Goal: Information Seeking & Learning: Learn about a topic

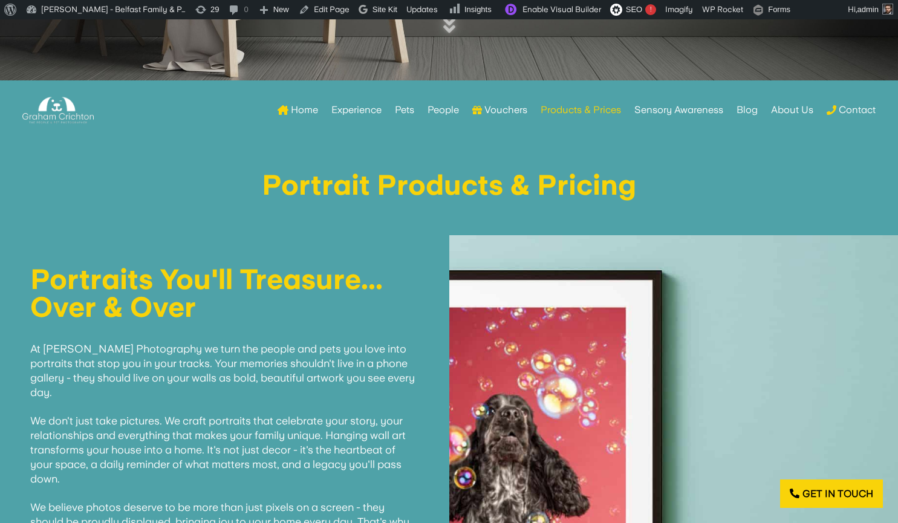
scroll to position [487, 0]
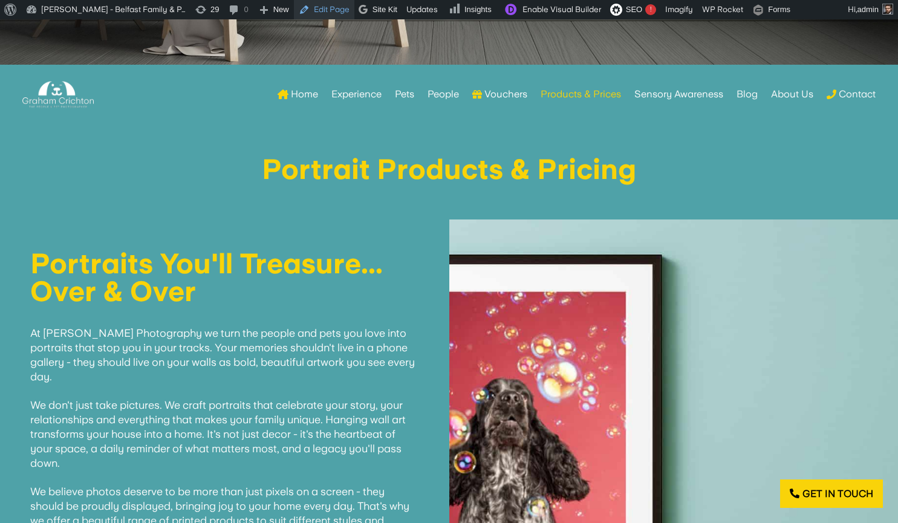
click at [323, 14] on link "Edit Page" at bounding box center [324, 9] width 60 height 19
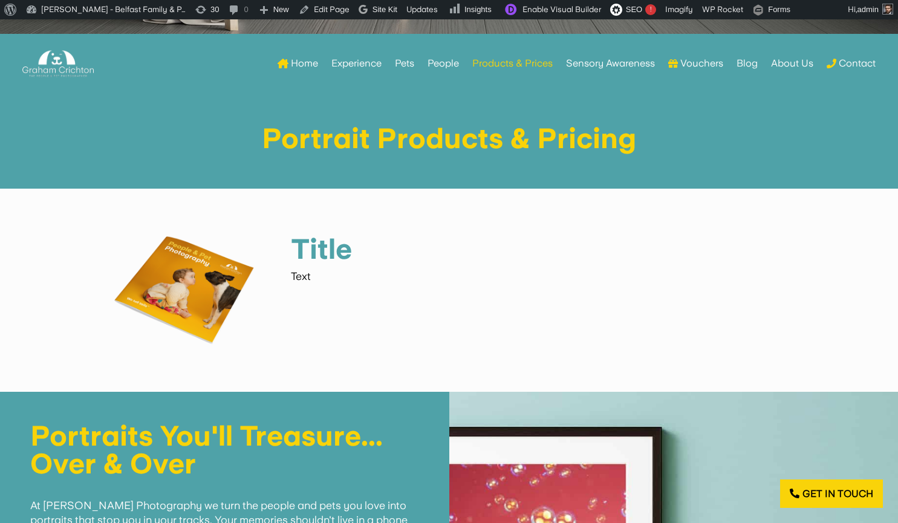
scroll to position [518, 0]
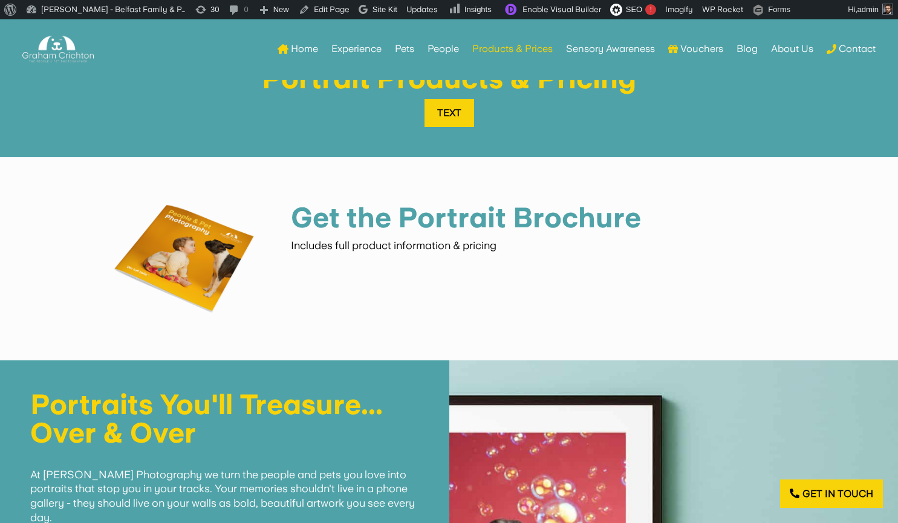
scroll to position [585, 0]
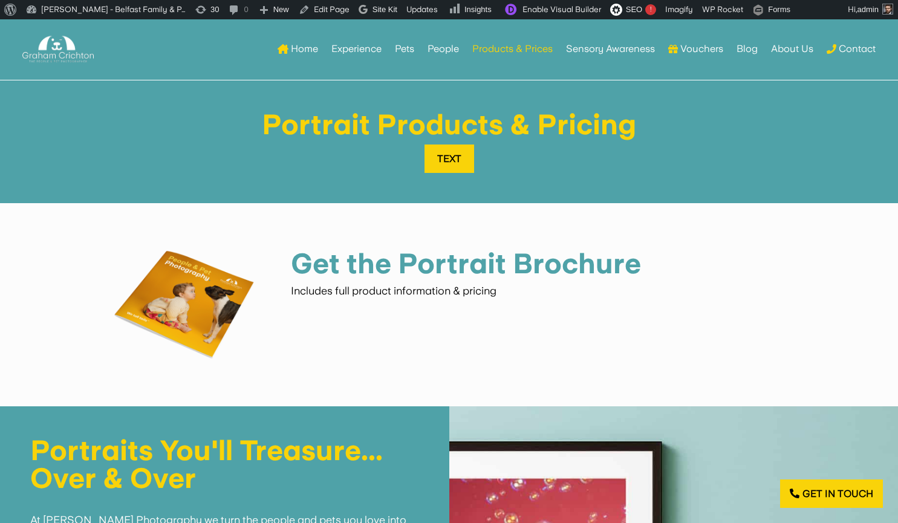
scroll to position [540, 0]
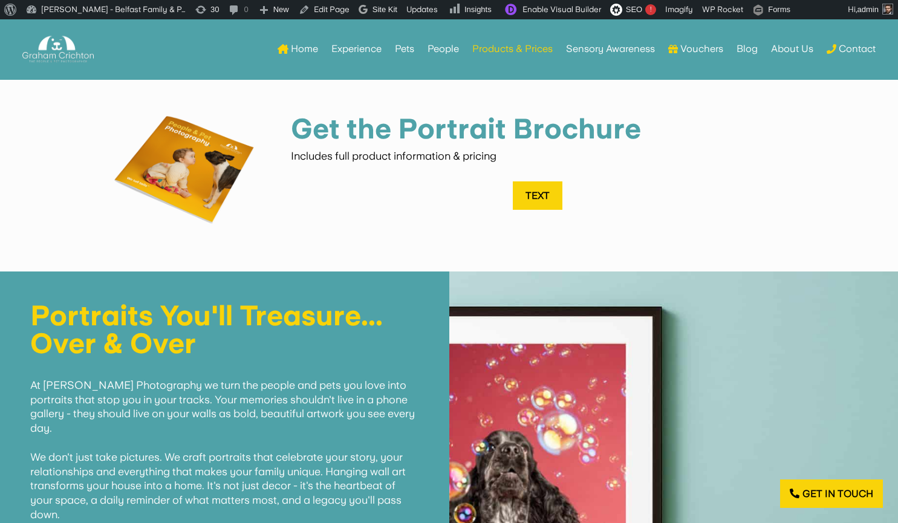
scroll to position [608, 0]
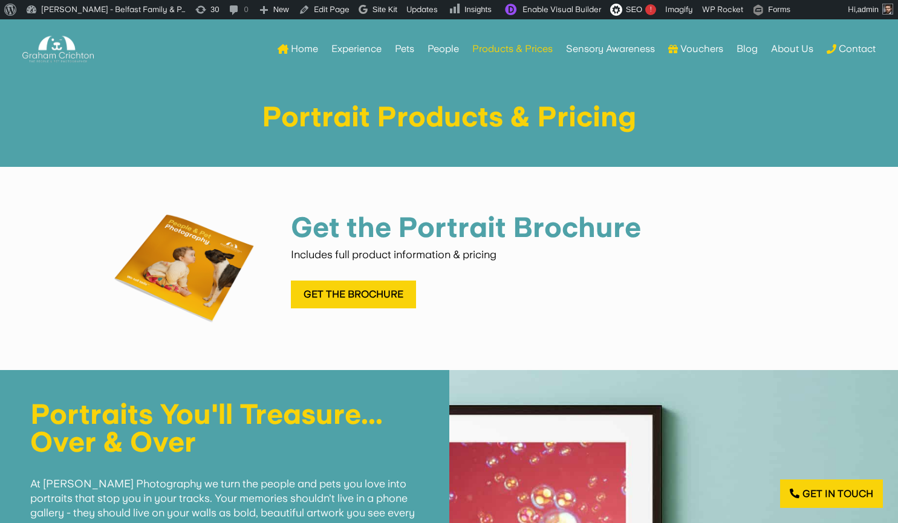
scroll to position [537, 0]
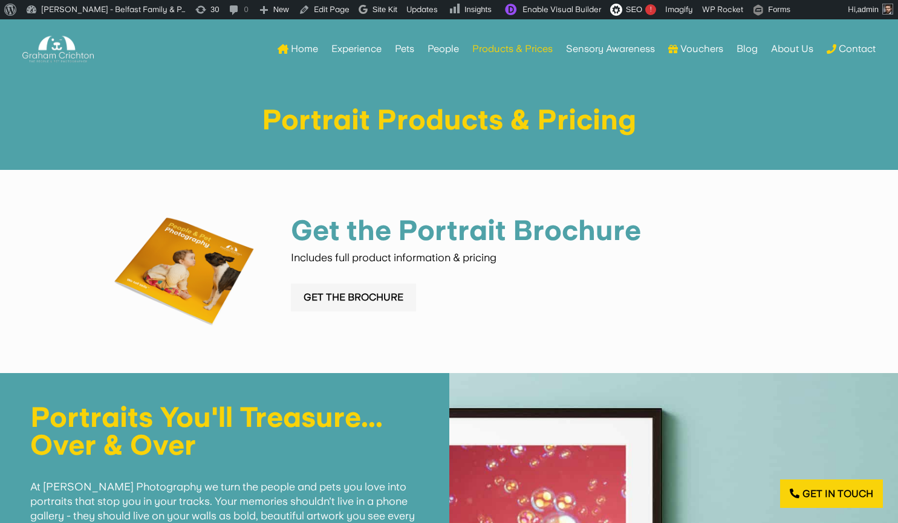
click at [346, 297] on link "Get the Brochure" at bounding box center [353, 298] width 125 height 28
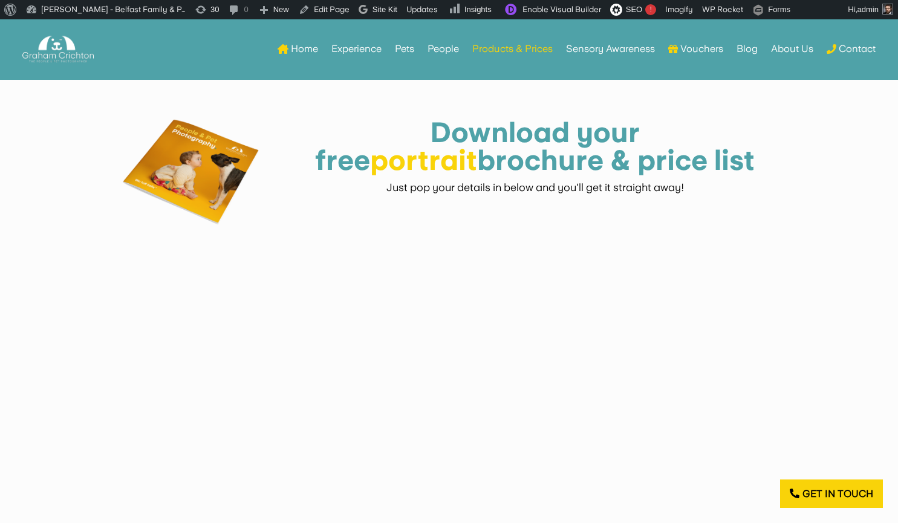
scroll to position [2388, 0]
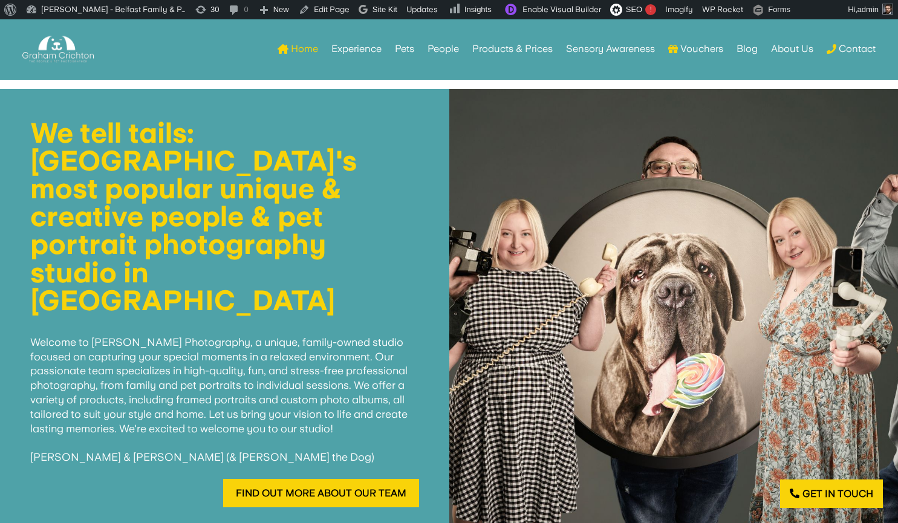
scroll to position [527, 0]
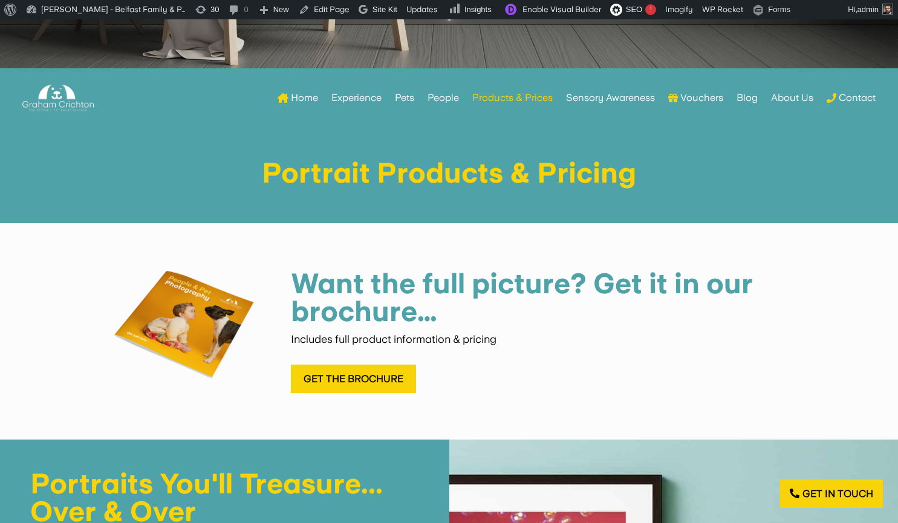
scroll to position [501, 0]
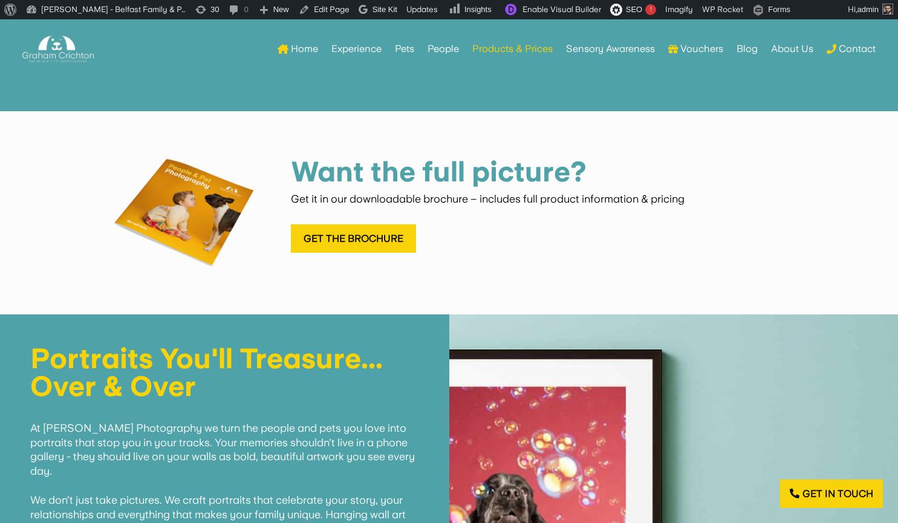
scroll to position [569, 0]
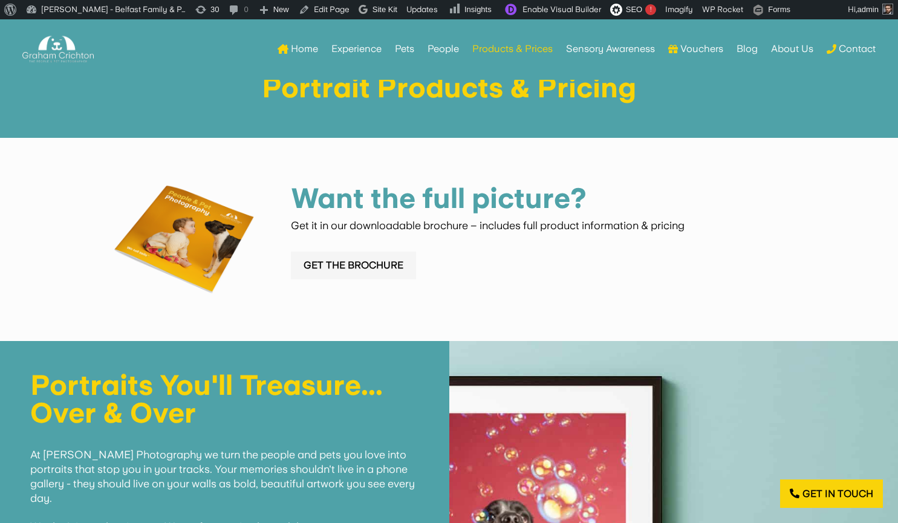
click at [314, 260] on link "Get the Brochure" at bounding box center [353, 265] width 125 height 28
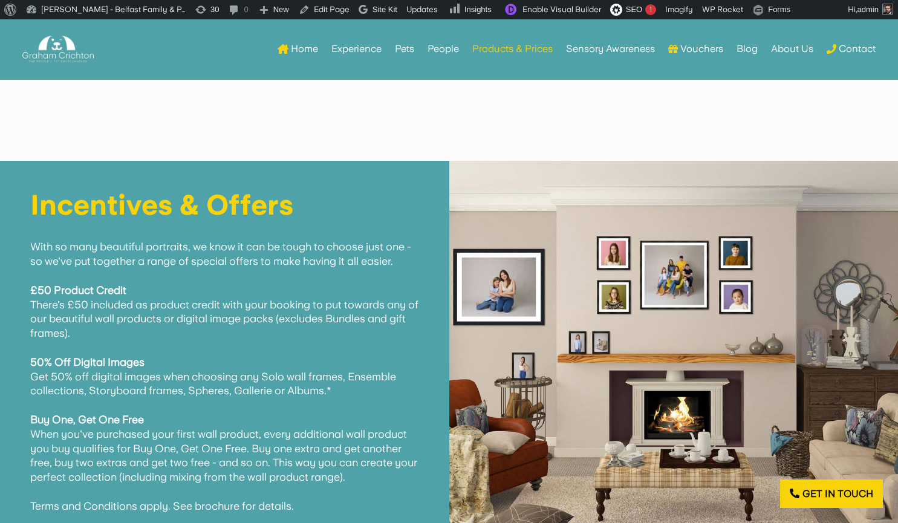
scroll to position [2957, 0]
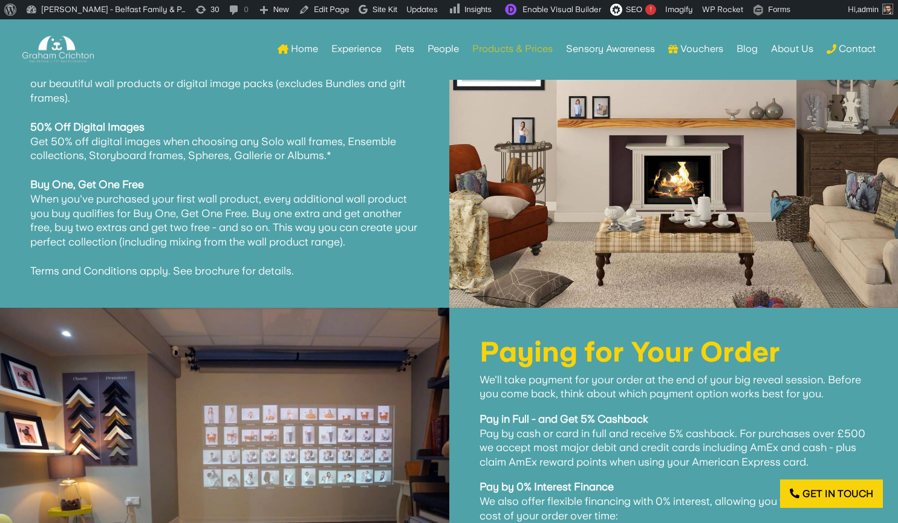
click at [488, 50] on link "Products & Prices" at bounding box center [512, 48] width 80 height 47
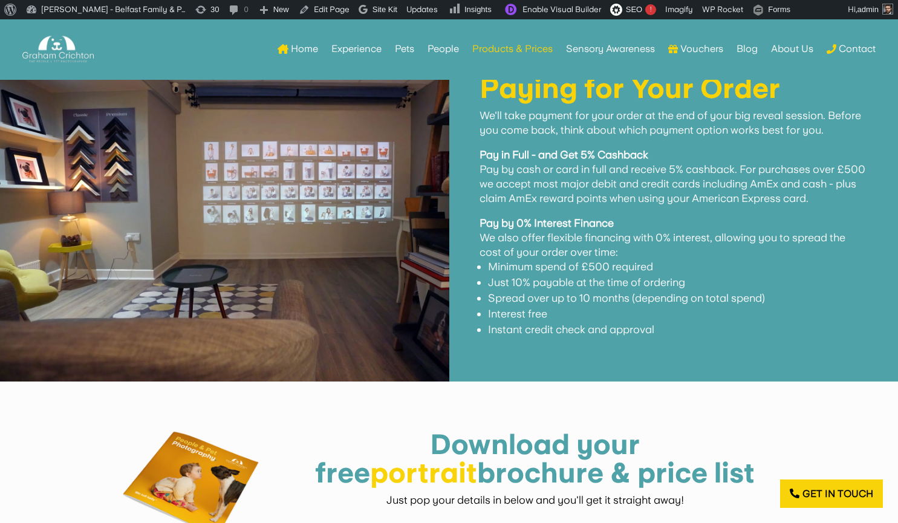
scroll to position [2745, 0]
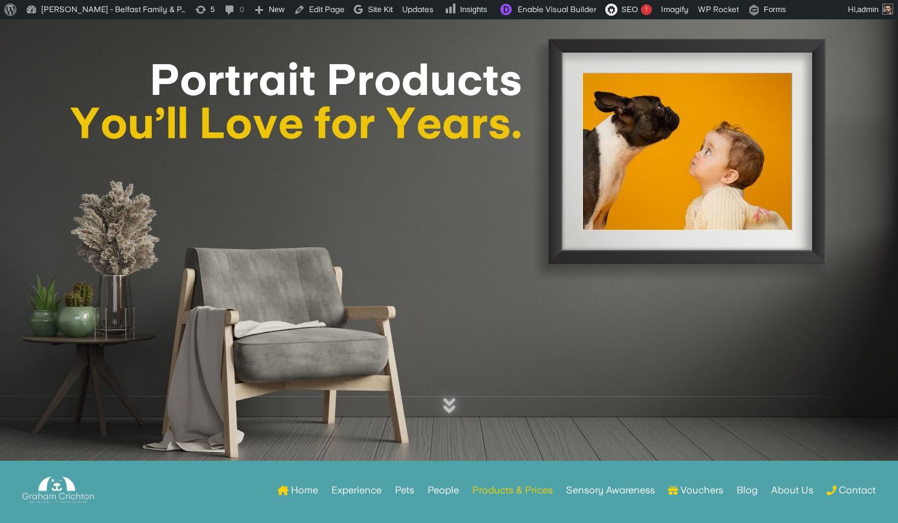
scroll to position [86, 0]
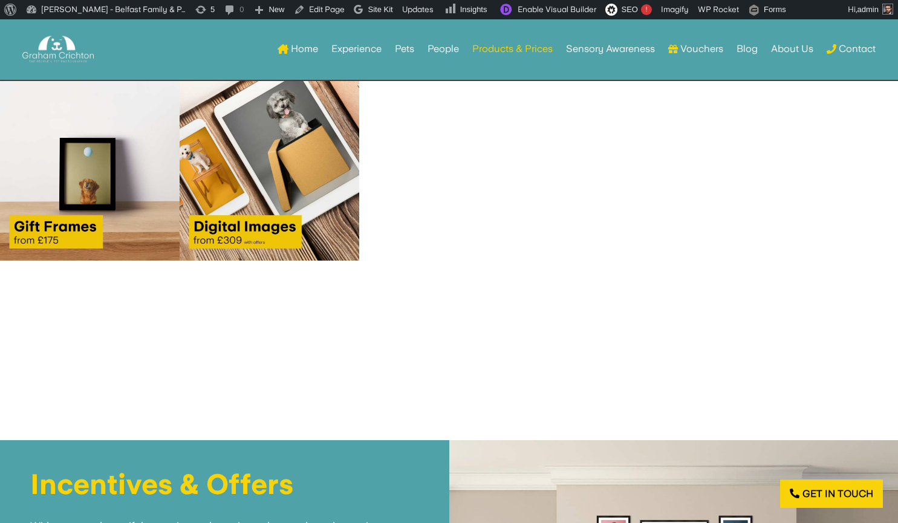
scroll to position [1965, 0]
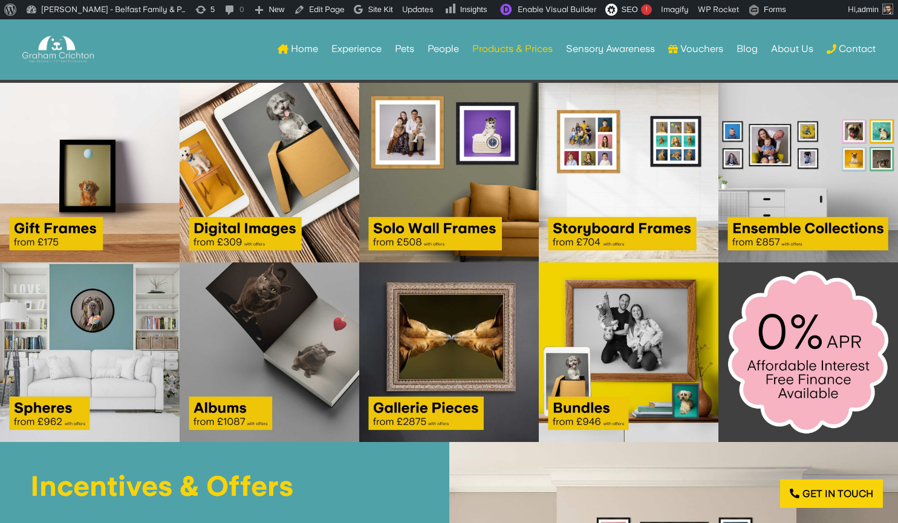
click at [754, 345] on img at bounding box center [808, 352] width 180 height 180
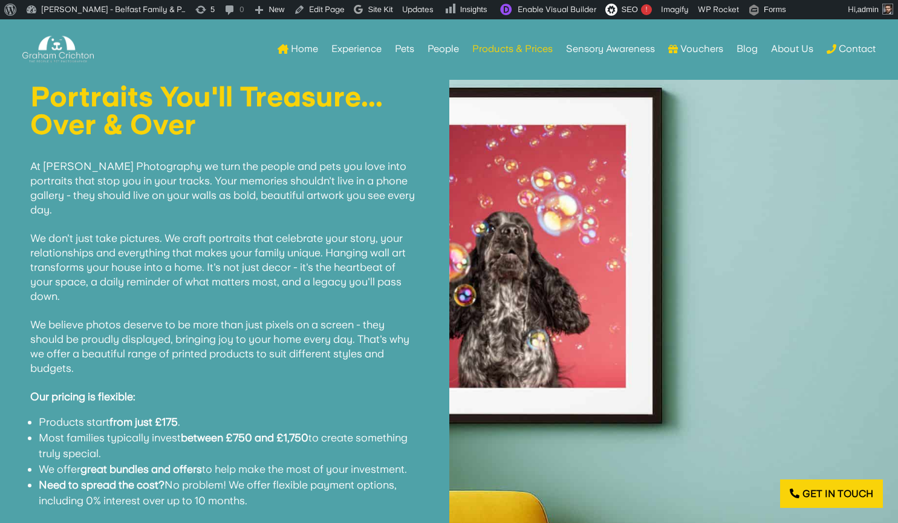
scroll to position [855, 0]
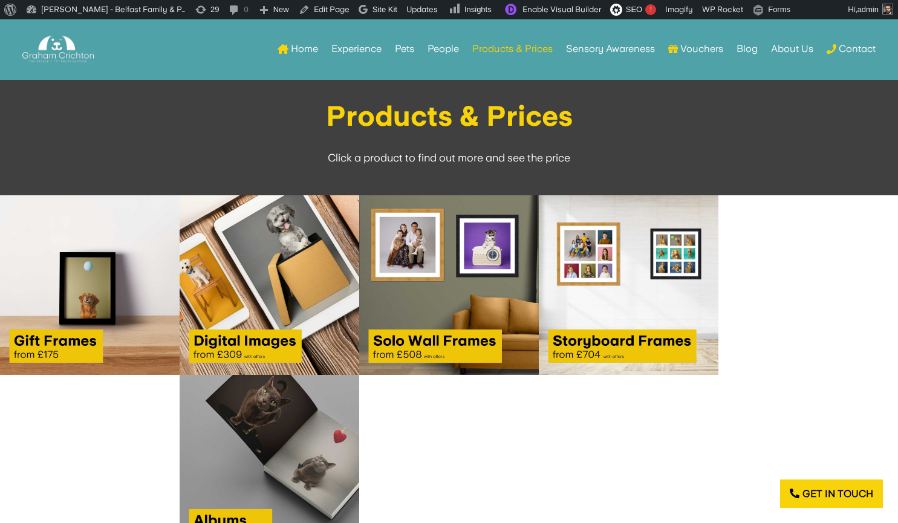
scroll to position [1881, 0]
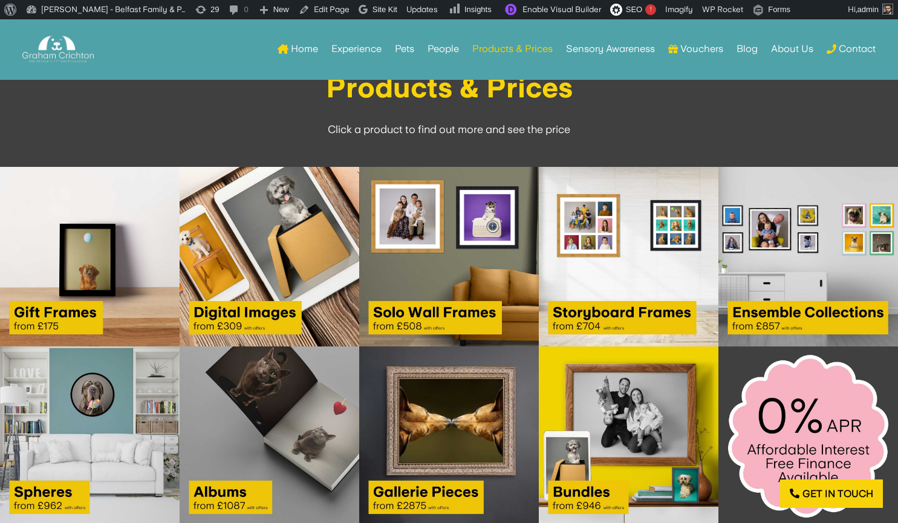
click at [464, 238] on img at bounding box center [449, 257] width 180 height 180
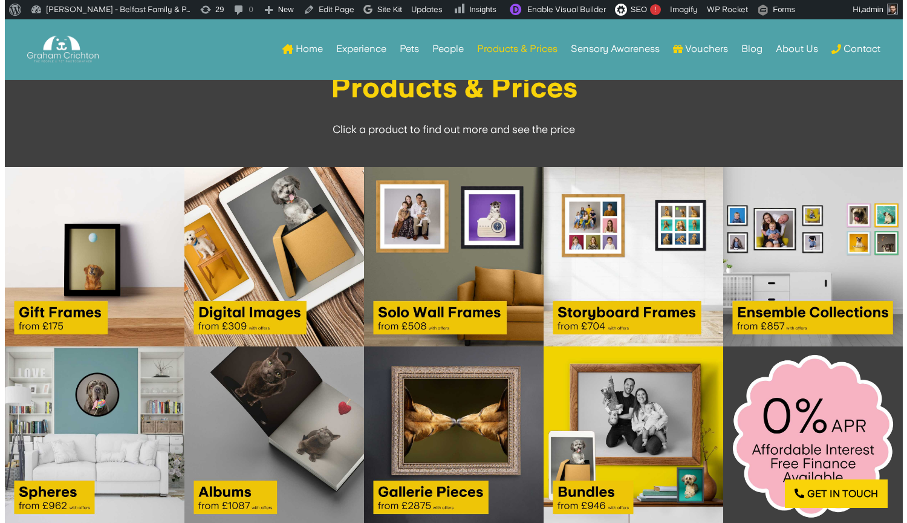
scroll to position [1883, 0]
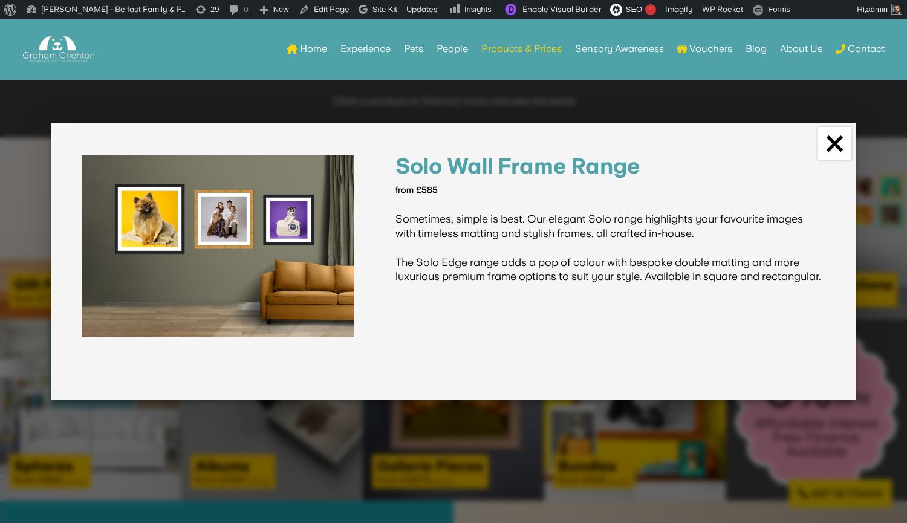
click at [831, 145] on link "×" at bounding box center [834, 143] width 33 height 33
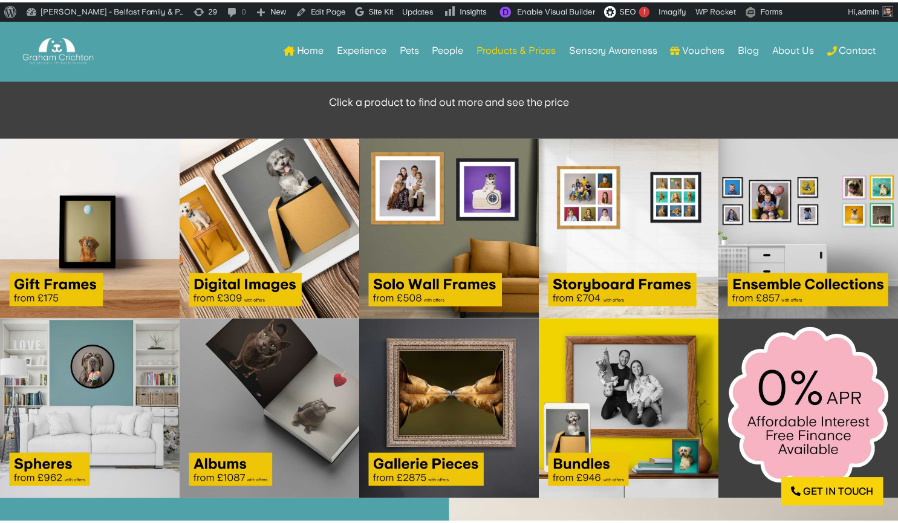
scroll to position [1881, 0]
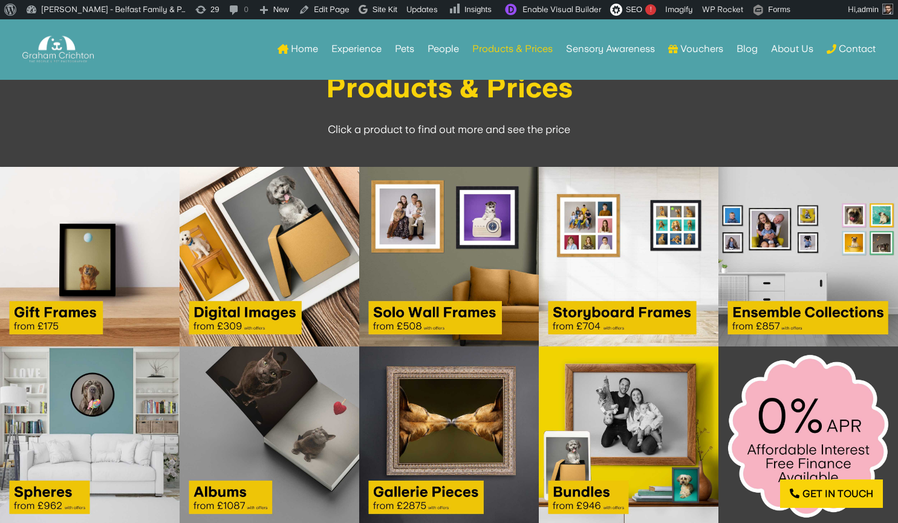
click at [597, 394] on img at bounding box center [629, 436] width 180 height 180
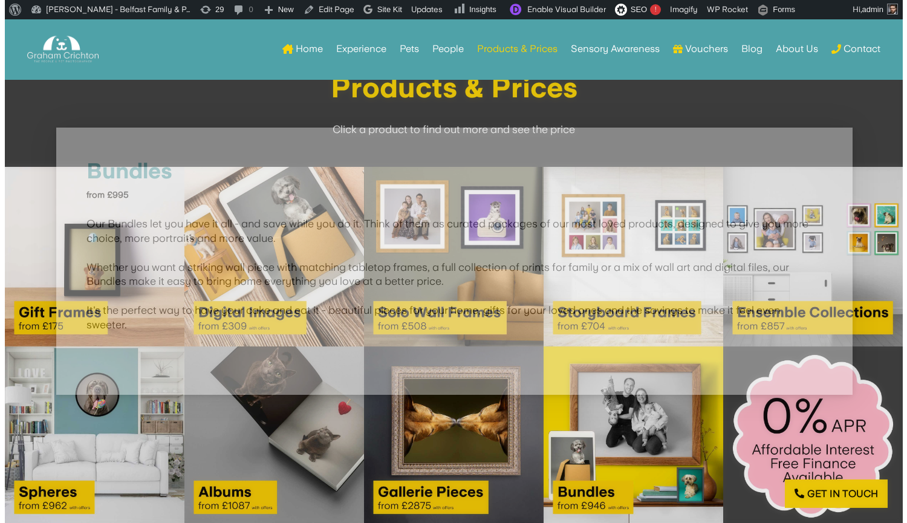
scroll to position [1883, 0]
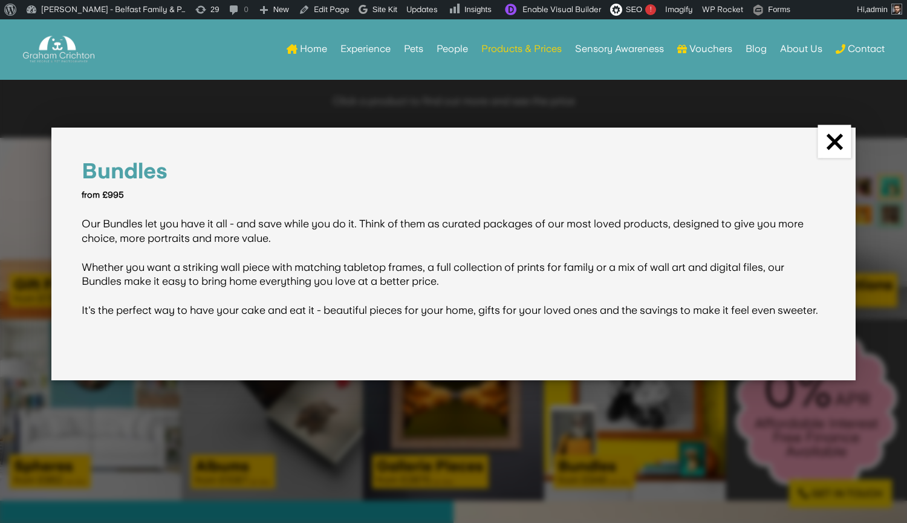
click at [834, 148] on link "×" at bounding box center [834, 141] width 33 height 33
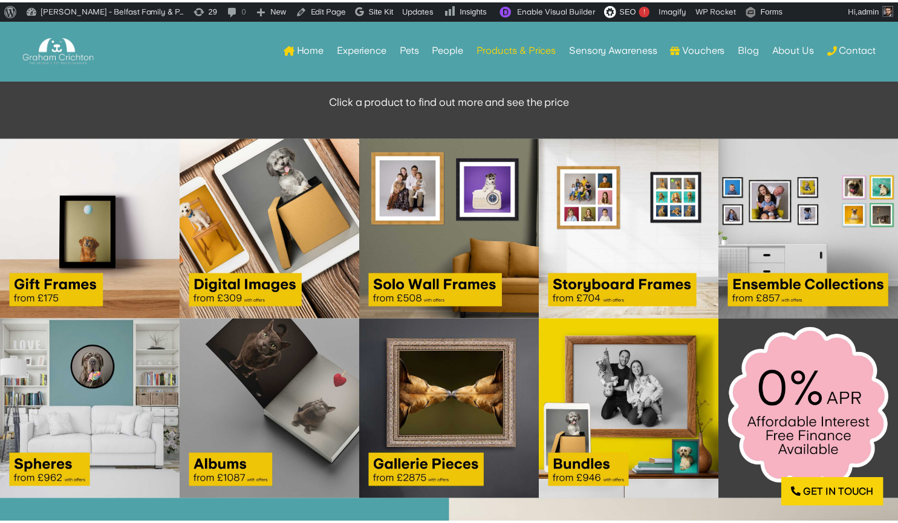
scroll to position [1881, 0]
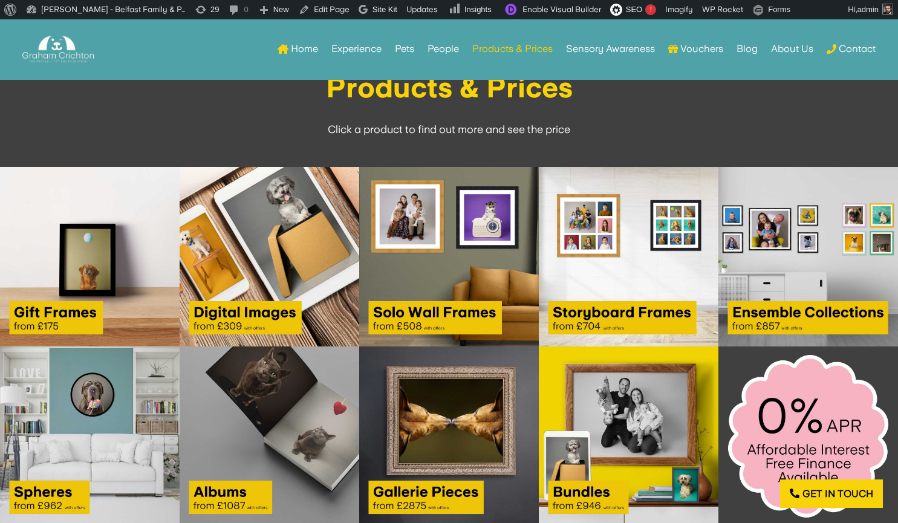
click at [653, 408] on img at bounding box center [629, 436] width 180 height 180
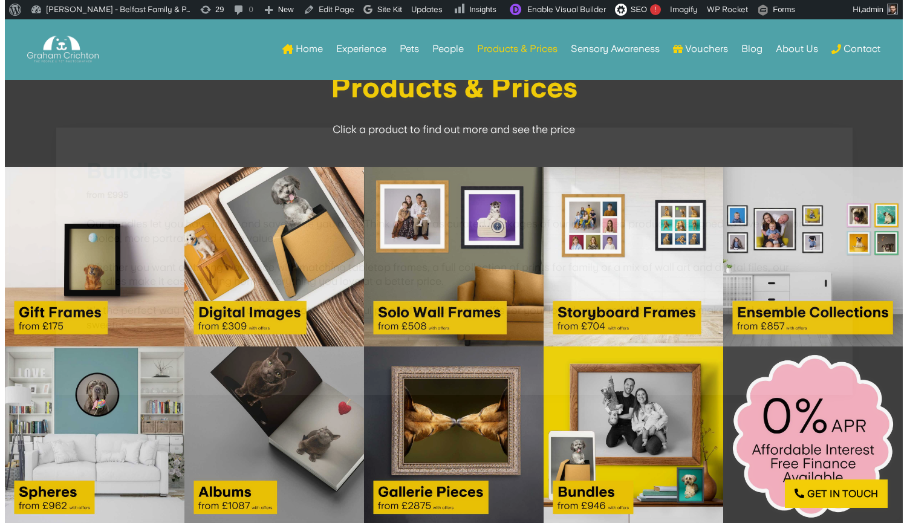
scroll to position [1883, 0]
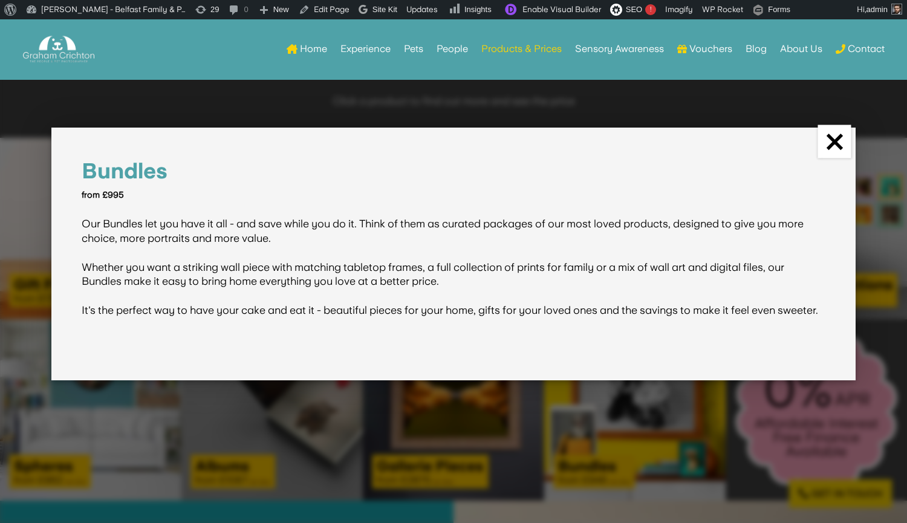
click at [831, 148] on link "×" at bounding box center [834, 141] width 33 height 33
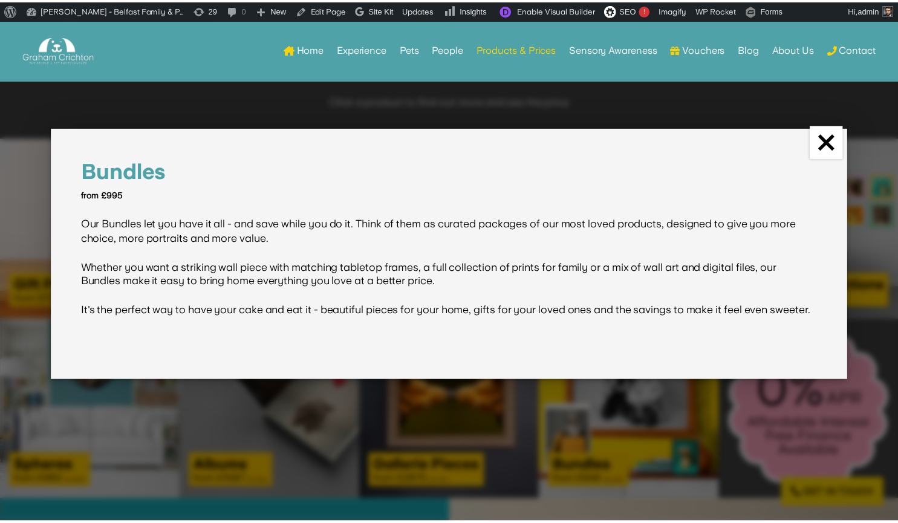
scroll to position [1881, 0]
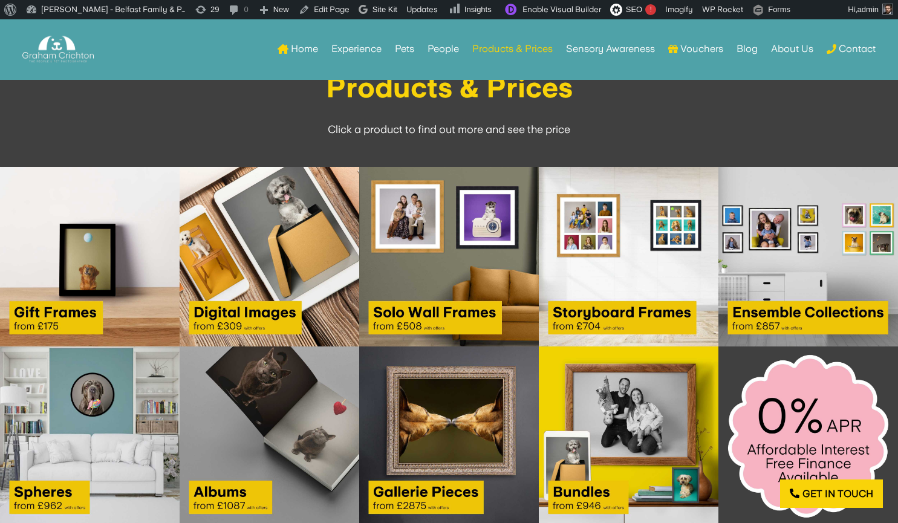
click at [814, 289] on img at bounding box center [808, 257] width 180 height 180
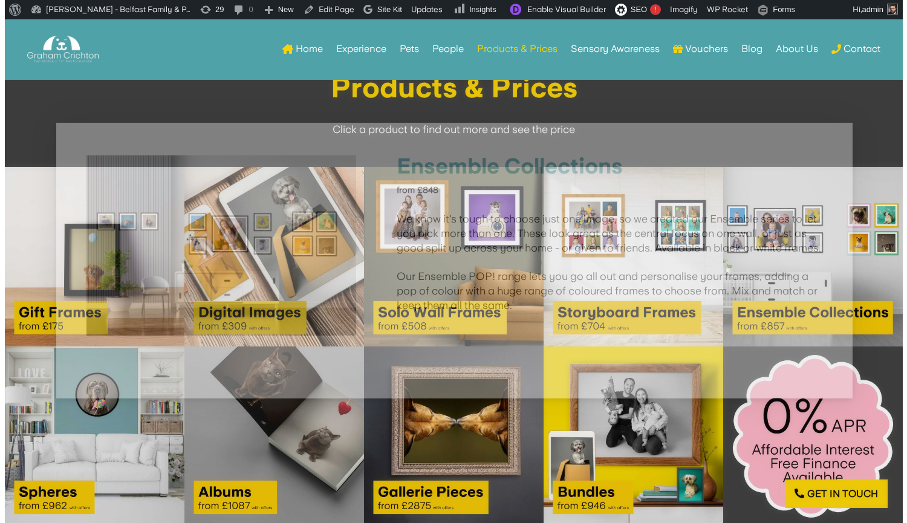
scroll to position [1883, 0]
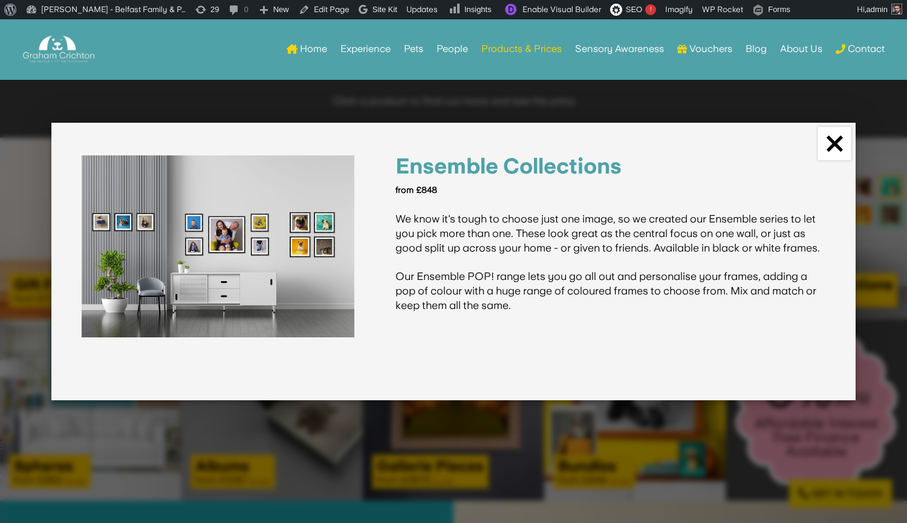
click at [834, 138] on link "×" at bounding box center [834, 143] width 33 height 33
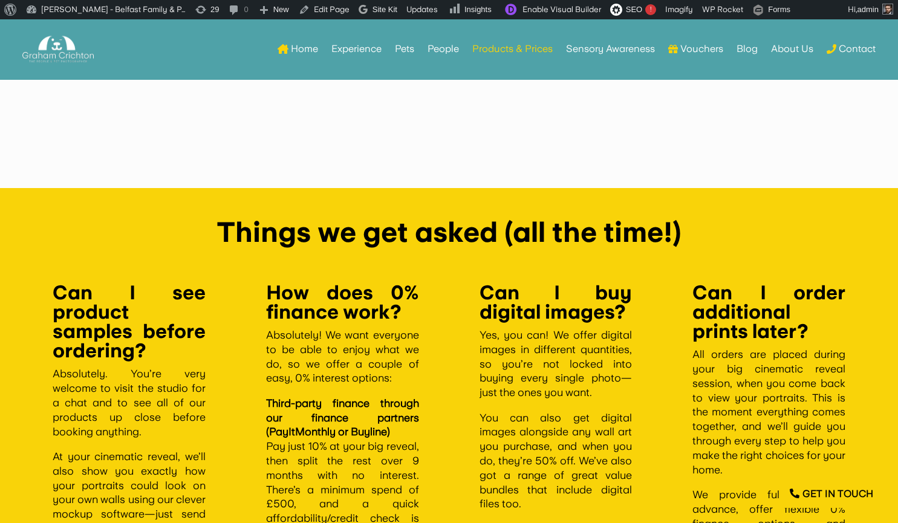
scroll to position [3431, 0]
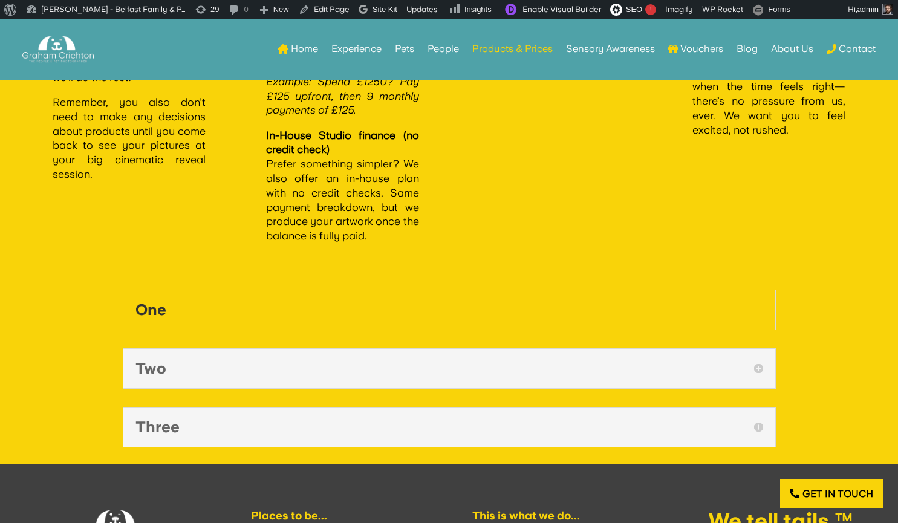
scroll to position [3895, 0]
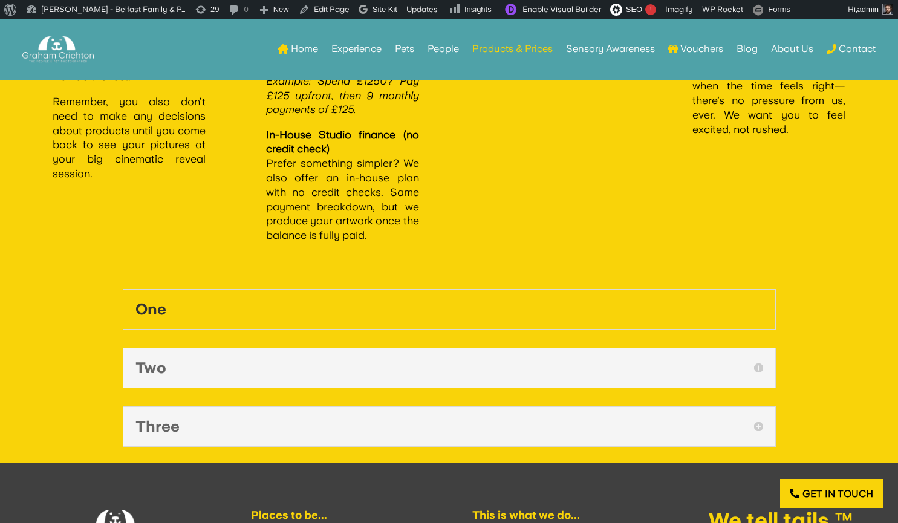
click at [510, 313] on h5 "One" at bounding box center [449, 309] width 628 height 15
click at [472, 377] on div "Two" at bounding box center [449, 368] width 653 height 41
click at [166, 365] on h5 "Two" at bounding box center [449, 367] width 628 height 15
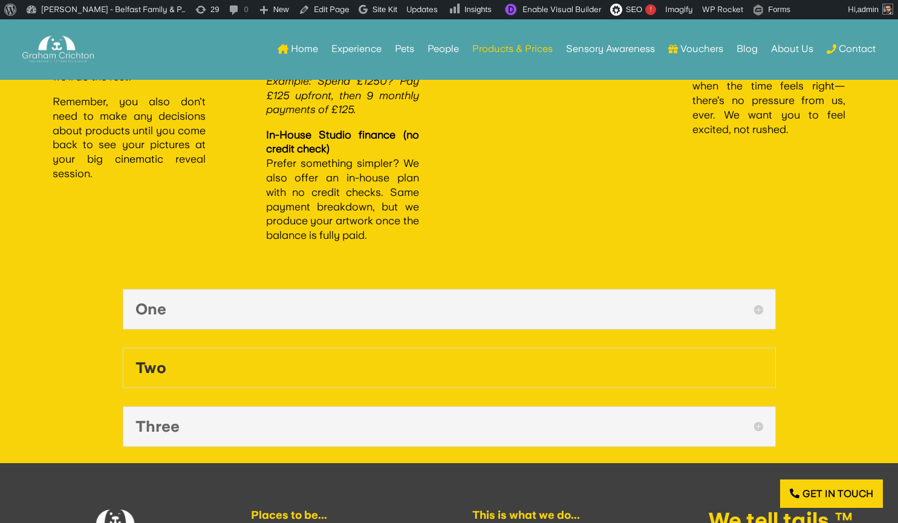
click at [175, 308] on h5 "One" at bounding box center [449, 309] width 628 height 15
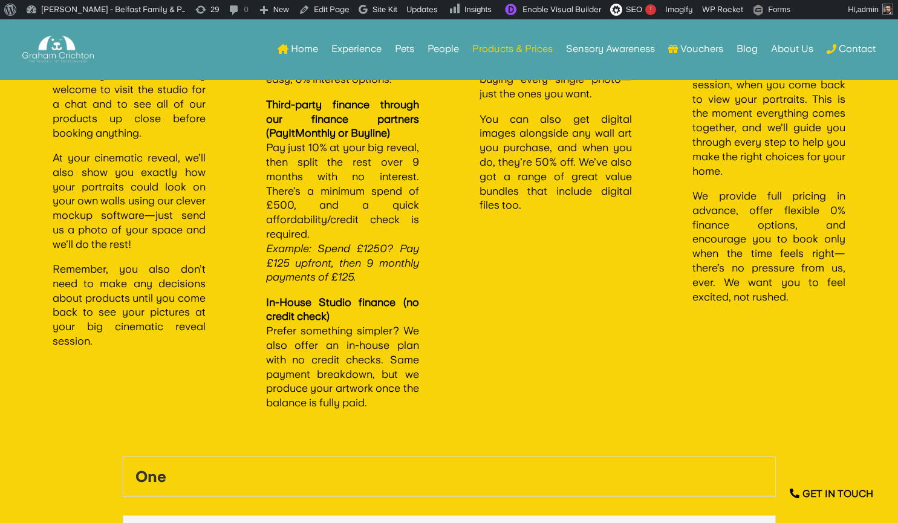
scroll to position [3783, 0]
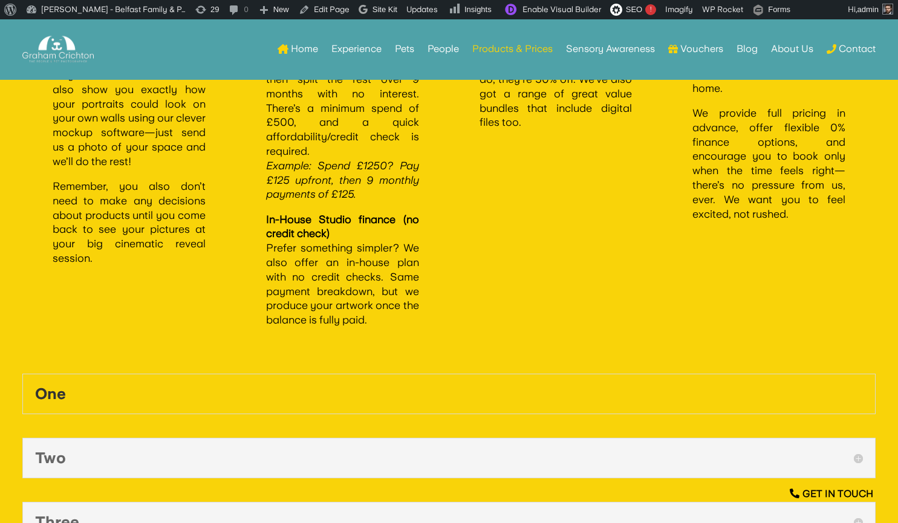
scroll to position [3811, 0]
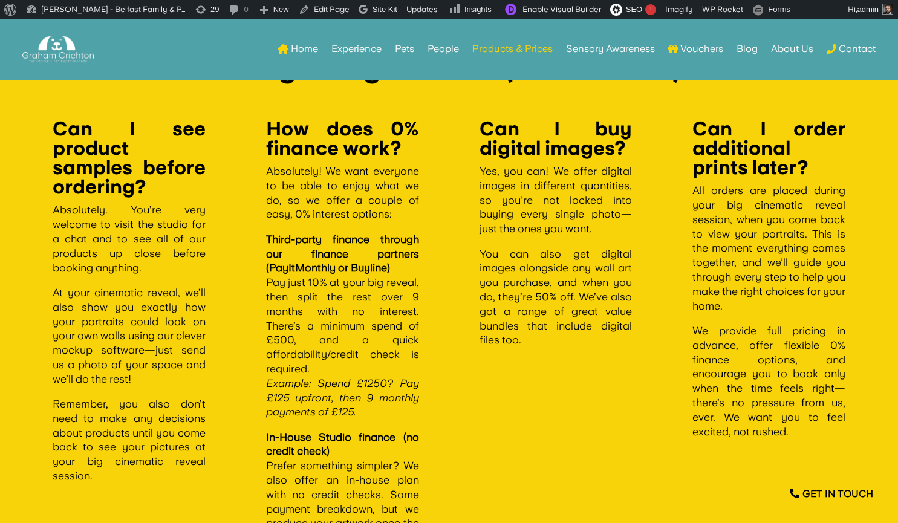
scroll to position [3594, 0]
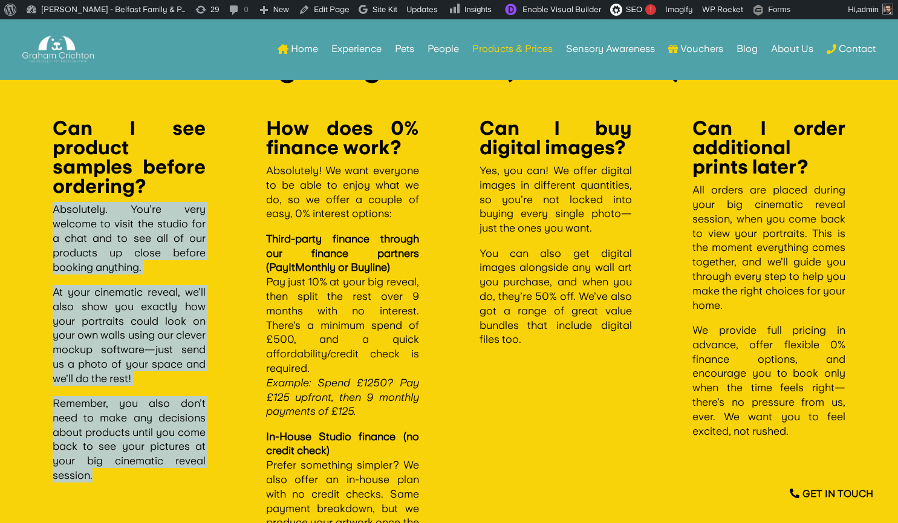
drag, startPoint x: 137, startPoint y: 475, endPoint x: 47, endPoint y: 212, distance: 278.2
click at [47, 212] on div "Can I see product samples before ordering? Absolutely. You’re very welcome to v…" at bounding box center [128, 331] width 213 height 486
copy div "Absolutely. You’re very welcome to visit the studio for a chat and to see all o…"
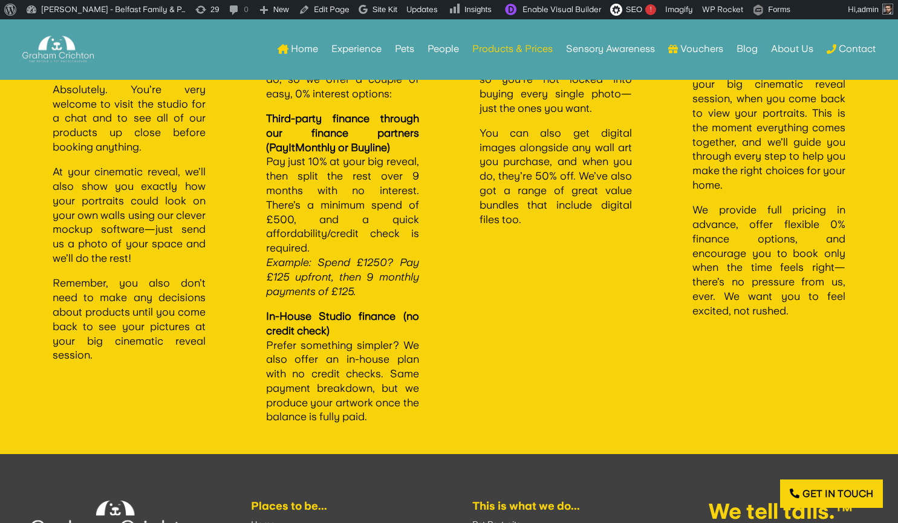
scroll to position [4000, 0]
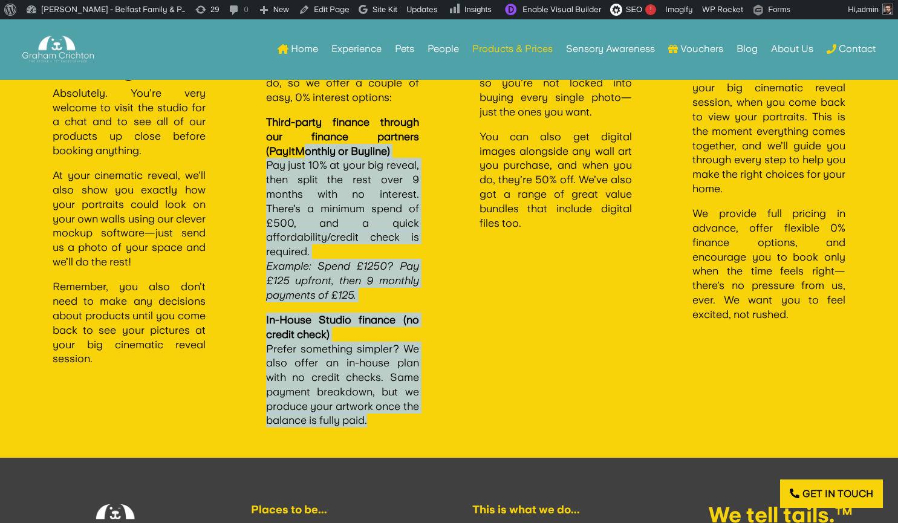
drag, startPoint x: 395, startPoint y: 418, endPoint x: 302, endPoint y: 147, distance: 286.4
click at [302, 147] on div "Absolutely! We want everyone to be able to enjoy what we do, so we offer a coup…" at bounding box center [342, 237] width 153 height 381
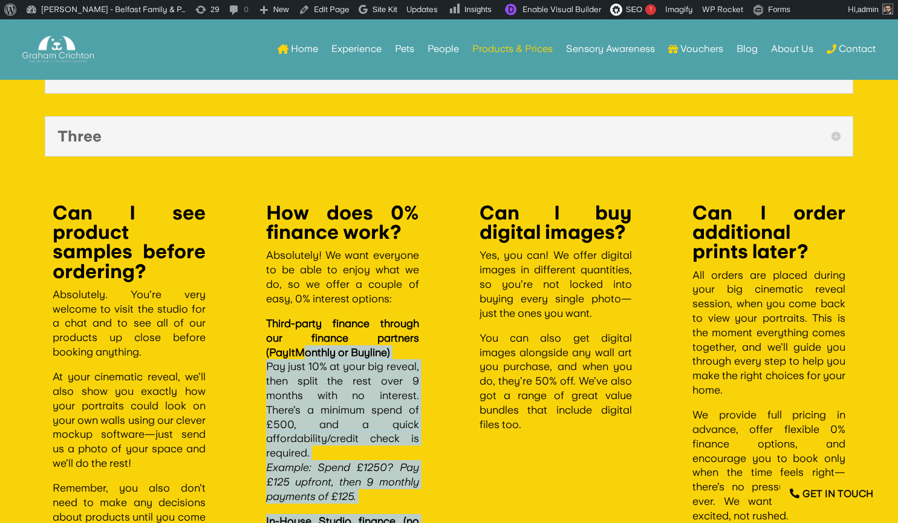
scroll to position [3797, 0]
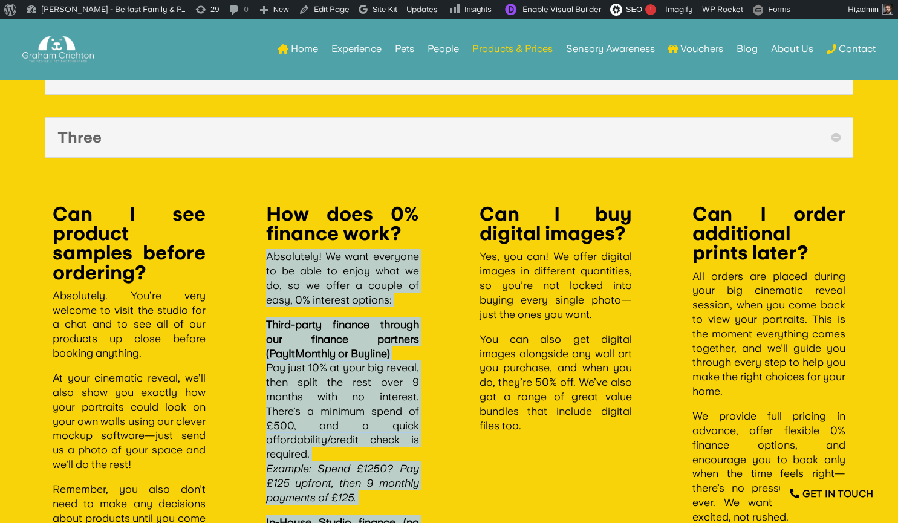
click at [267, 258] on p "Absolutely! We want everyone to be able to enjoy what we do, so we offer a coup…" at bounding box center [342, 283] width 153 height 68
copy div "Absolutely! We want everyone to be able to enjoy what we do, so we offer a coup…"
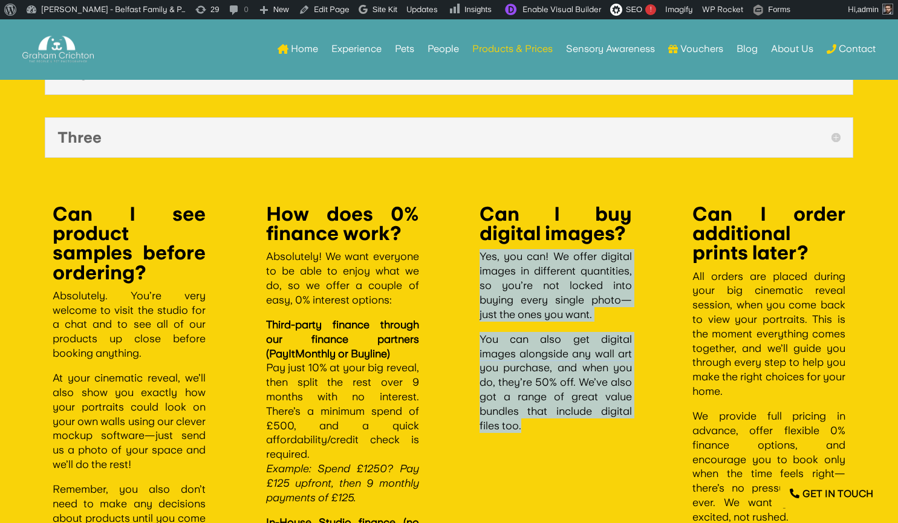
drag, startPoint x: 532, startPoint y: 427, endPoint x: 475, endPoint y: 254, distance: 182.6
click at [475, 254] on div "Can I buy digital images? Yes, you can! We offer digital images in different qu…" at bounding box center [555, 417] width 213 height 486
copy div "Yes, you can! We offer digital images in different quantities, so you’re not lo…"
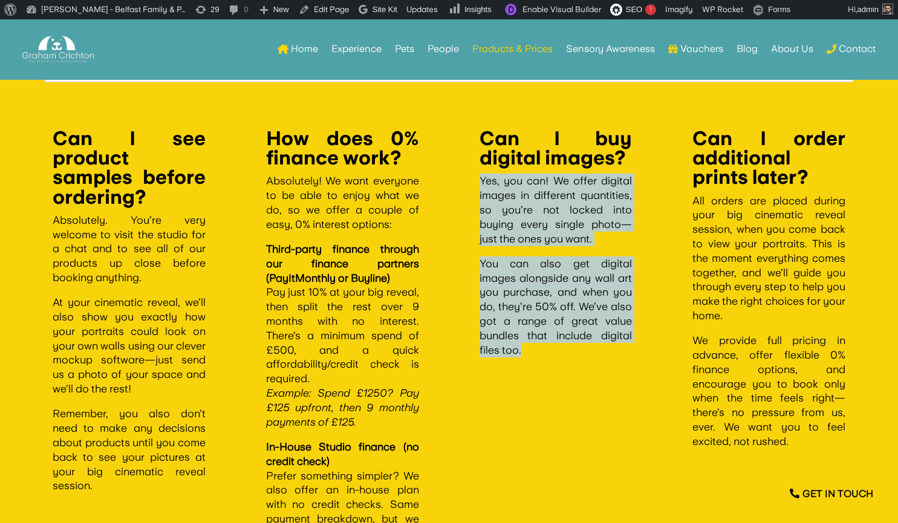
scroll to position [3875, 0]
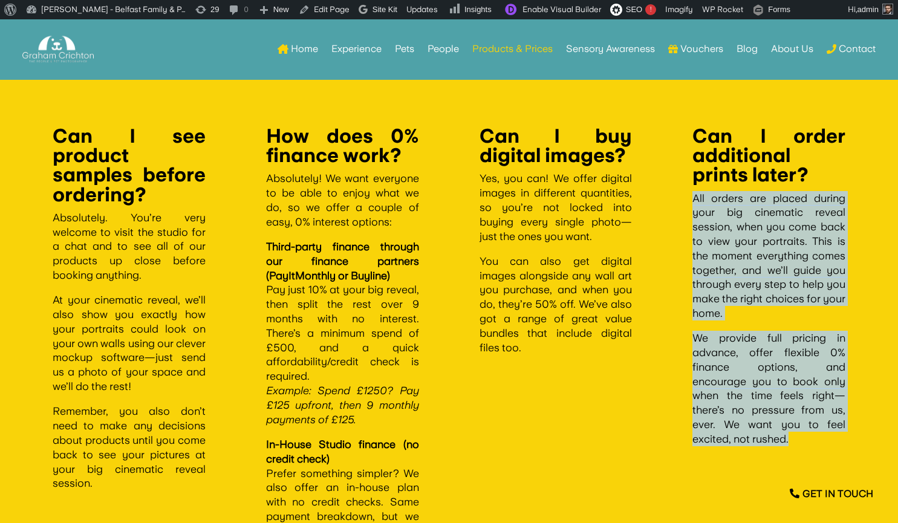
drag, startPoint x: 802, startPoint y: 435, endPoint x: 684, endPoint y: 199, distance: 263.3
click at [684, 199] on div "Can I order additional prints later? All orders are placed during your big cine…" at bounding box center [768, 339] width 213 height 486
copy div "All orders are placed during your big cinematic reveal session, when you come b…"
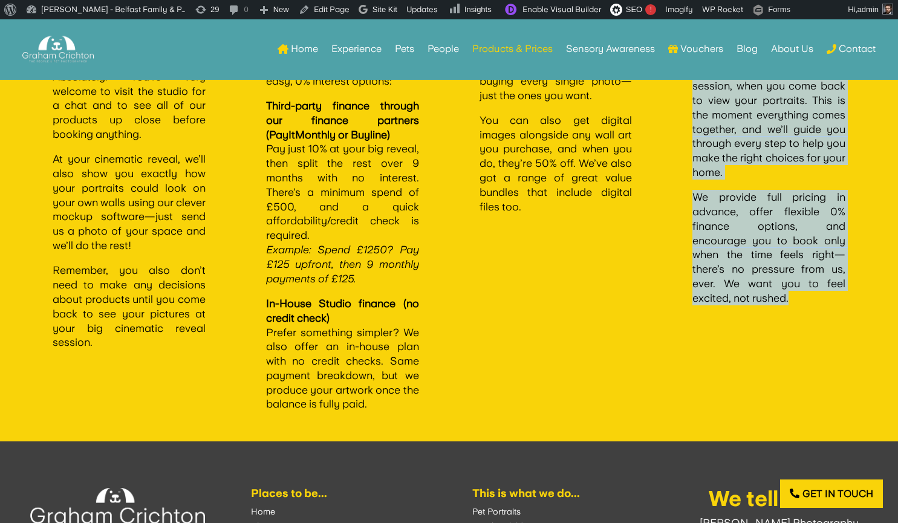
scroll to position [3988, 0]
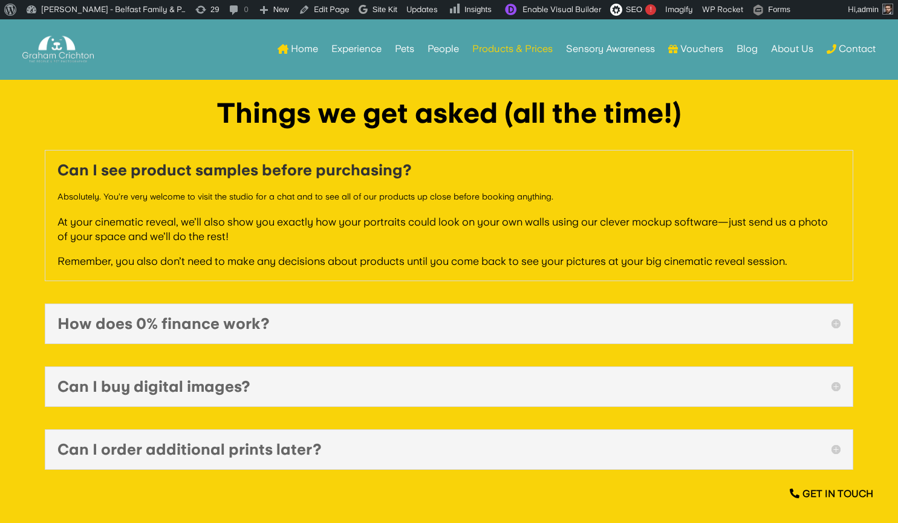
scroll to position [3553, 0]
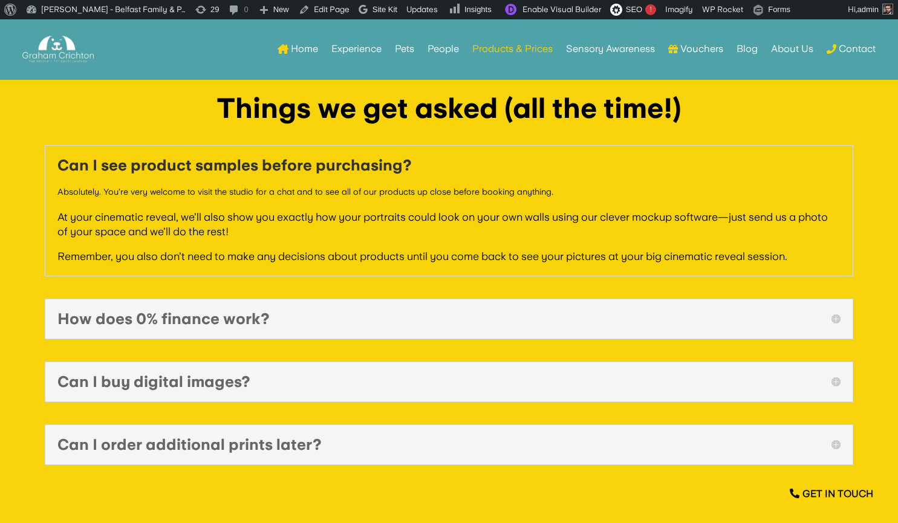
click at [341, 377] on h5 "Can I buy digital images?" at bounding box center [448, 381] width 783 height 15
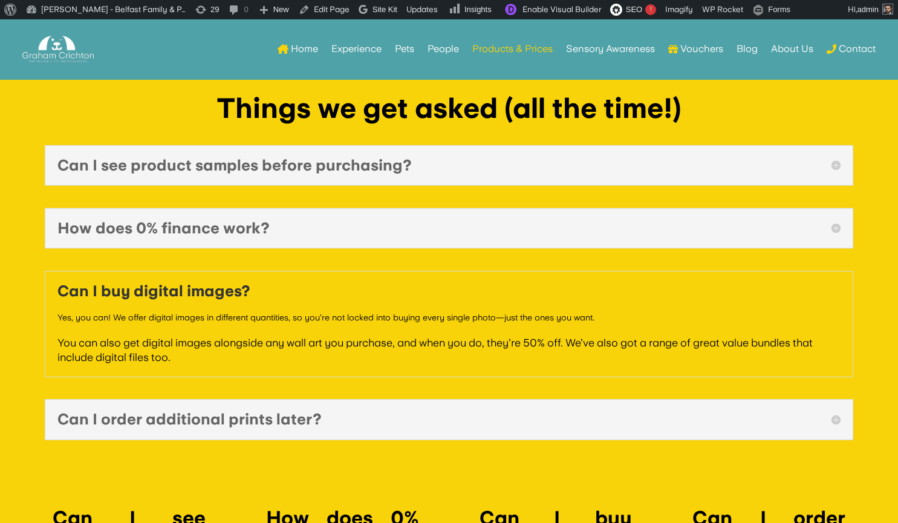
click at [318, 224] on h5 "How does 0% finance work?" at bounding box center [448, 228] width 783 height 15
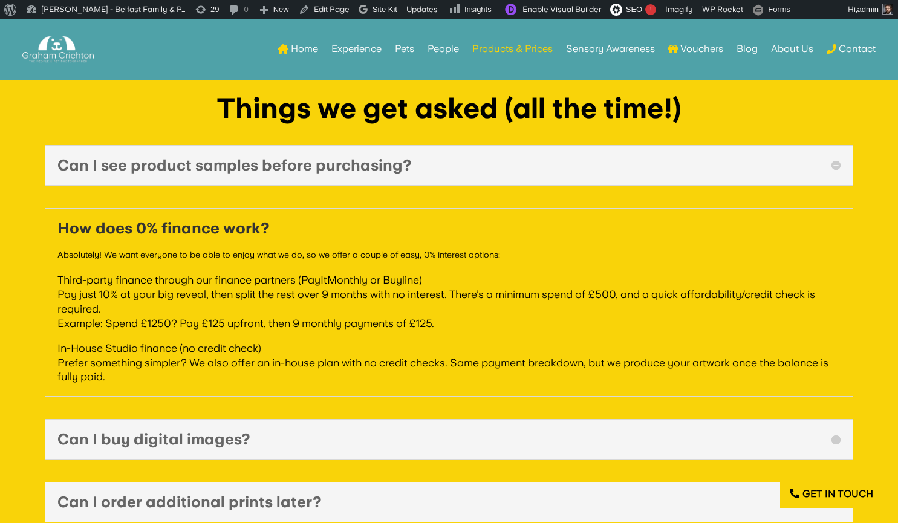
click at [233, 229] on h5 "How does 0% finance work?" at bounding box center [448, 228] width 783 height 15
click at [244, 167] on h5 "Can I see product samples before purchasing?" at bounding box center [448, 165] width 783 height 15
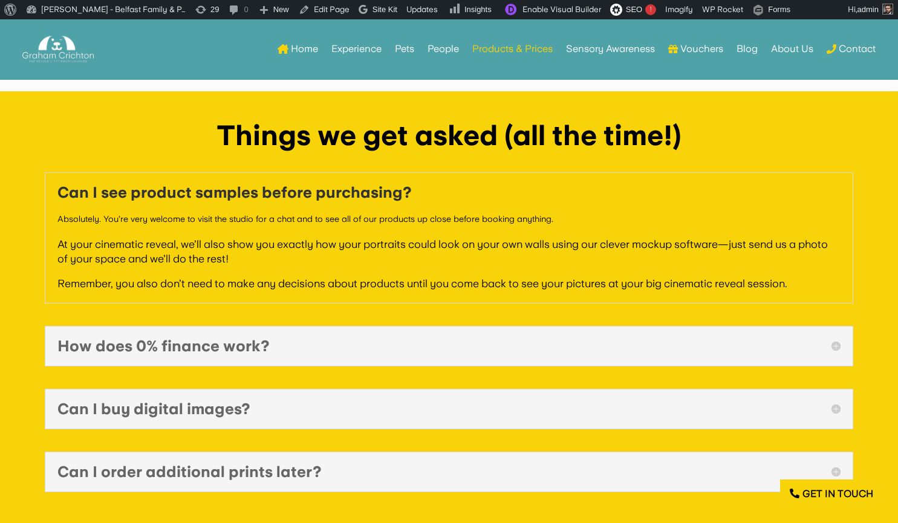
scroll to position [3532, 0]
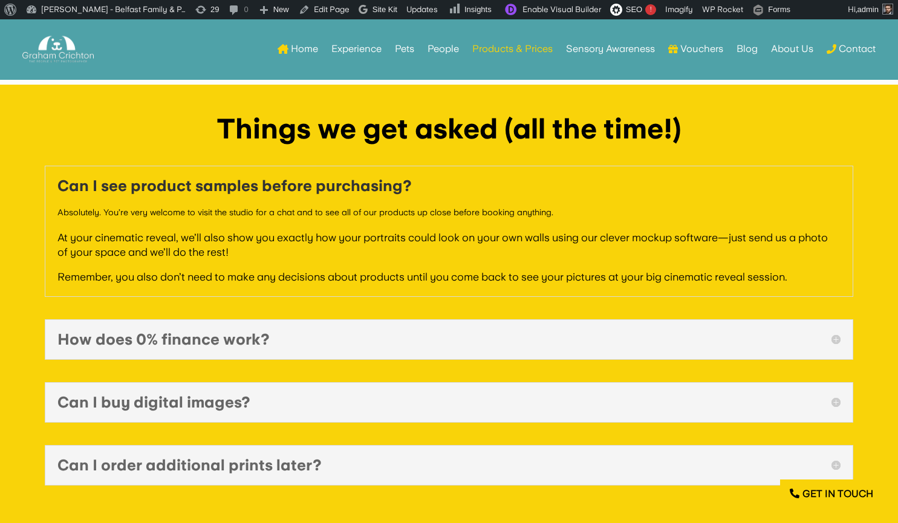
click at [198, 401] on h5 "Can I buy digital images?" at bounding box center [448, 402] width 783 height 15
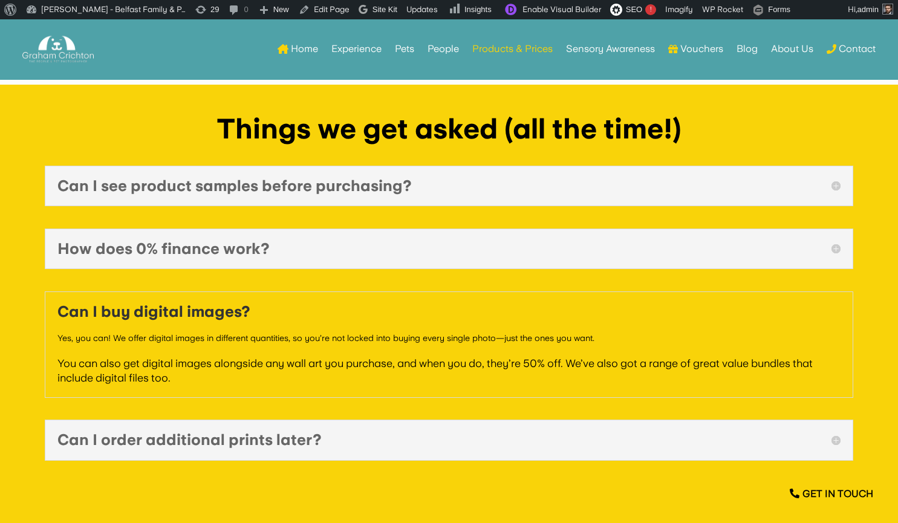
click at [227, 251] on h5 "How does 0% finance work?" at bounding box center [448, 248] width 783 height 15
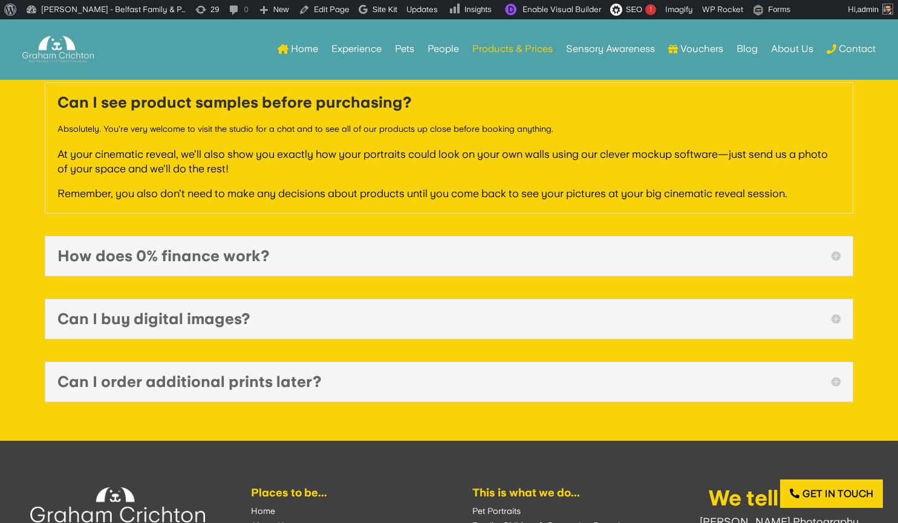
scroll to position [3604, 0]
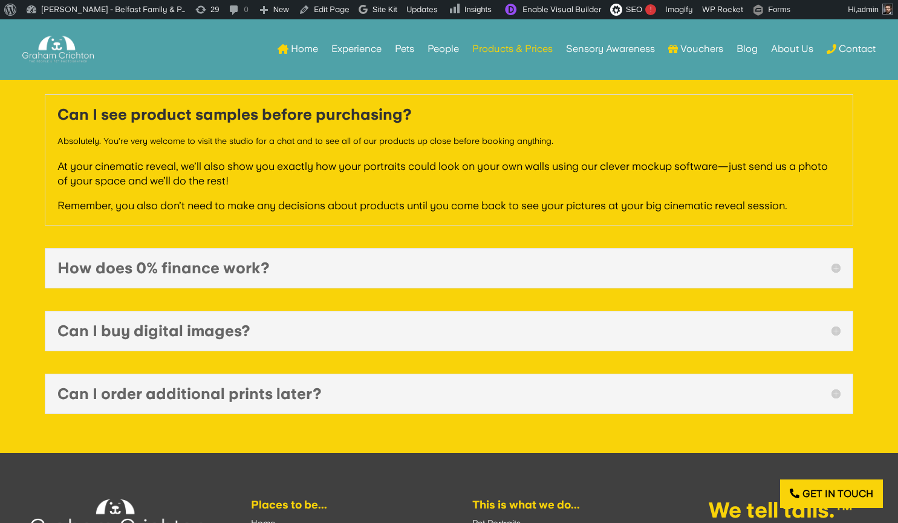
click at [164, 334] on h5 "Can I buy digital images?" at bounding box center [448, 330] width 783 height 15
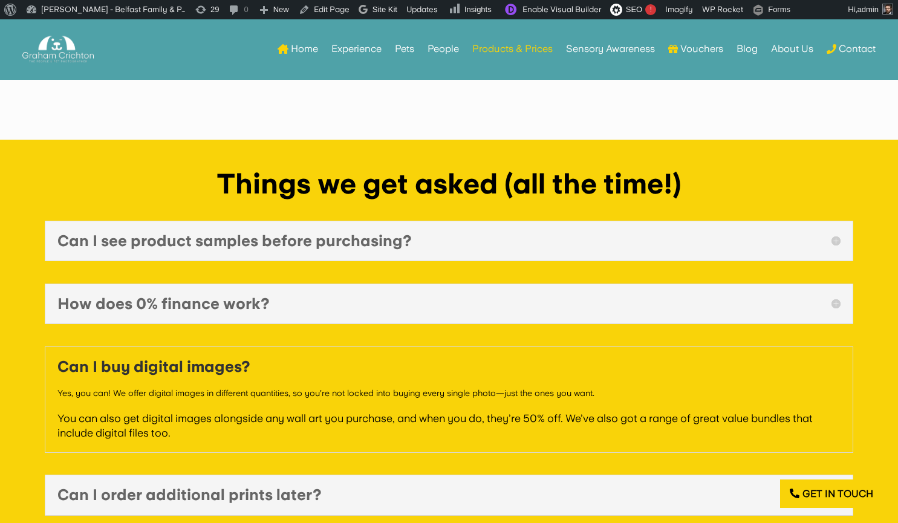
scroll to position [3488, 0]
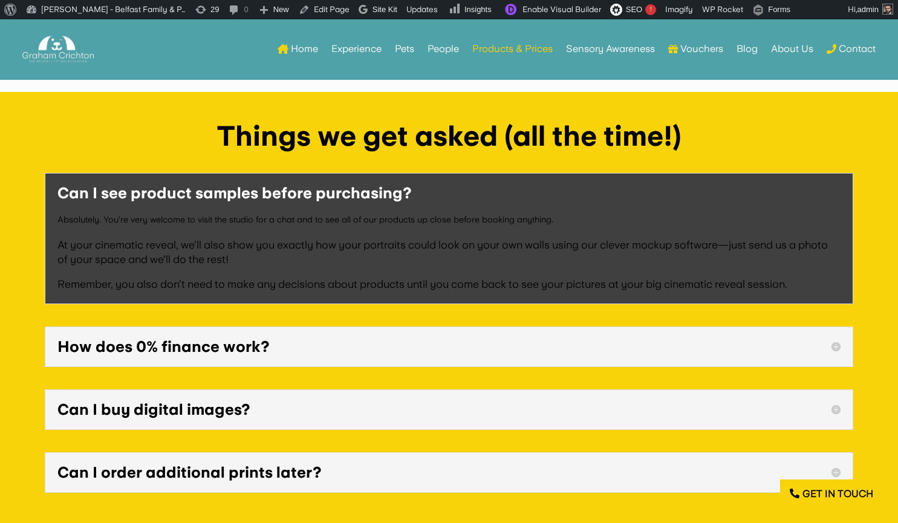
scroll to position [3525, 0]
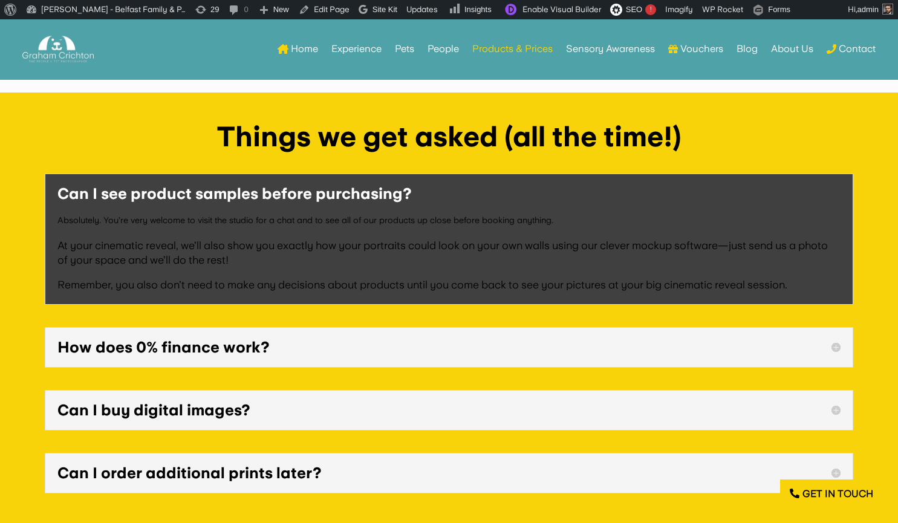
click at [112, 346] on h5 "How does 0% finance work?" at bounding box center [448, 347] width 783 height 15
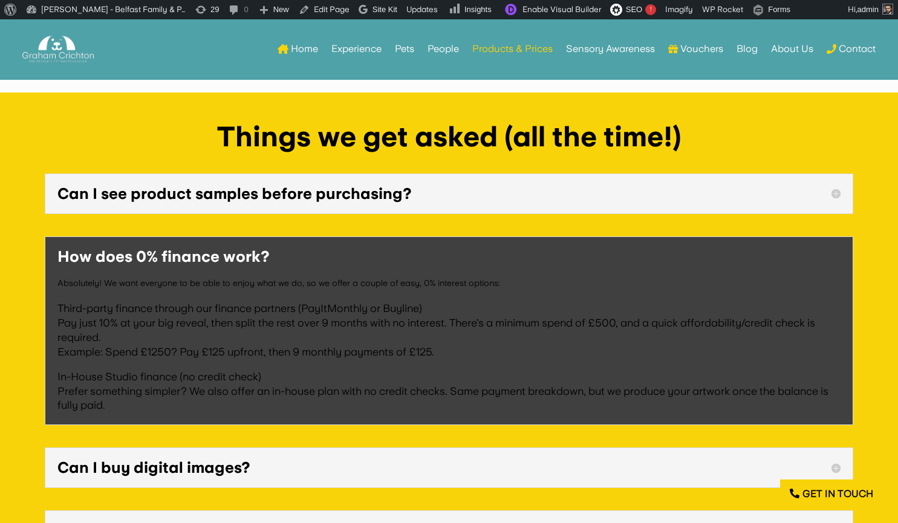
click at [132, 193] on h5 "Can I see product samples before purchasing?" at bounding box center [448, 193] width 783 height 15
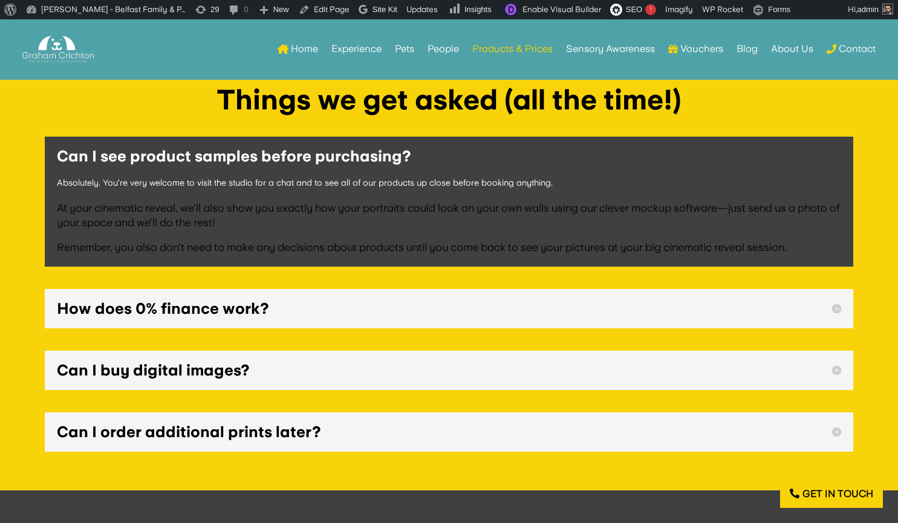
scroll to position [3556, 0]
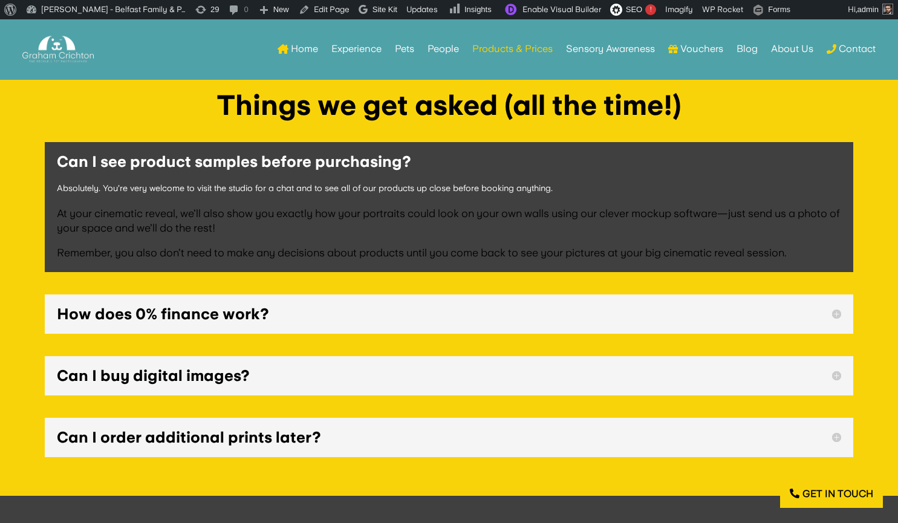
click at [134, 314] on h5 "How does 0% finance work?" at bounding box center [449, 314] width 784 height 15
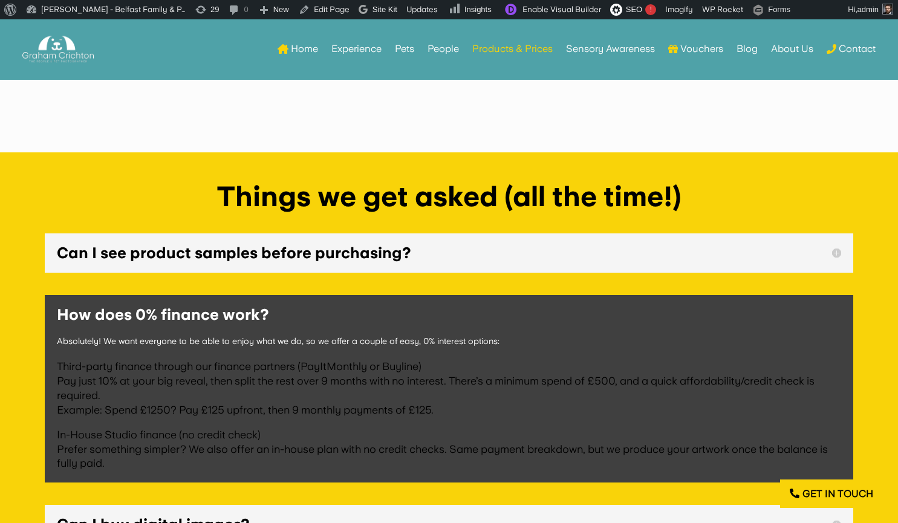
scroll to position [3484, 0]
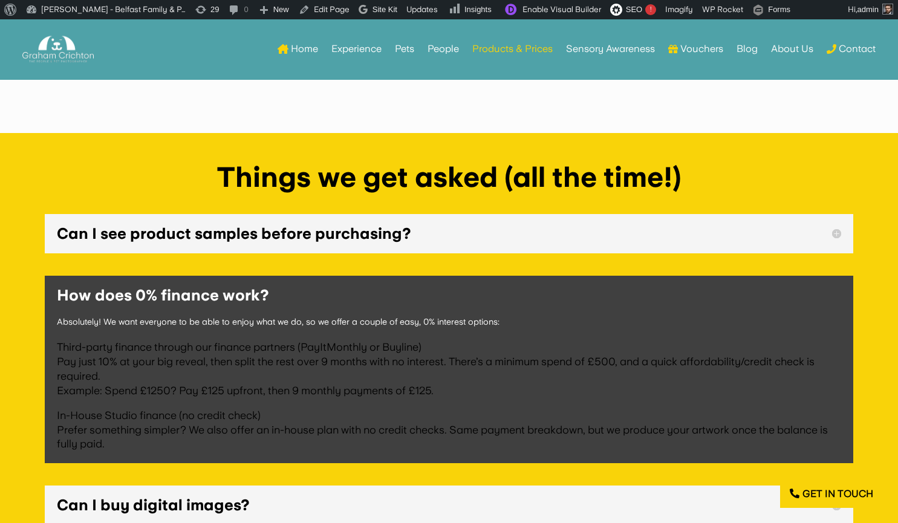
click at [146, 231] on h5 "Can I see product samples before purchasing?" at bounding box center [449, 233] width 784 height 15
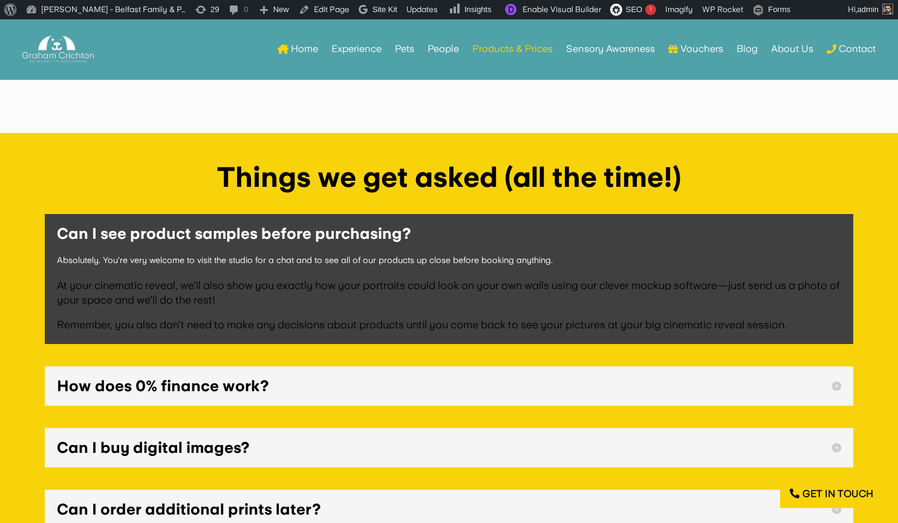
click at [166, 389] on h5 "How does 0% finance work?" at bounding box center [449, 385] width 784 height 15
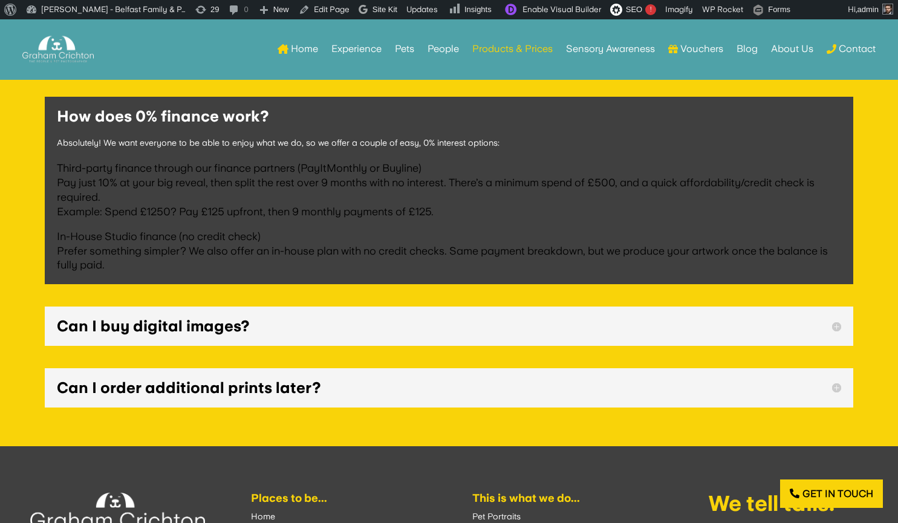
scroll to position [3662, 0]
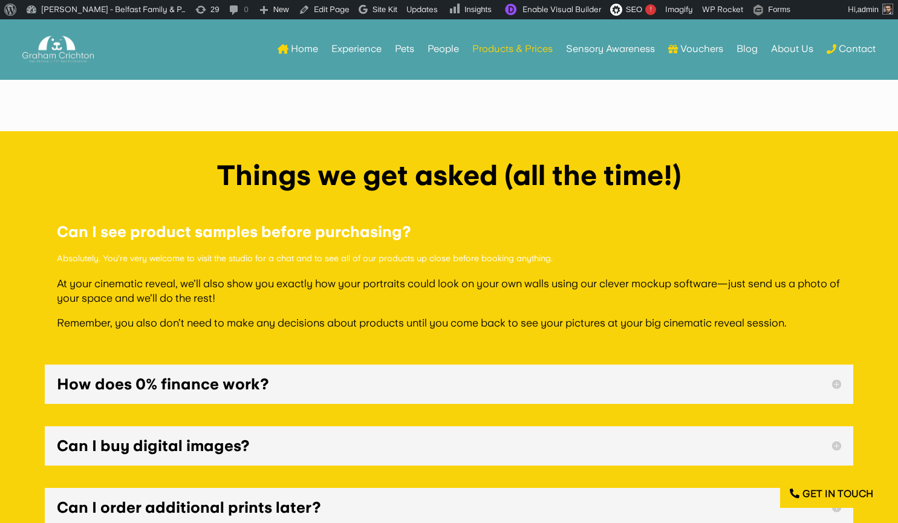
scroll to position [3486, 0]
click at [151, 380] on h5 "How does 0% finance work?" at bounding box center [449, 384] width 784 height 15
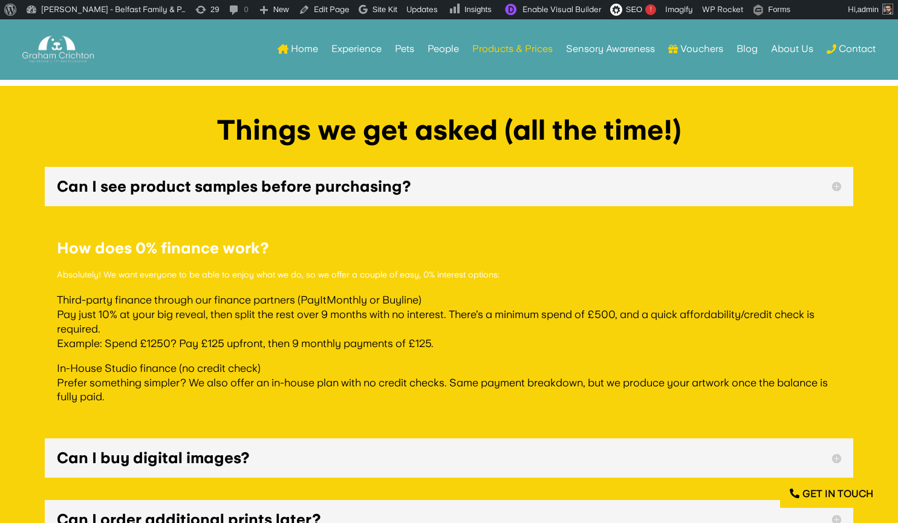
scroll to position [3534, 0]
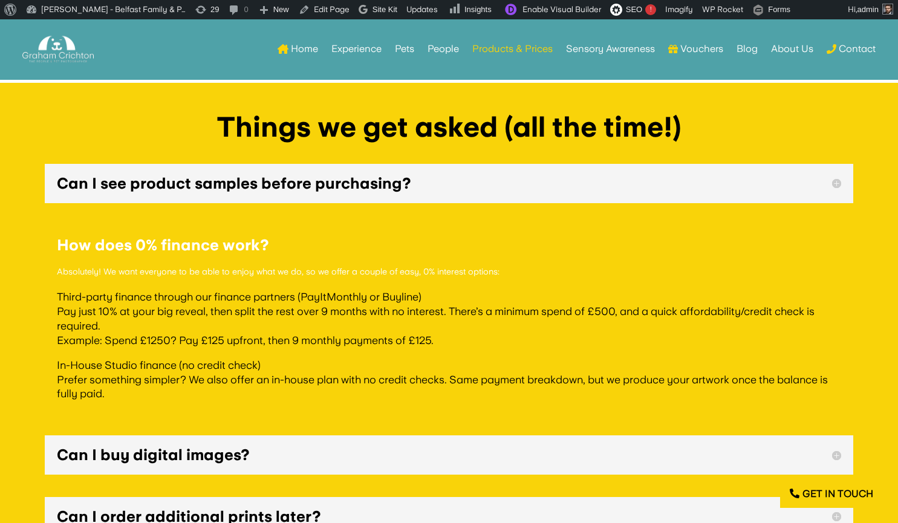
click at [190, 187] on h5 "Can I see product samples before purchasing?" at bounding box center [449, 183] width 784 height 15
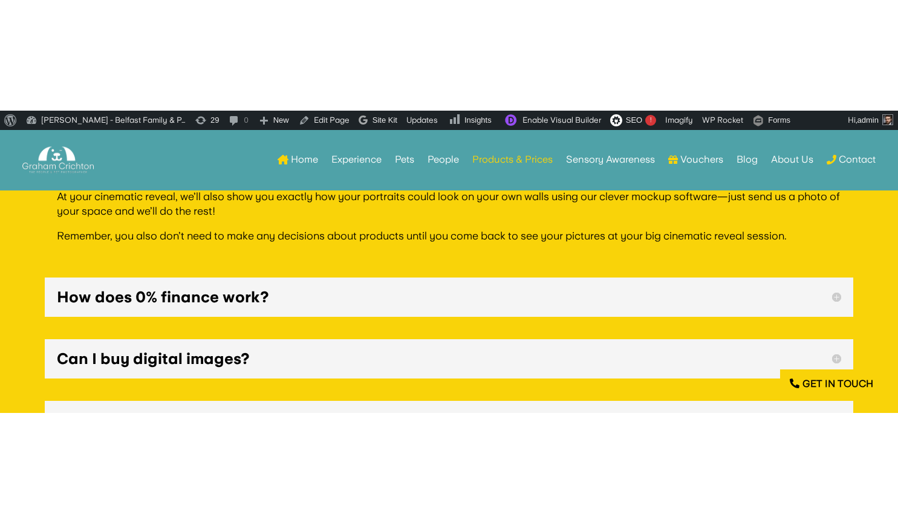
scroll to position [3684, 0]
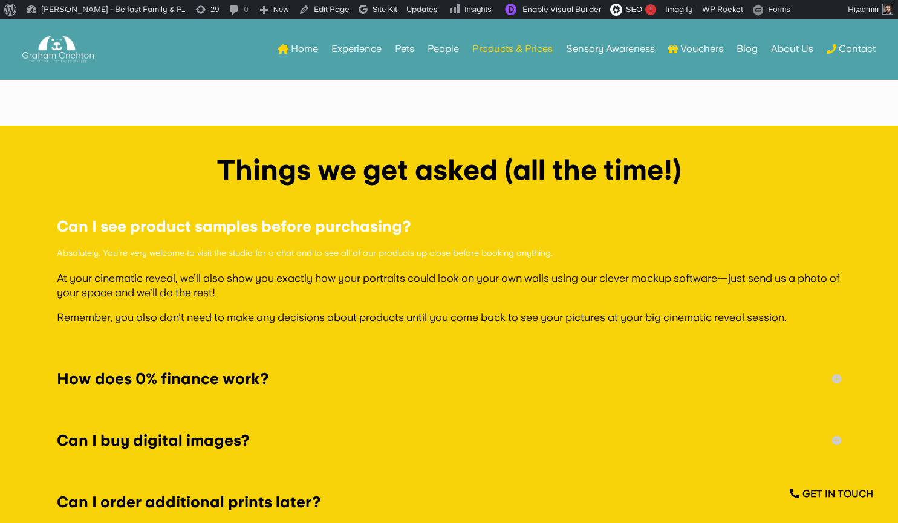
scroll to position [3491, 0]
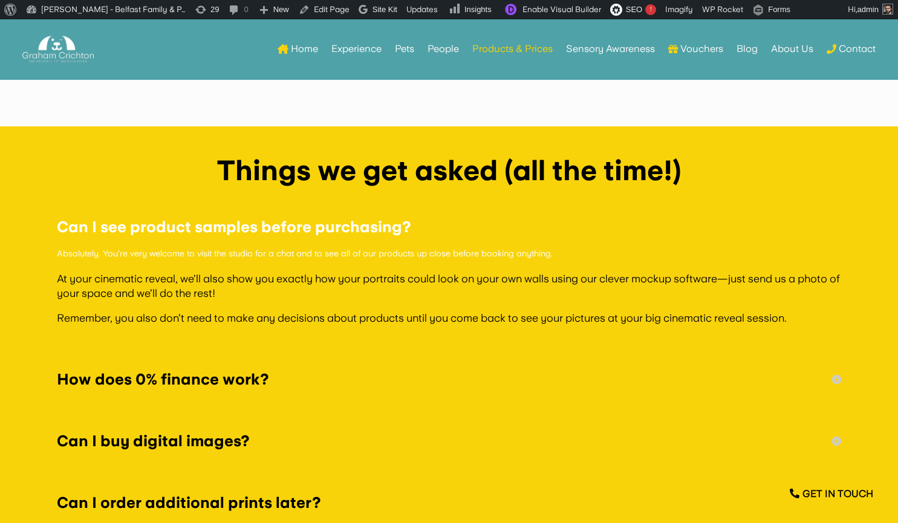
click at [155, 380] on h5 "How does 0% finance work?" at bounding box center [449, 379] width 784 height 15
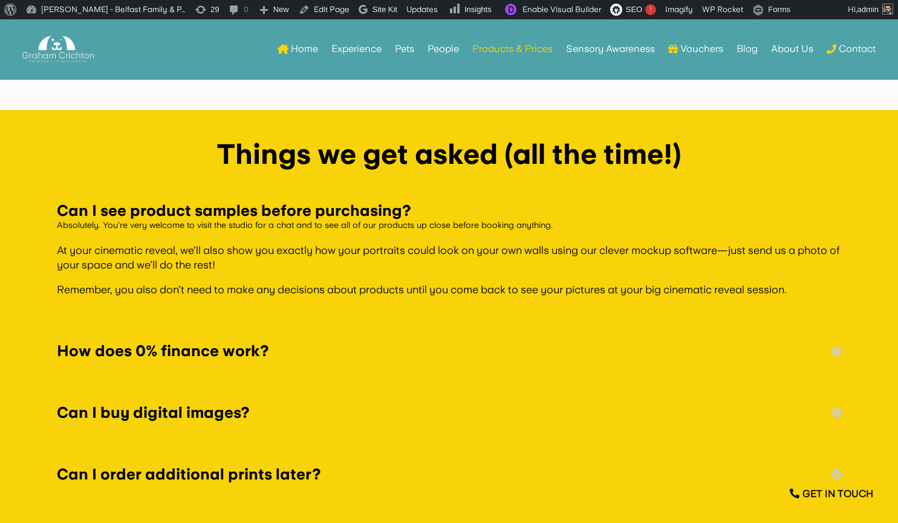
scroll to position [3500, 0]
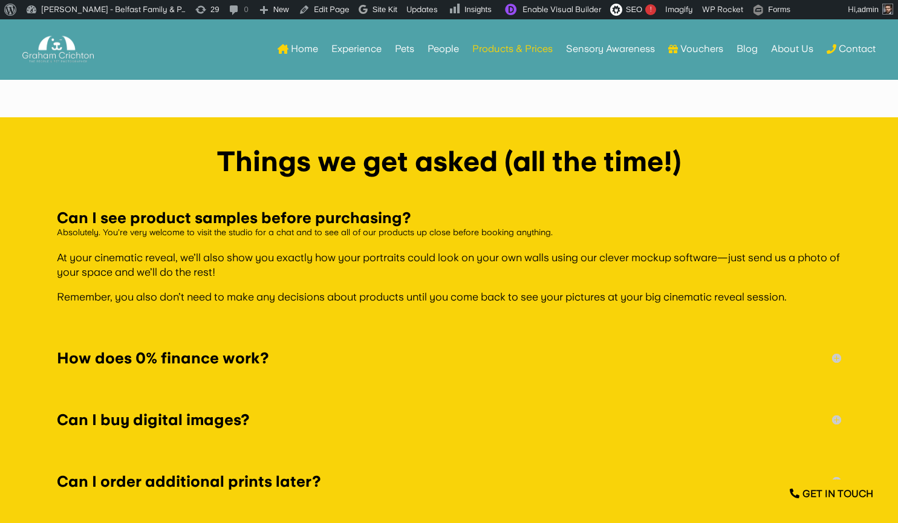
click at [151, 352] on h5 "How does 0% finance work?" at bounding box center [449, 358] width 784 height 15
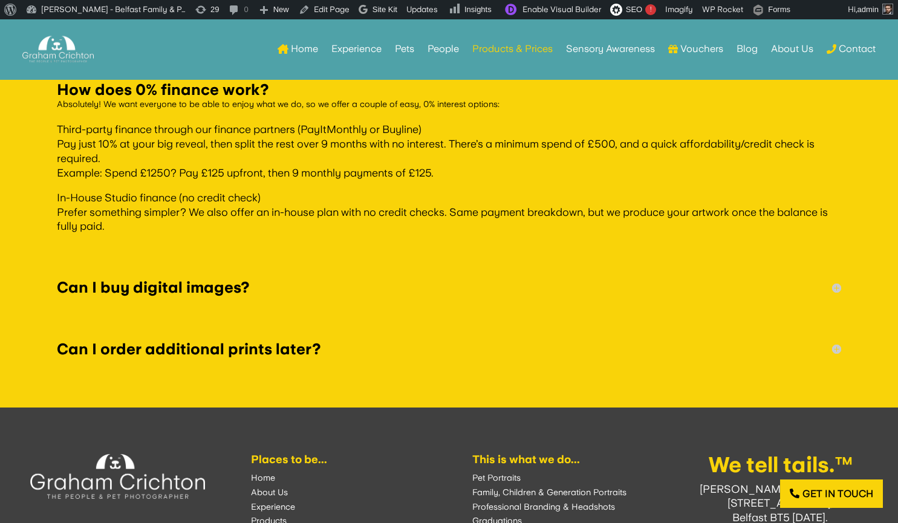
scroll to position [3690, 0]
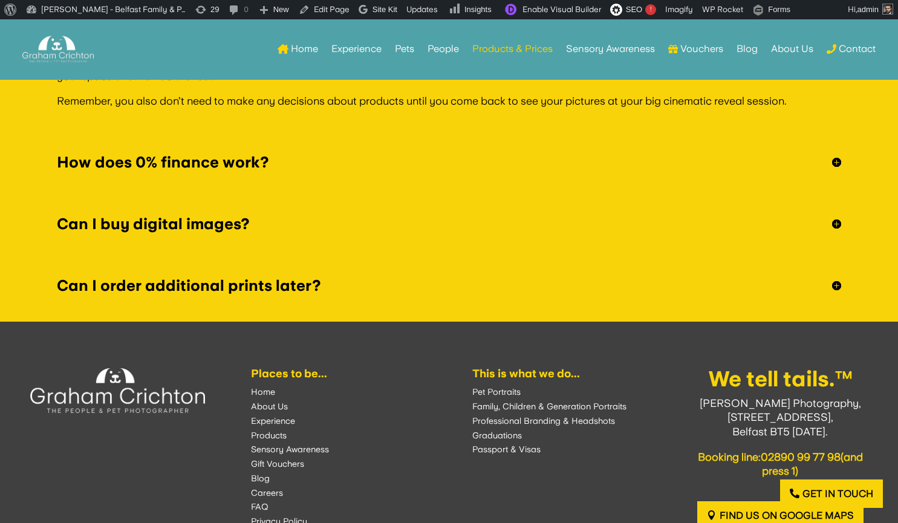
scroll to position [3652, 0]
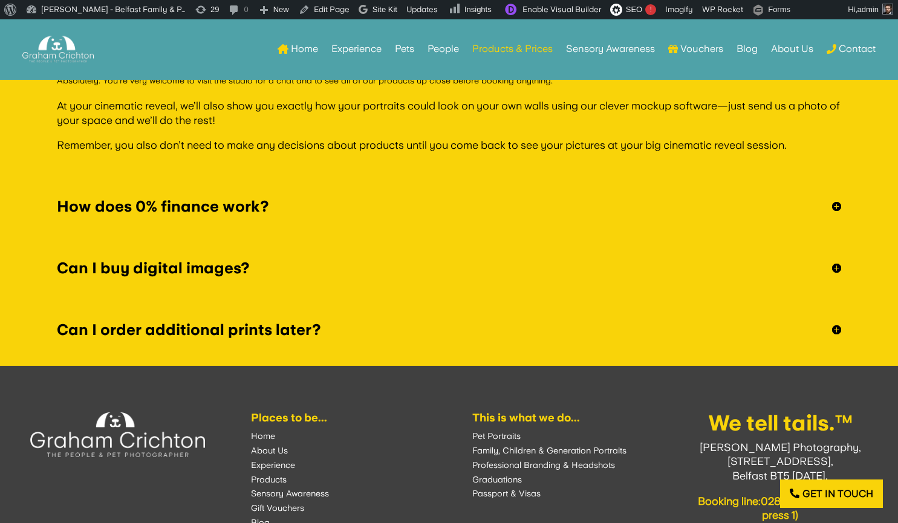
click at [215, 211] on h5 "How does 0% finance work?" at bounding box center [449, 206] width 784 height 15
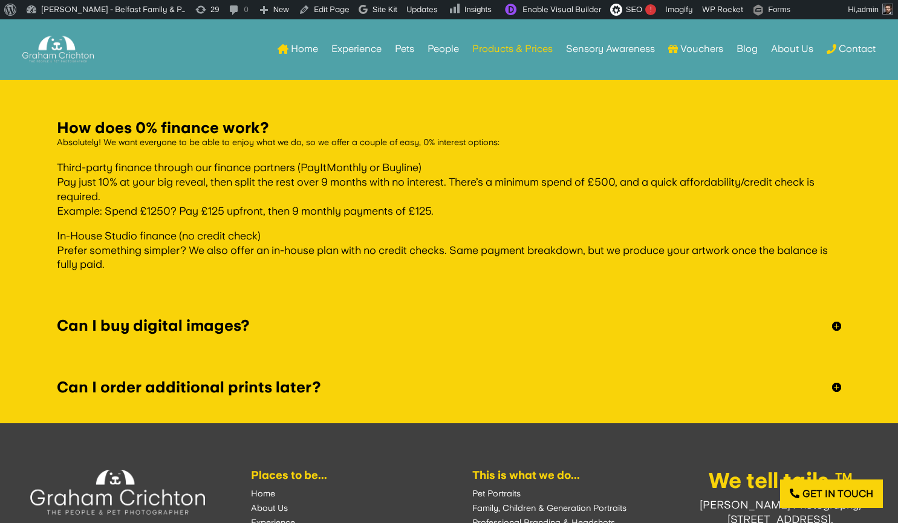
click at [189, 326] on h5 "Can I buy digital images?" at bounding box center [449, 325] width 784 height 15
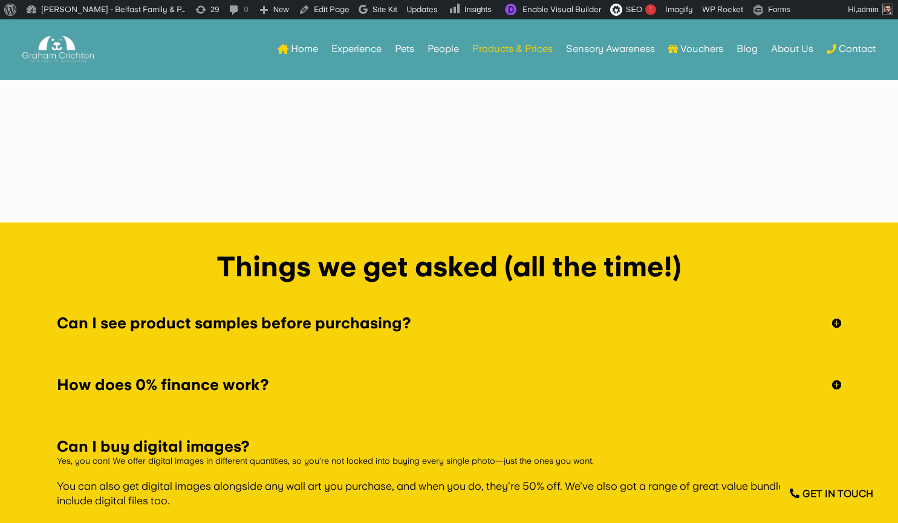
scroll to position [3390, 0]
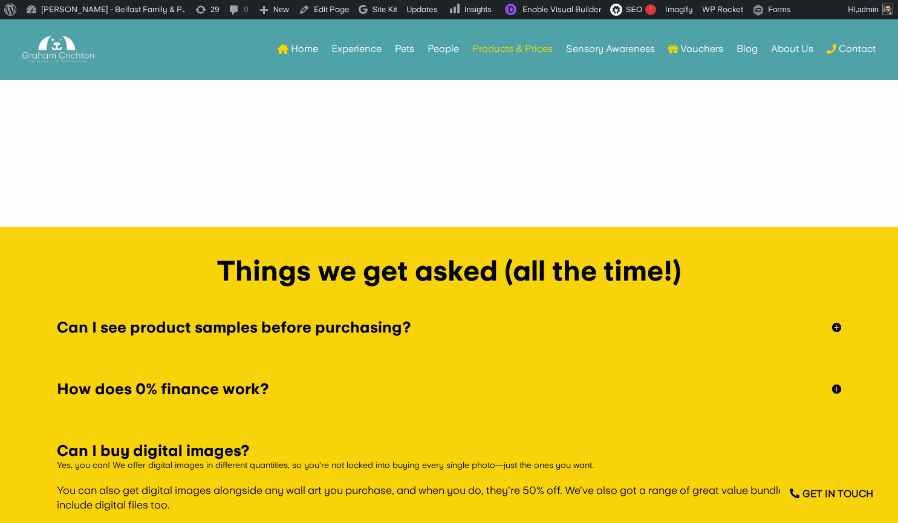
click at [219, 388] on h5 "How does 0% finance work?" at bounding box center [449, 388] width 784 height 15
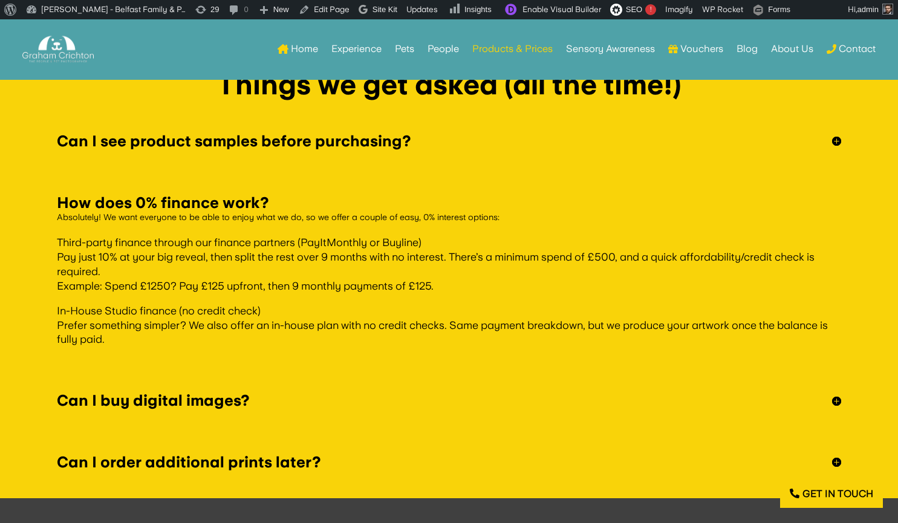
scroll to position [3574, 0]
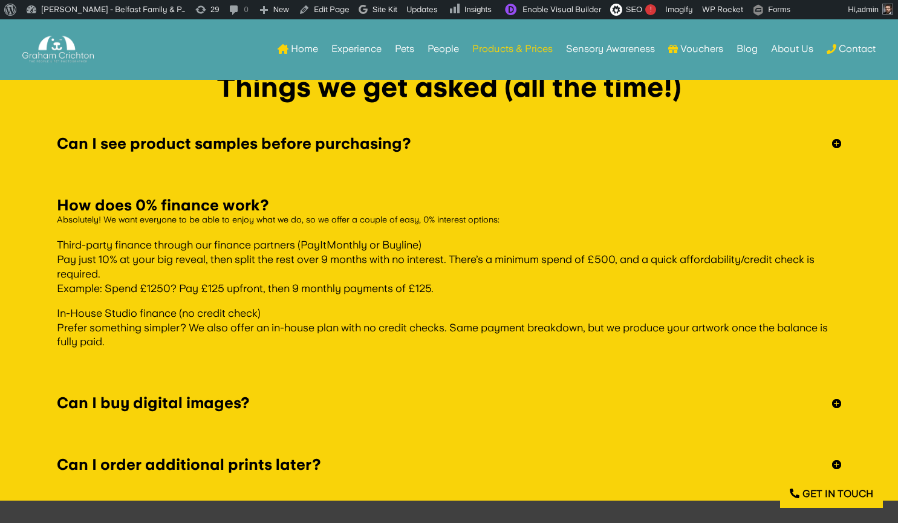
click at [324, 149] on h5 "Can I see product samples before purchasing?" at bounding box center [449, 143] width 784 height 15
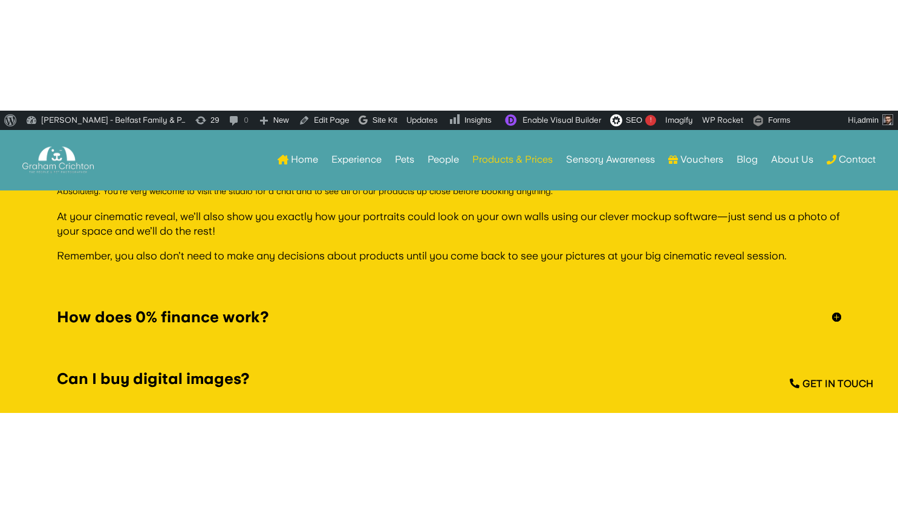
scroll to position [3652, 0]
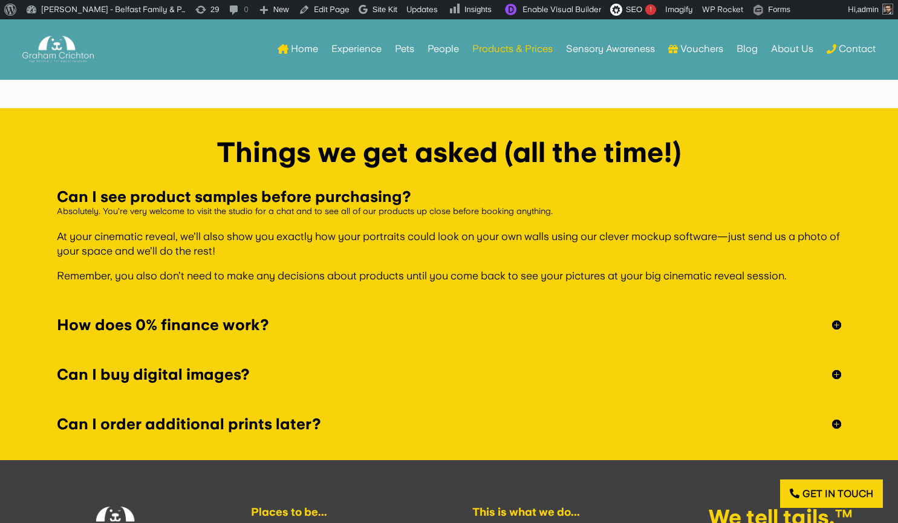
scroll to position [3508, 0]
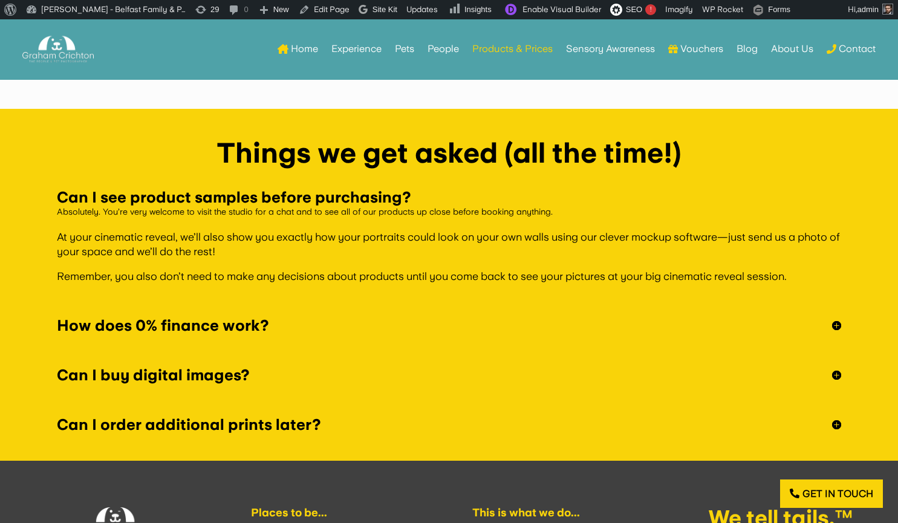
click at [216, 331] on h5 "How does 0% finance work?" at bounding box center [449, 325] width 784 height 15
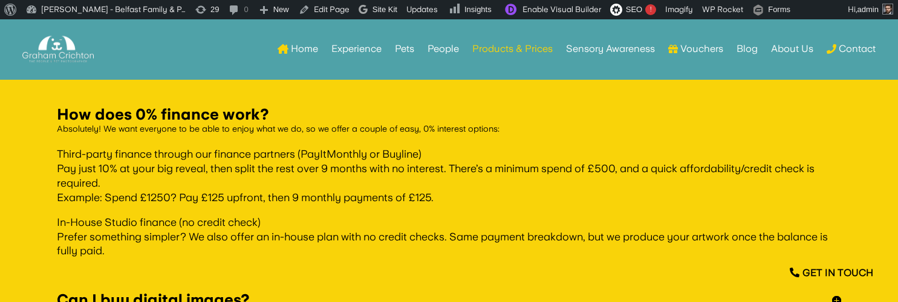
scroll to position [3422, 0]
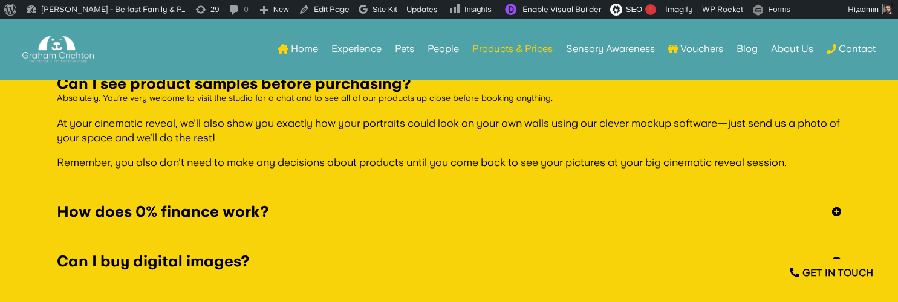
scroll to position [3401, 0]
click at [200, 211] on h5 "How does 0% finance work?" at bounding box center [449, 212] width 784 height 15
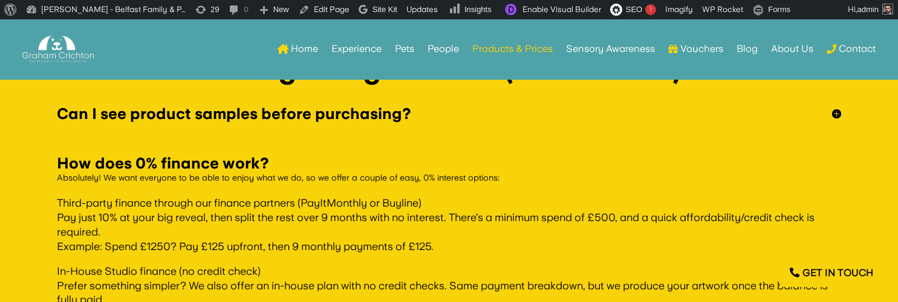
scroll to position [3372, 0]
click at [206, 163] on h5 "How does 0% finance work?" at bounding box center [449, 162] width 784 height 15
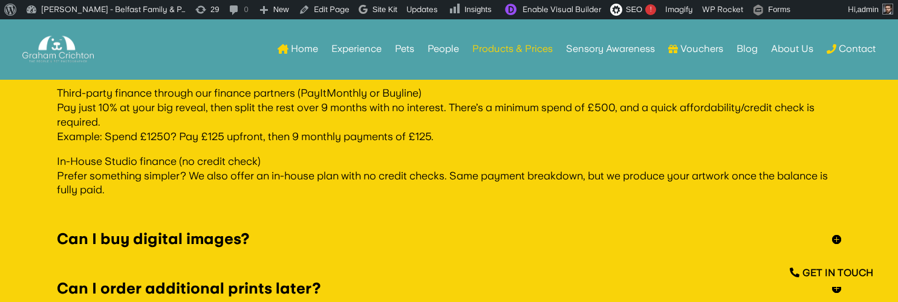
scroll to position [3483, 0]
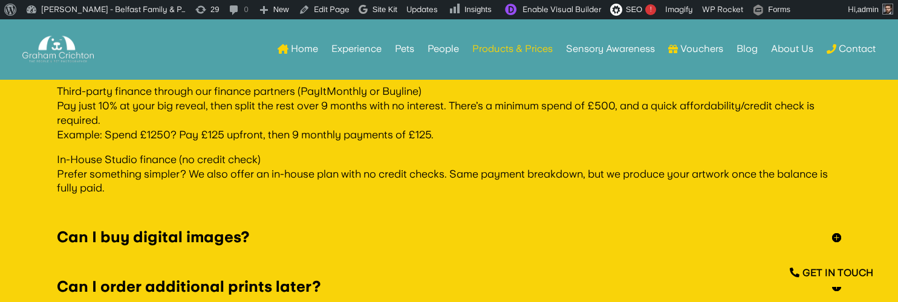
click at [199, 237] on h5 "Can I buy digital images?" at bounding box center [449, 237] width 784 height 15
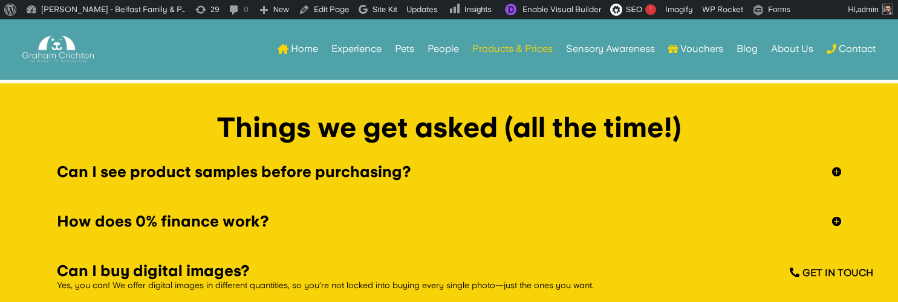
scroll to position [3315, 0]
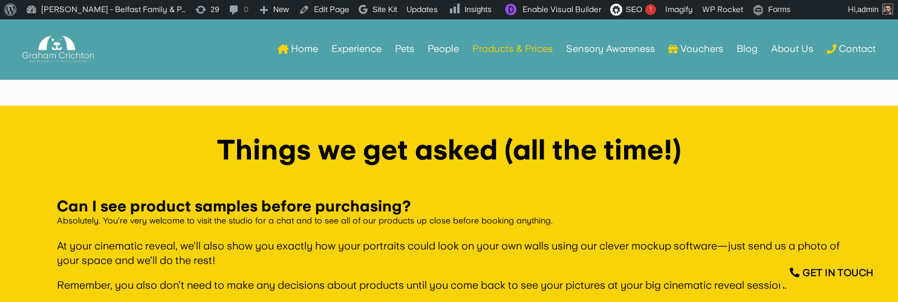
scroll to position [3305, 0]
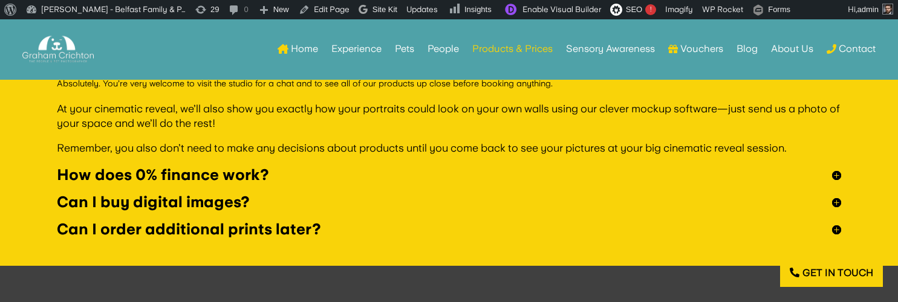
scroll to position [3416, 0]
click at [189, 177] on h5 "How does 0% finance work?" at bounding box center [449, 174] width 784 height 15
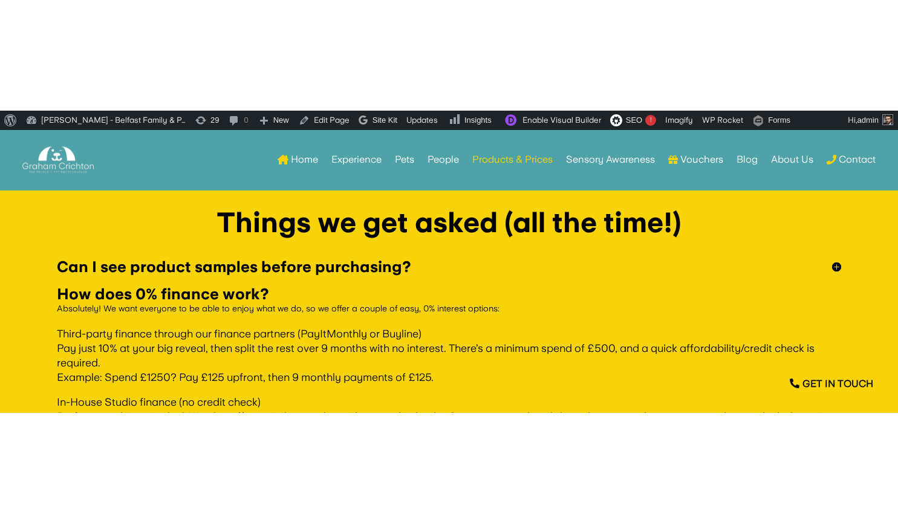
scroll to position [3549, 0]
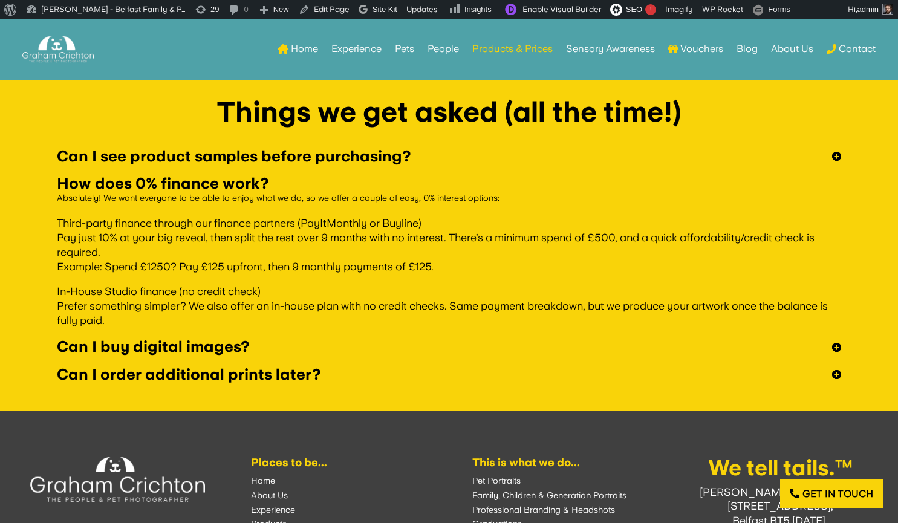
click at [290, 302] on h5 "Can I order additional prints later?" at bounding box center [449, 374] width 784 height 15
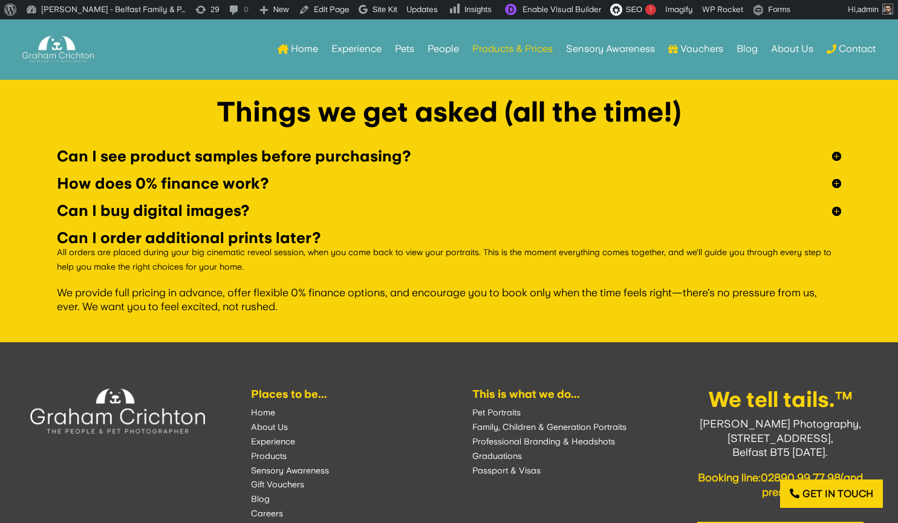
click at [153, 187] on h5 "How does 0% finance work?" at bounding box center [449, 183] width 784 height 15
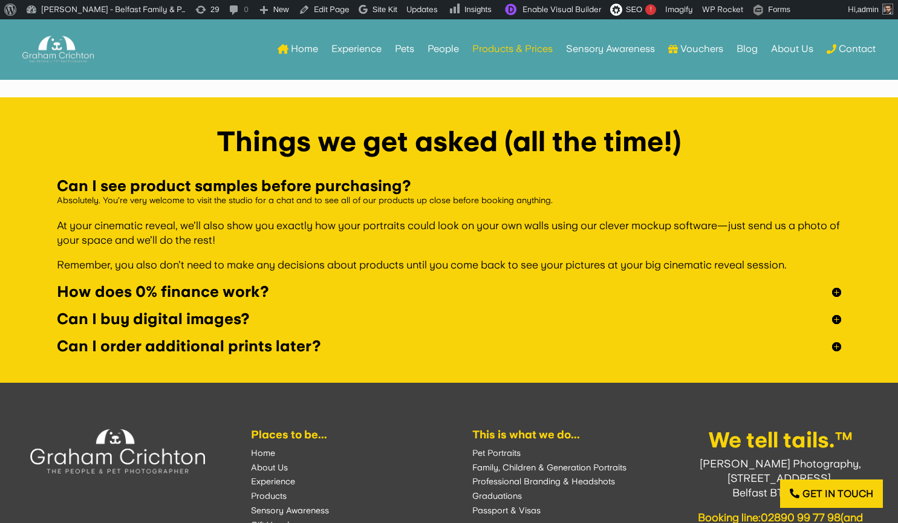
scroll to position [3502, 0]
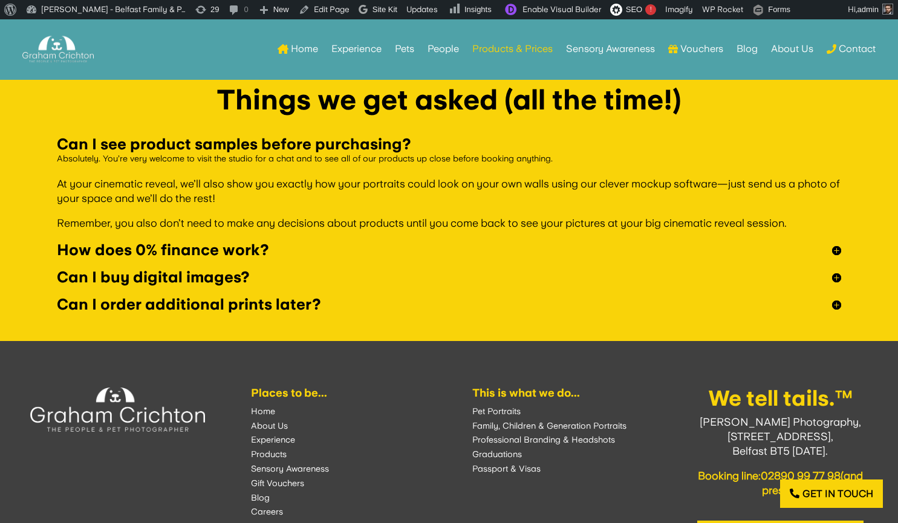
scroll to position [3560, 0]
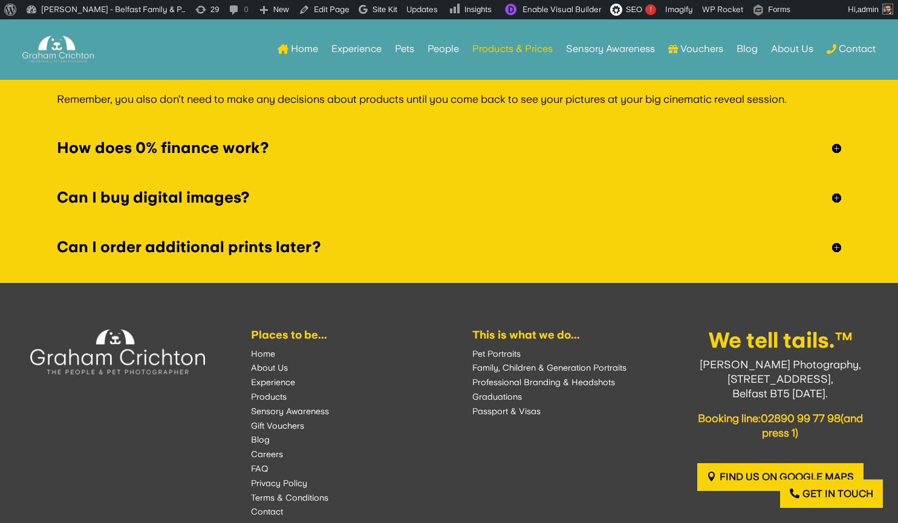
scroll to position [3670, 0]
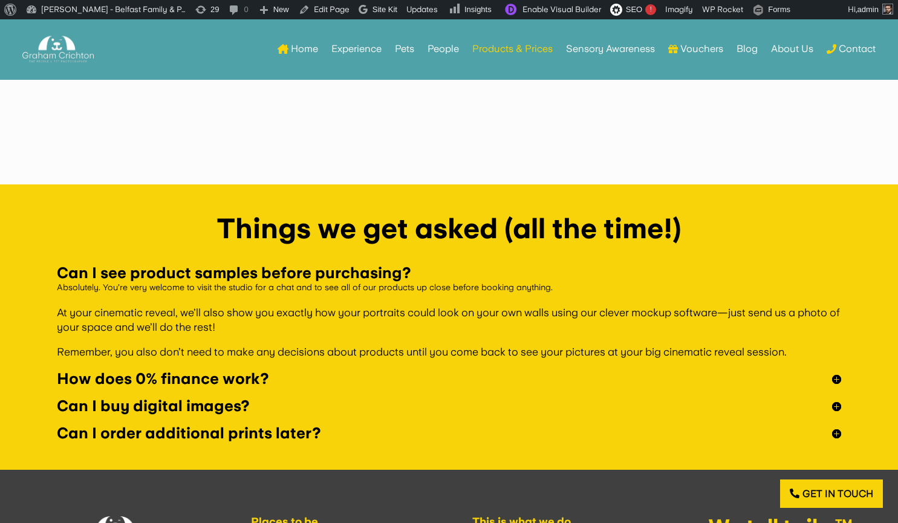
scroll to position [3440, 0]
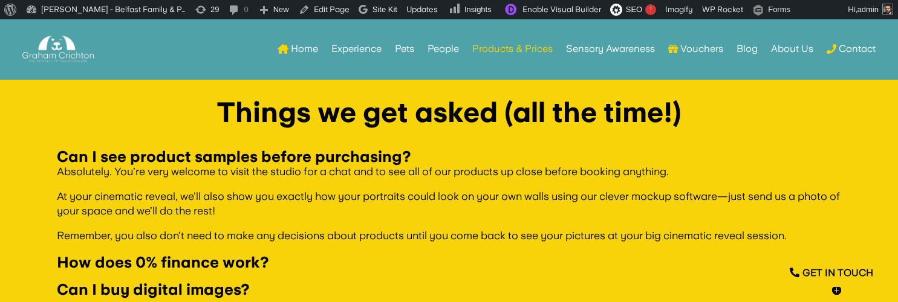
scroll to position [3331, 0]
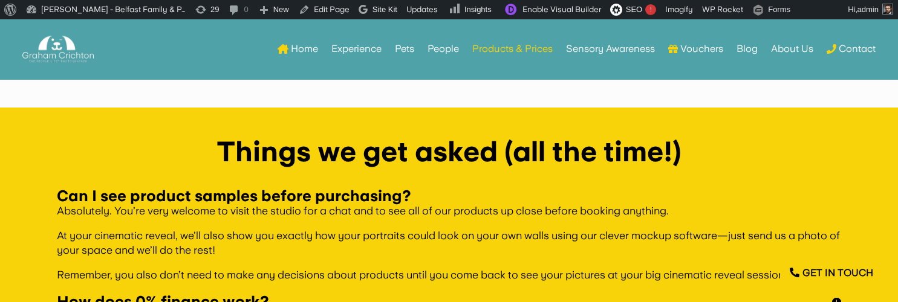
scroll to position [3276, 0]
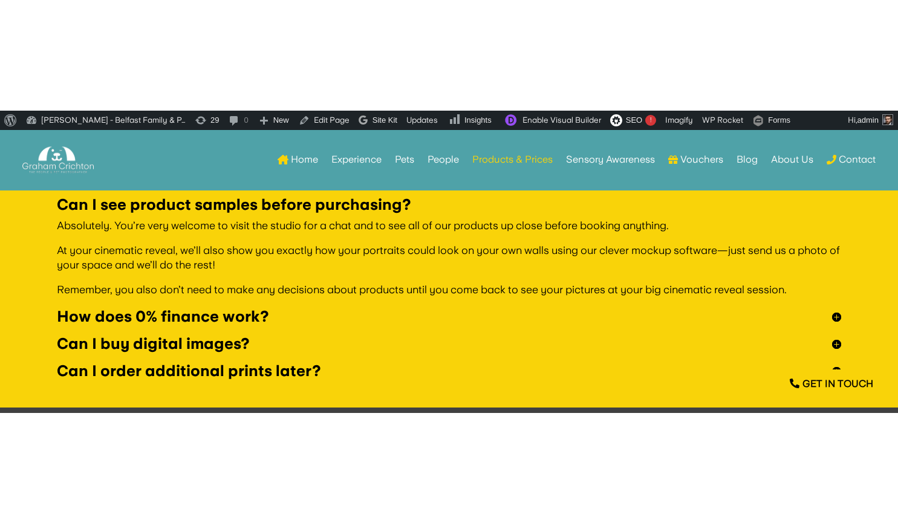
scroll to position [3612, 0]
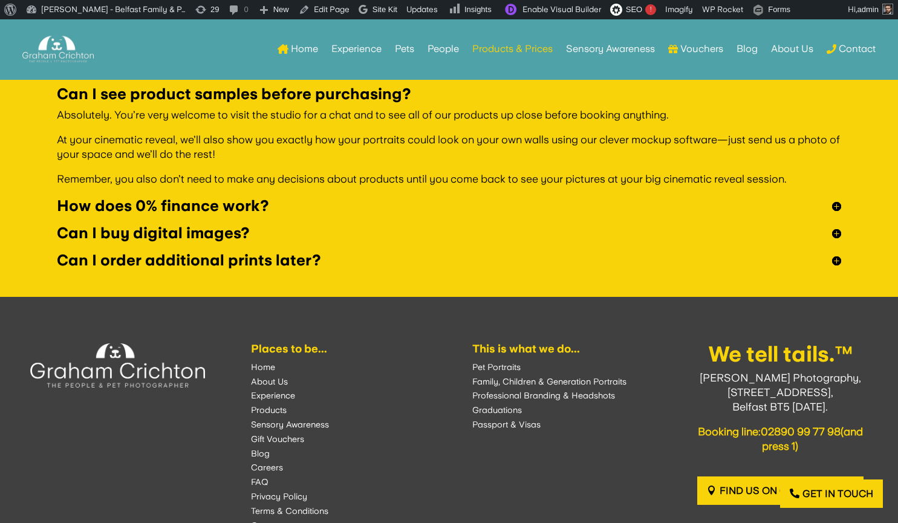
click at [256, 205] on h5 "How does 0% finance work?" at bounding box center [449, 205] width 784 height 15
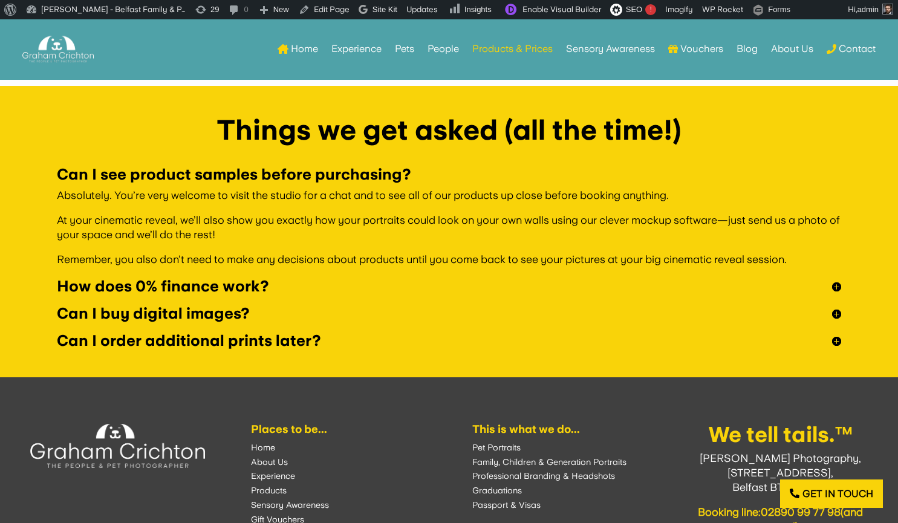
scroll to position [3527, 0]
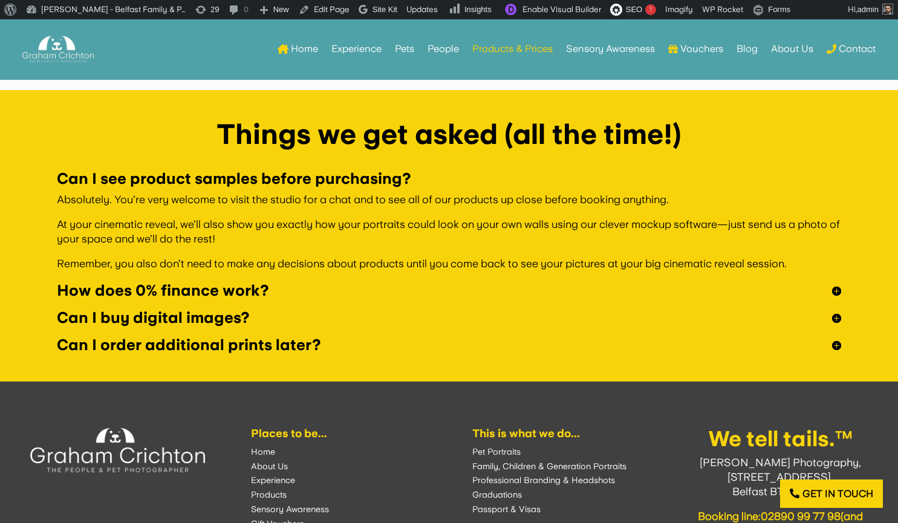
click at [138, 288] on h5 "How does 0% finance work?" at bounding box center [449, 290] width 784 height 15
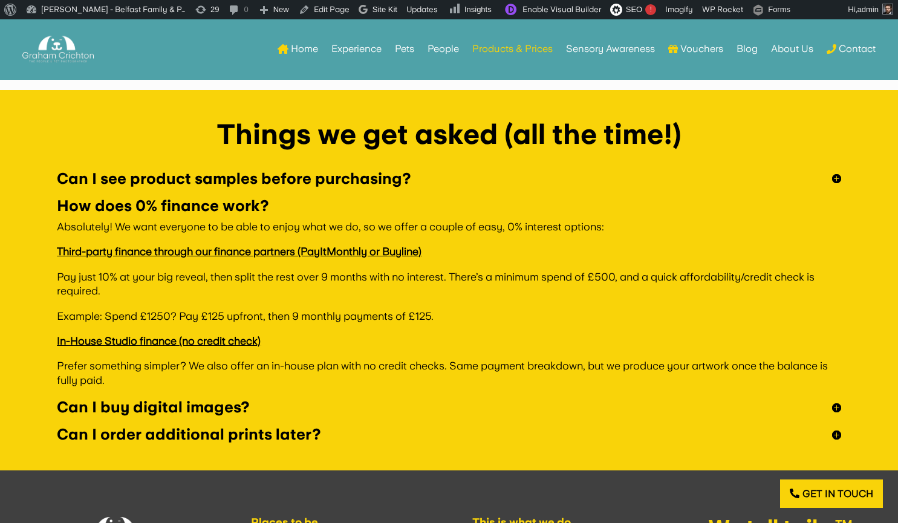
click at [147, 408] on h5 "Can I buy digital images?" at bounding box center [449, 407] width 784 height 15
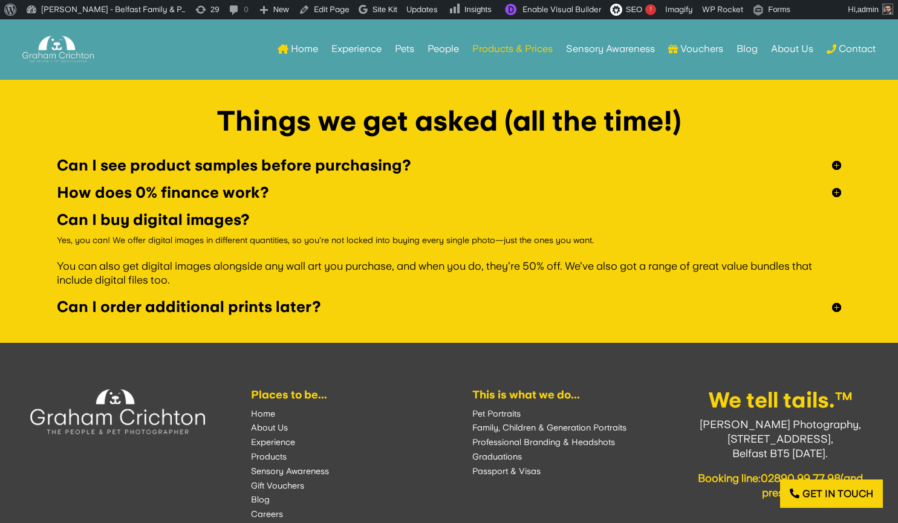
scroll to position [3541, 0]
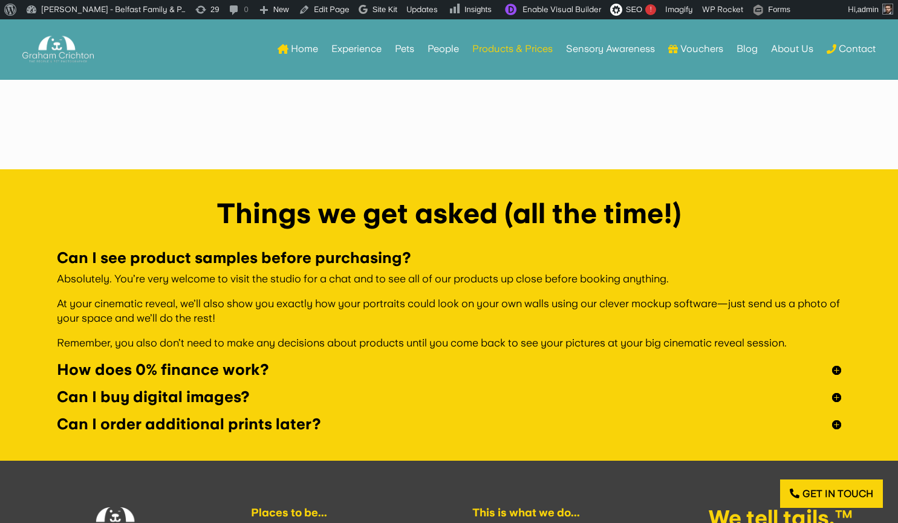
scroll to position [3448, 0]
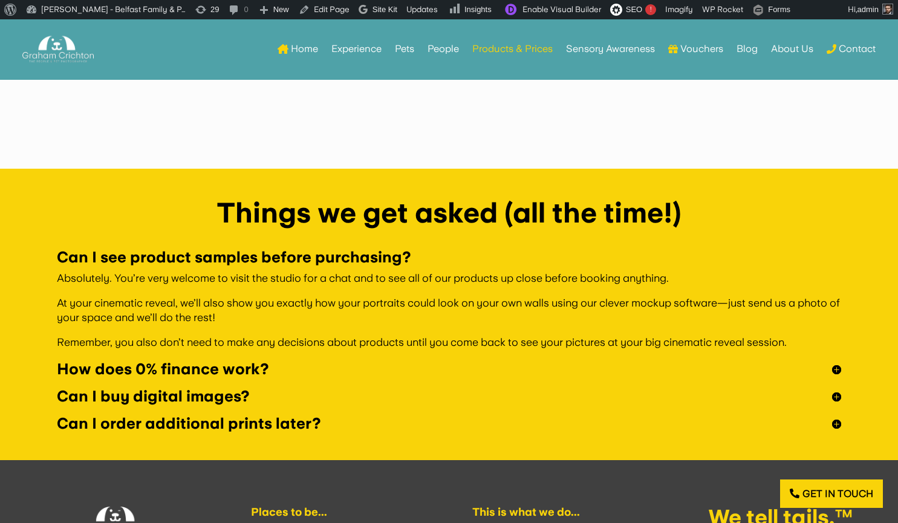
click at [143, 396] on h5 "Can I buy digital images?" at bounding box center [449, 396] width 784 height 15
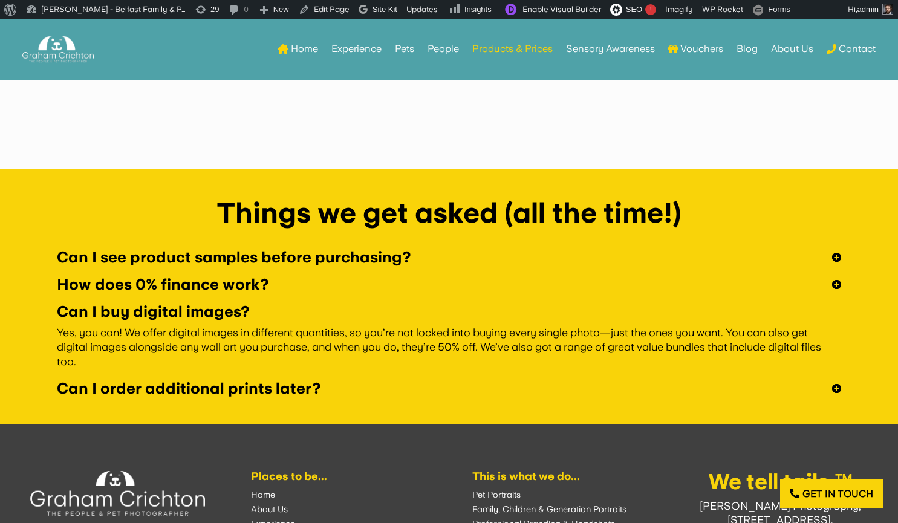
click at [143, 396] on h5 "Can I order additional prints later?" at bounding box center [449, 388] width 784 height 15
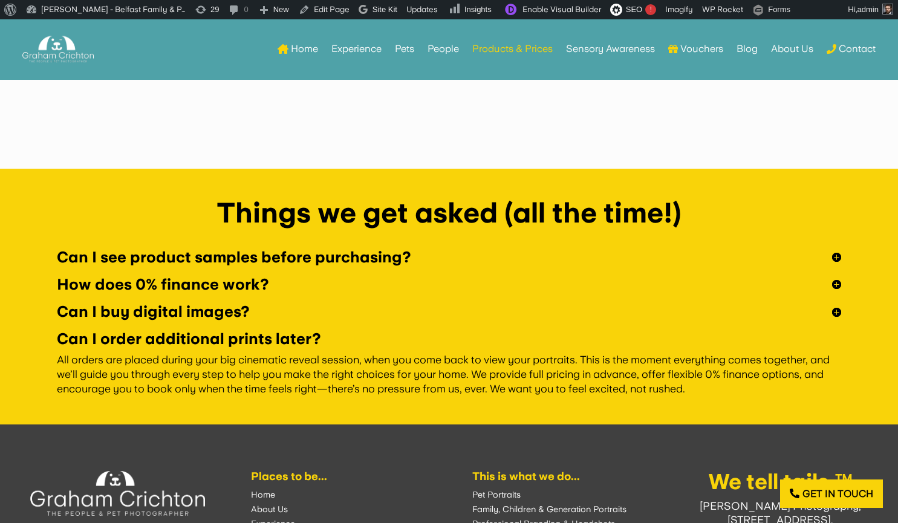
click at [157, 287] on h5 "How does 0% finance work?" at bounding box center [449, 284] width 784 height 15
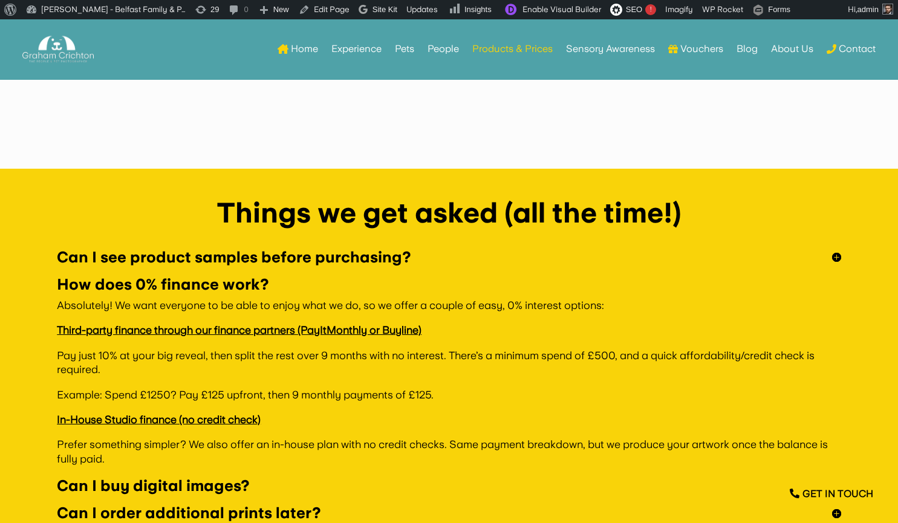
click at [165, 258] on h5 "Can I see product samples before purchasing?" at bounding box center [449, 257] width 784 height 15
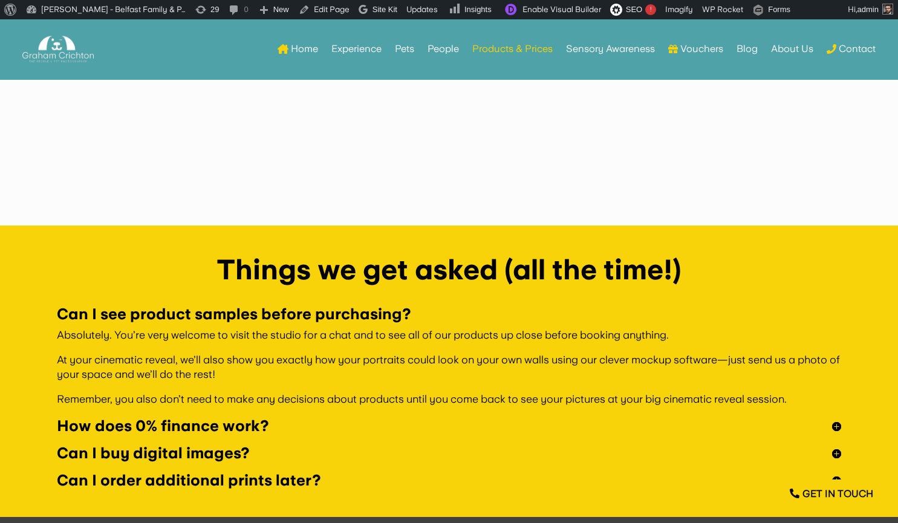
scroll to position [3391, 0]
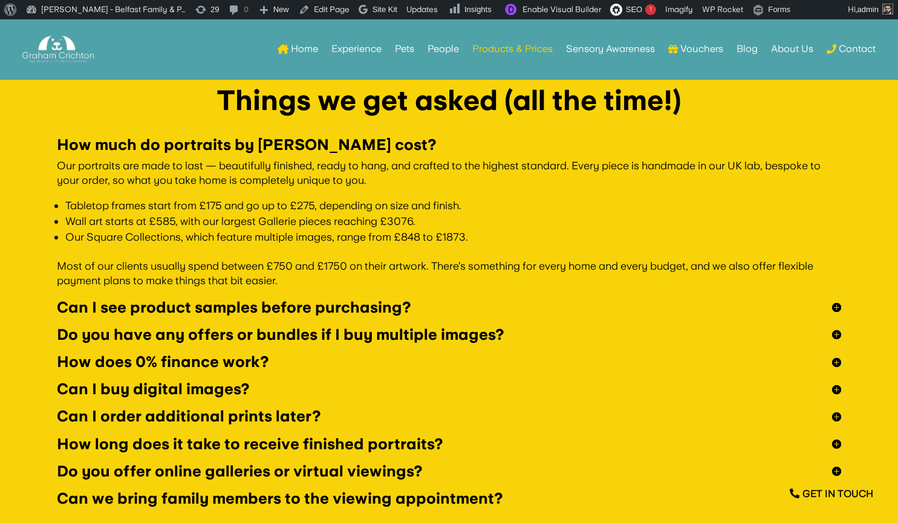
scroll to position [3561, 0]
click at [211, 359] on h5 "How does 0% finance work?" at bounding box center [449, 361] width 784 height 15
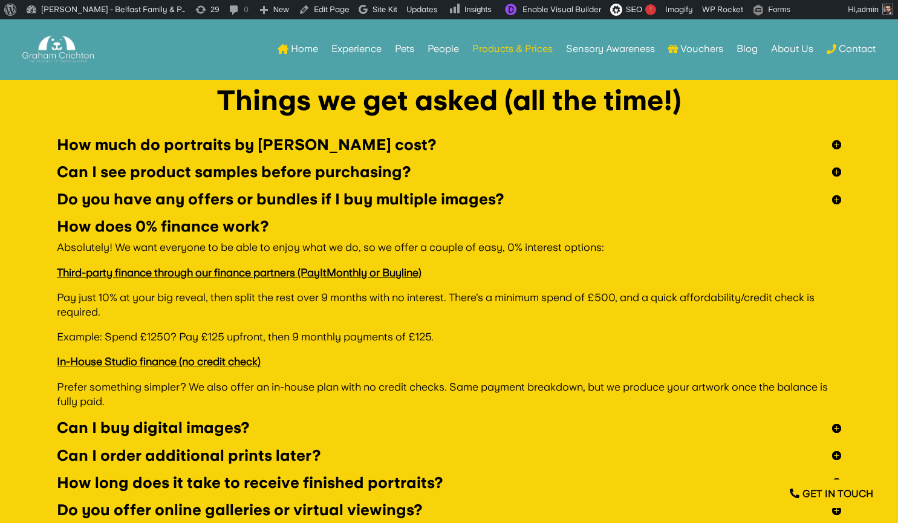
click at [207, 430] on h5 "Can I buy digital images?" at bounding box center [449, 427] width 784 height 15
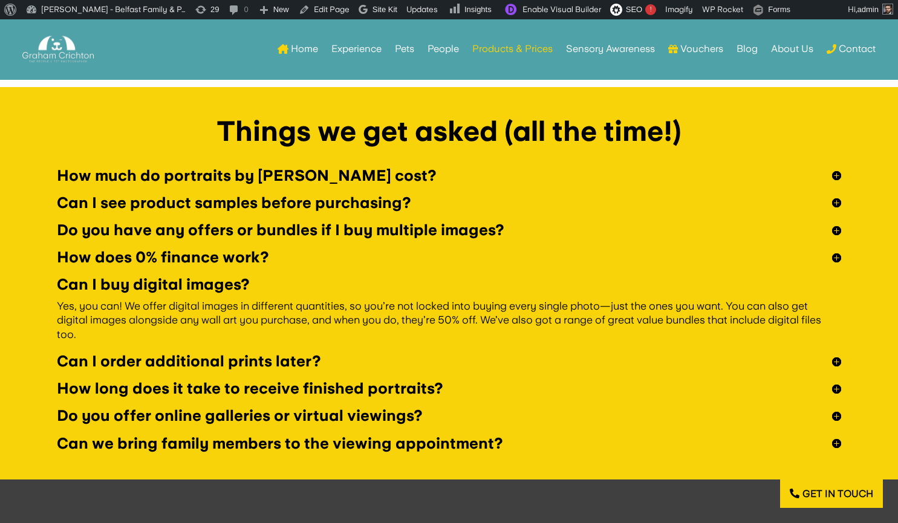
scroll to position [3534, 0]
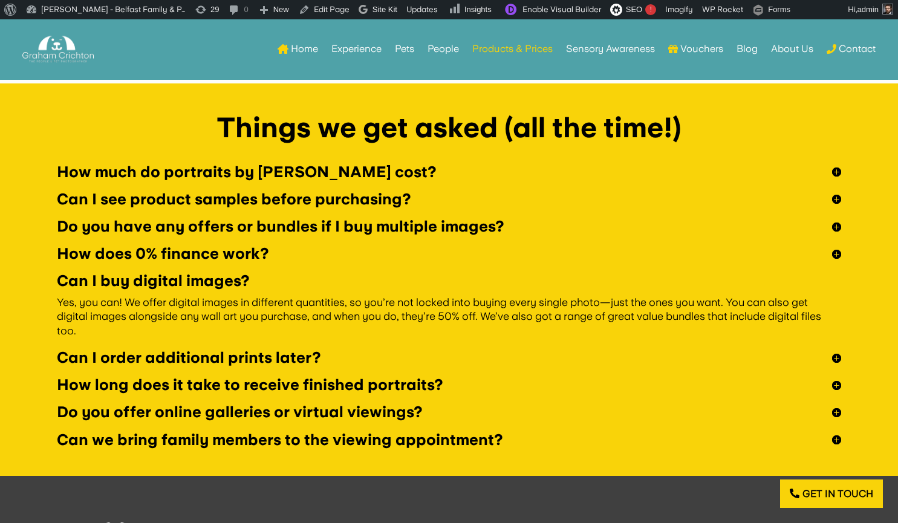
click at [239, 269] on div "How does 0% finance work? Absolutely! We want everyone to be able to enjoy what…" at bounding box center [449, 259] width 808 height 27
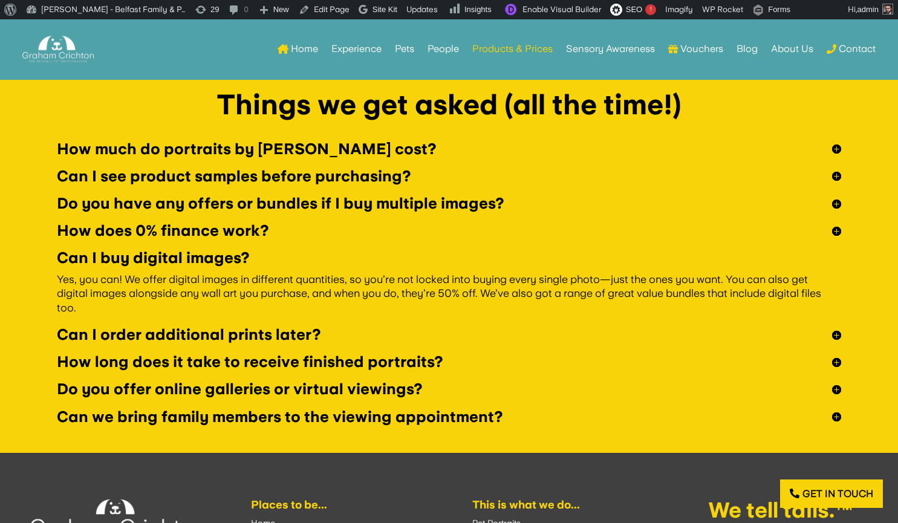
scroll to position [3543, 0]
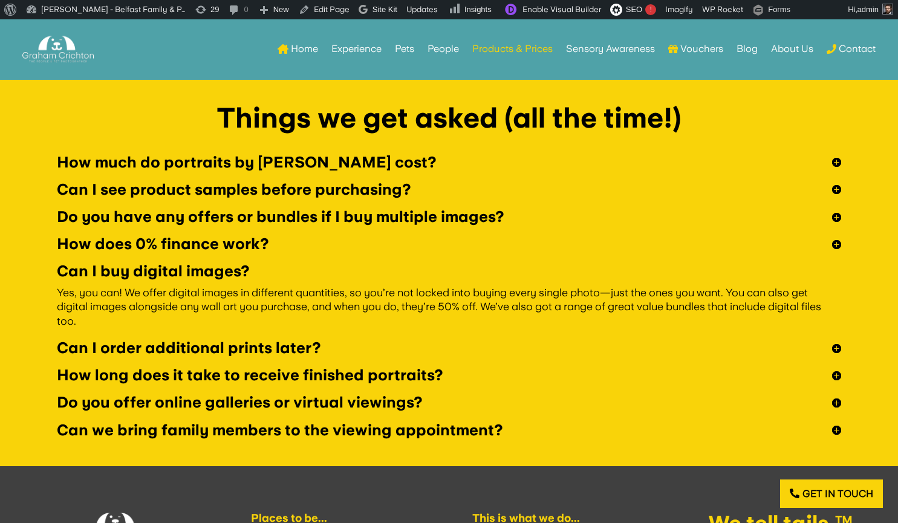
click at [214, 430] on h5 "Can we bring family members to the viewing appointment?" at bounding box center [449, 430] width 784 height 15
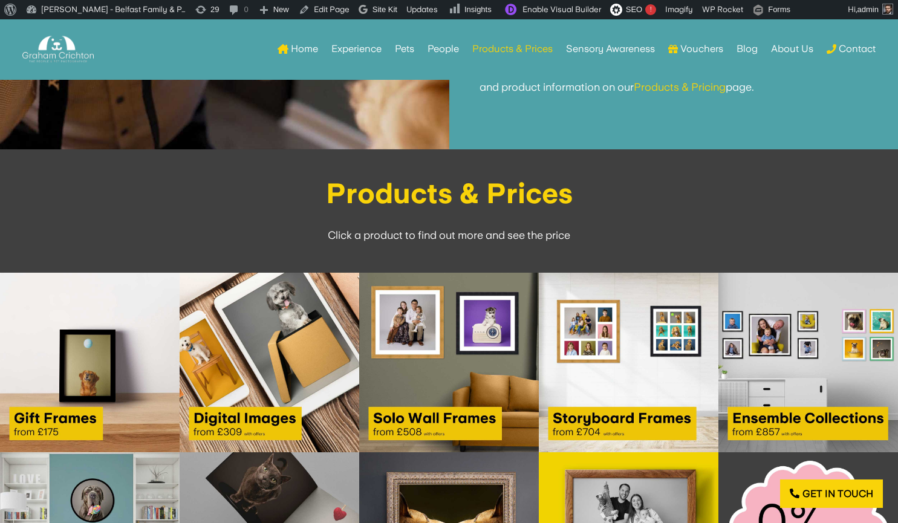
click at [267, 352] on img at bounding box center [270, 363] width 180 height 180
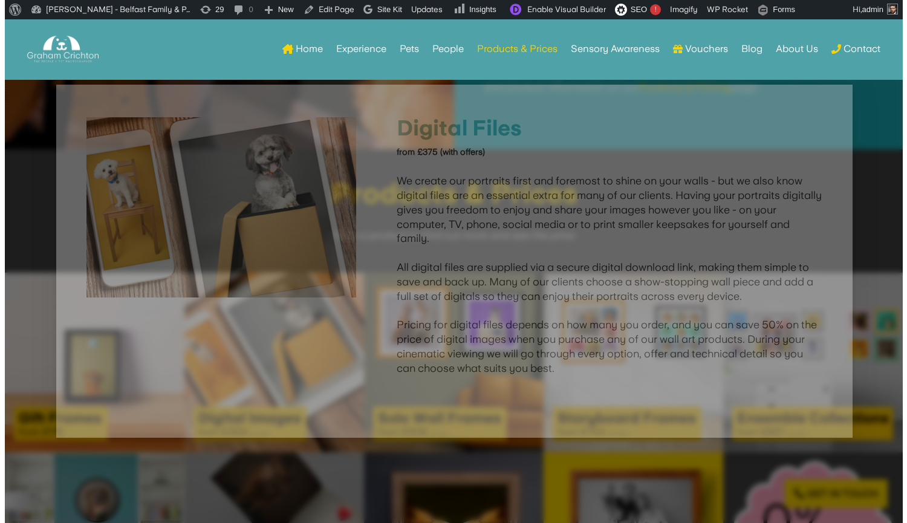
scroll to position [1777, 0]
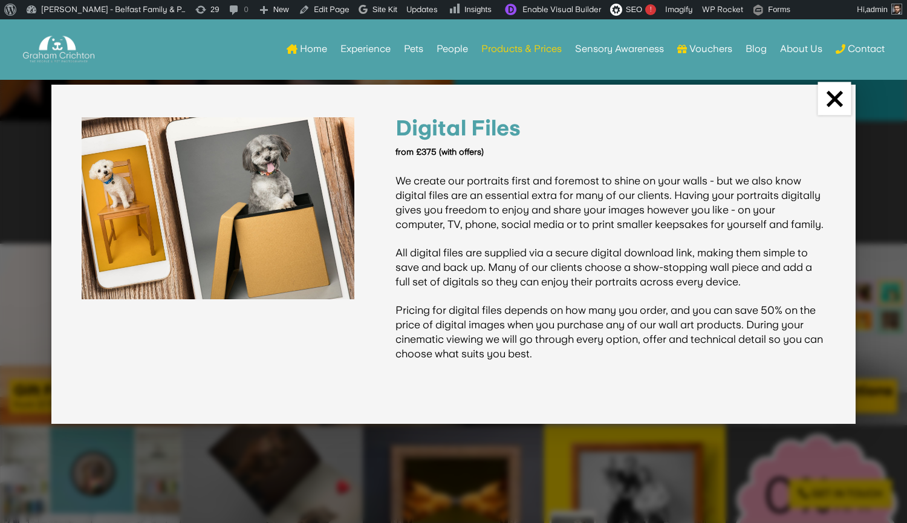
click at [834, 104] on link "×" at bounding box center [834, 98] width 33 height 33
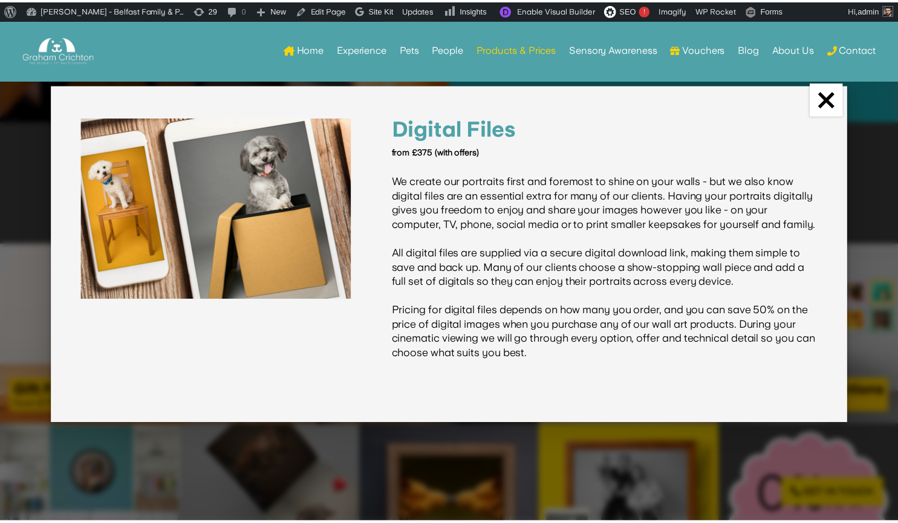
scroll to position [1776, 0]
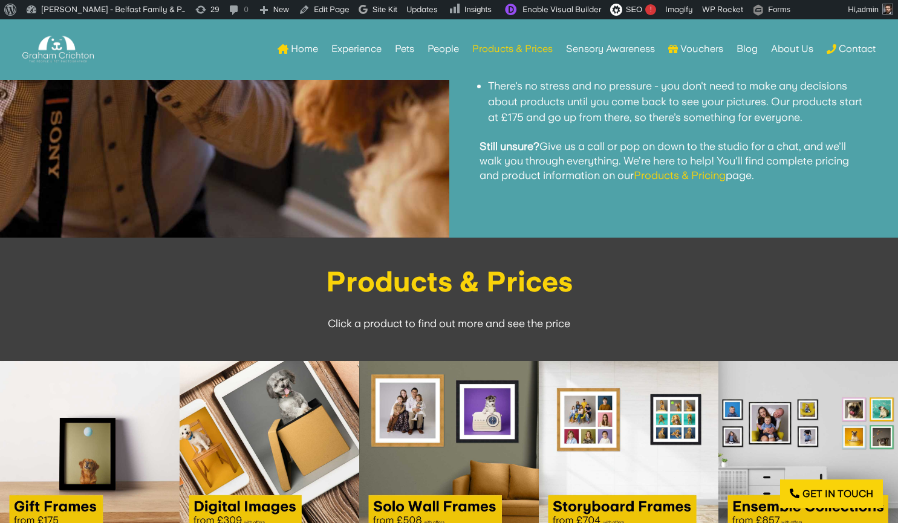
click at [662, 428] on img at bounding box center [629, 451] width 180 height 180
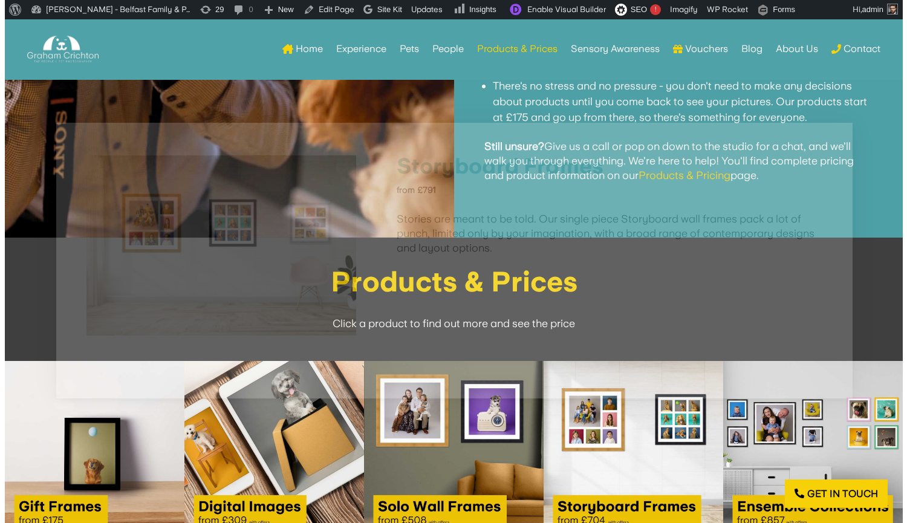
scroll to position [1689, 0]
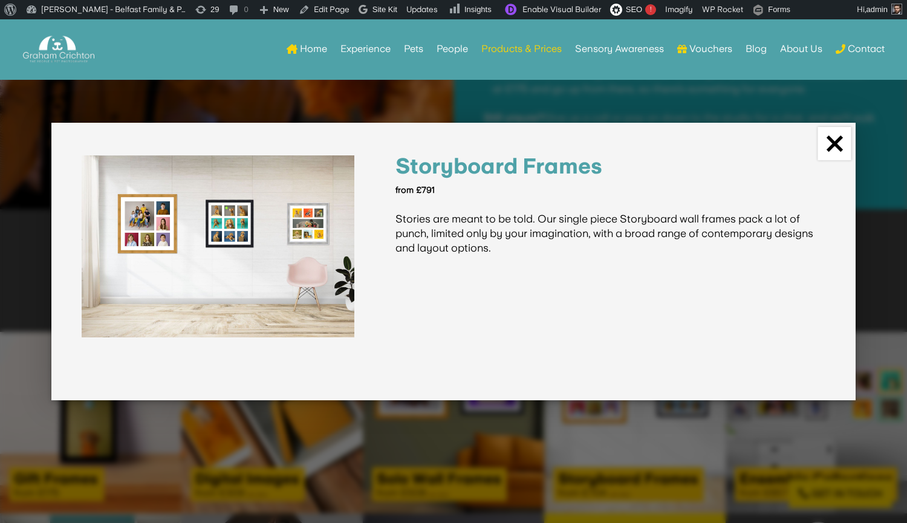
click at [834, 140] on link "×" at bounding box center [834, 143] width 33 height 33
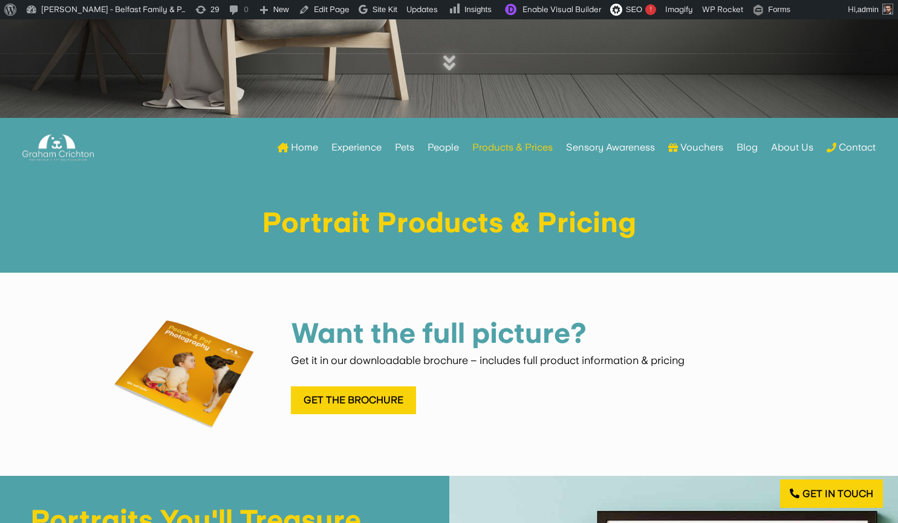
scroll to position [464, 0]
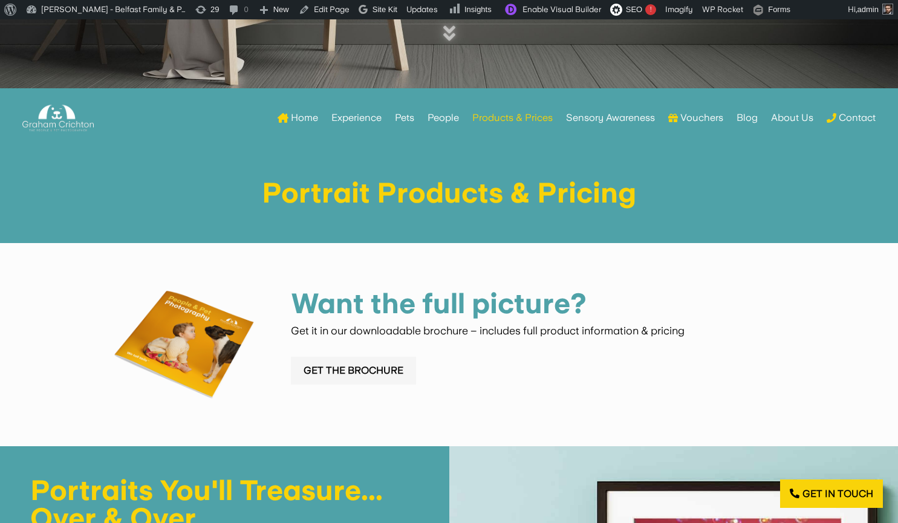
click at [357, 365] on link "Get the Brochure" at bounding box center [353, 371] width 125 height 28
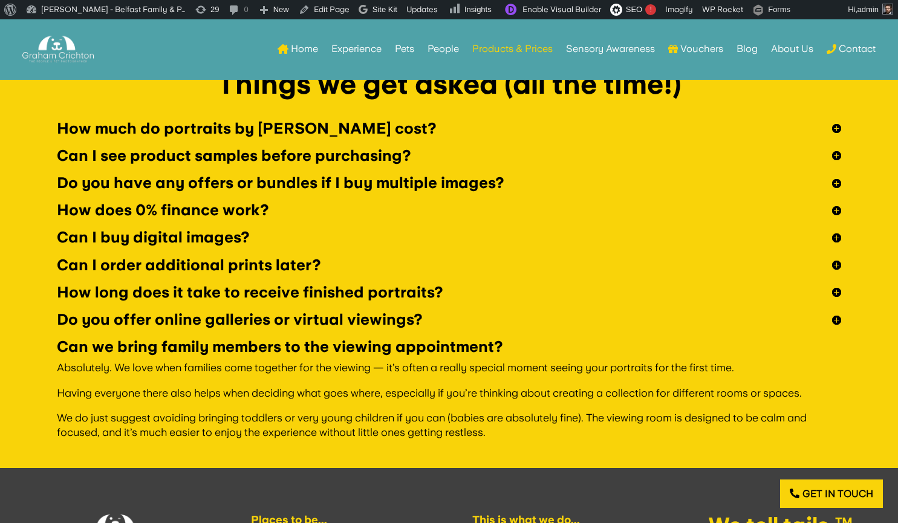
scroll to position [3574, 0]
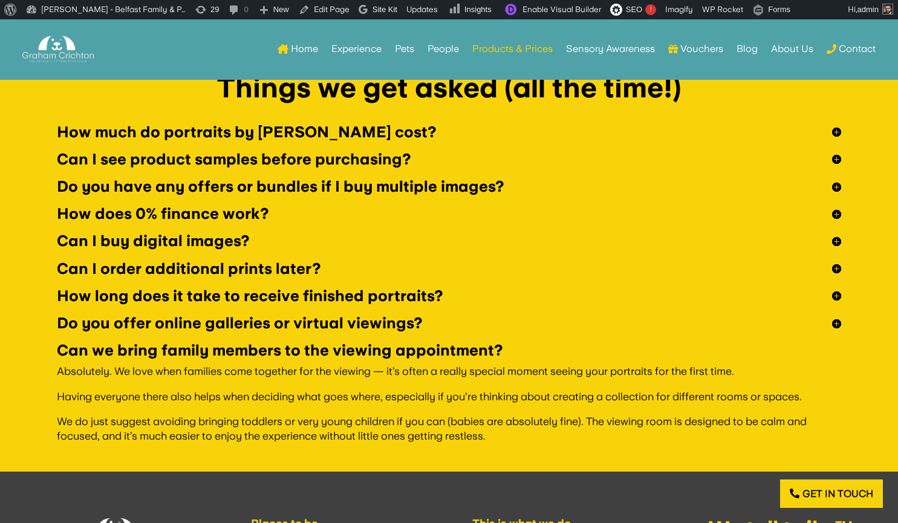
click at [164, 138] on h5 "How much do portraits by Graham cost?" at bounding box center [449, 132] width 784 height 15
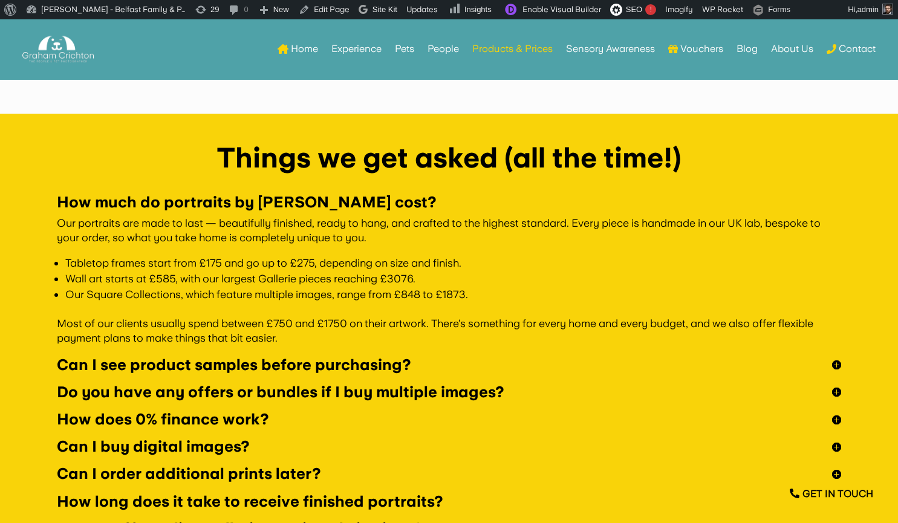
scroll to position [3499, 0]
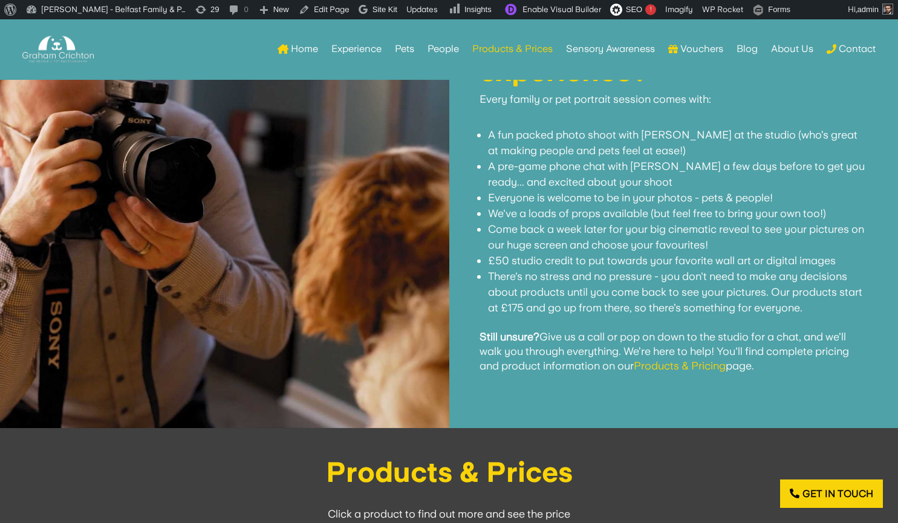
click at [164, 138] on div at bounding box center [224, 213] width 449 height 429
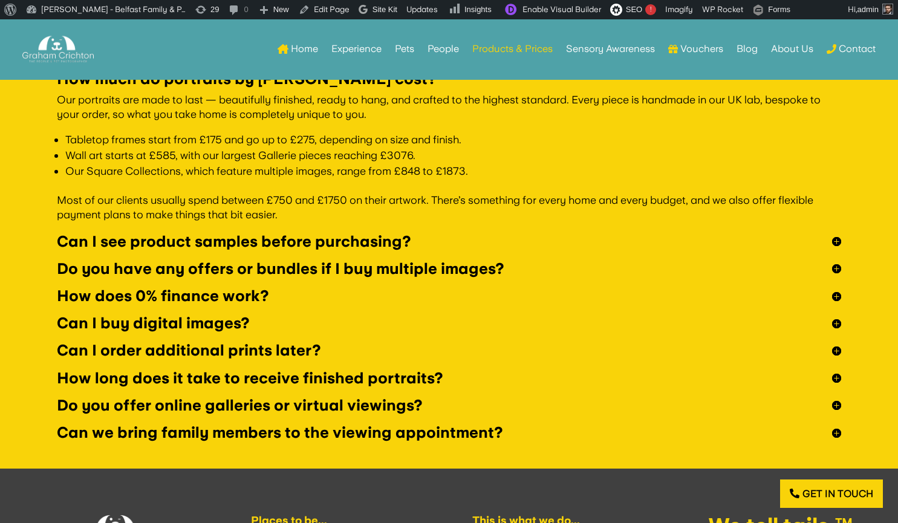
scroll to position [3627, 0]
click at [265, 350] on h5 "Can I order additional prints later?" at bounding box center [449, 349] width 784 height 15
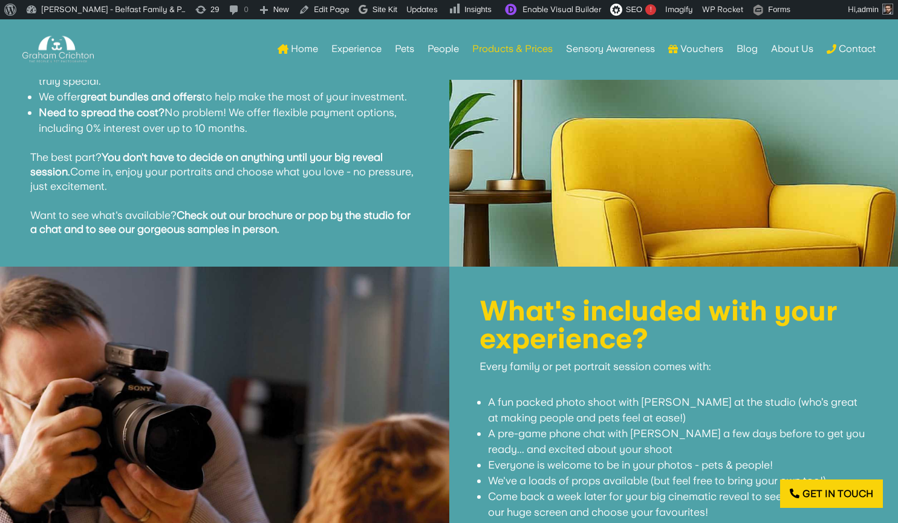
scroll to position [1216, 0]
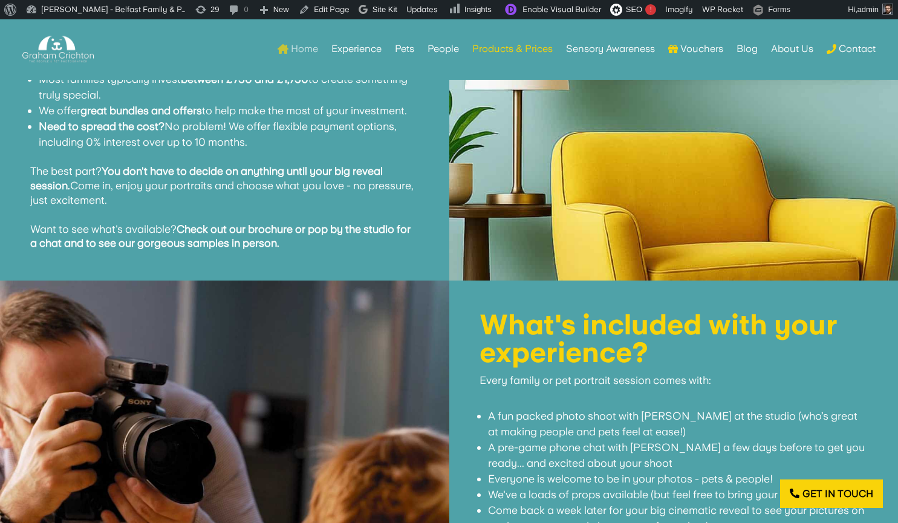
click at [293, 48] on link "Home" at bounding box center [297, 48] width 41 height 47
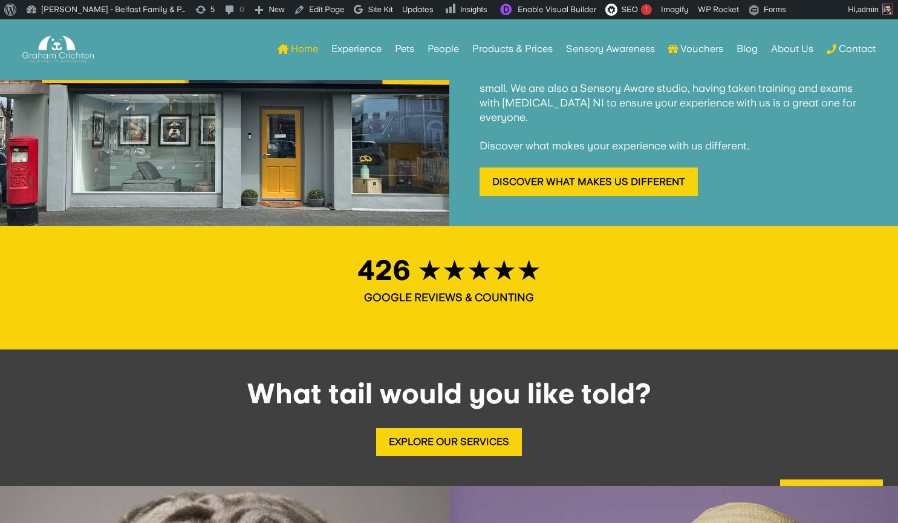
scroll to position [1231, 0]
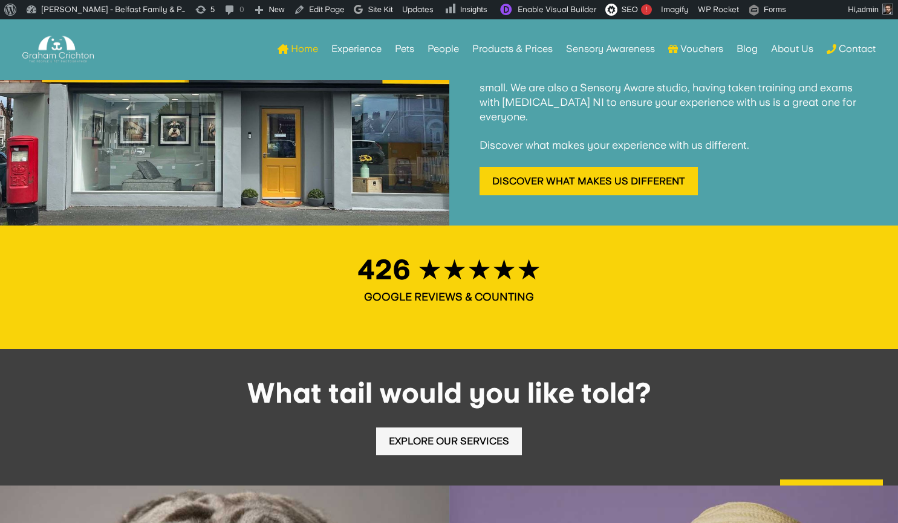
click at [400, 427] on link "Explore Our Services" at bounding box center [449, 441] width 146 height 28
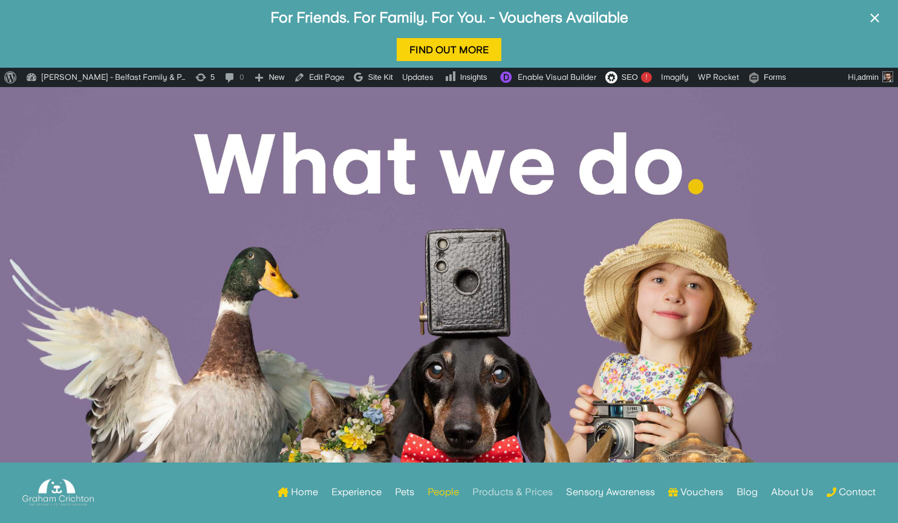
click at [527, 490] on link "Products & Prices" at bounding box center [512, 492] width 80 height 47
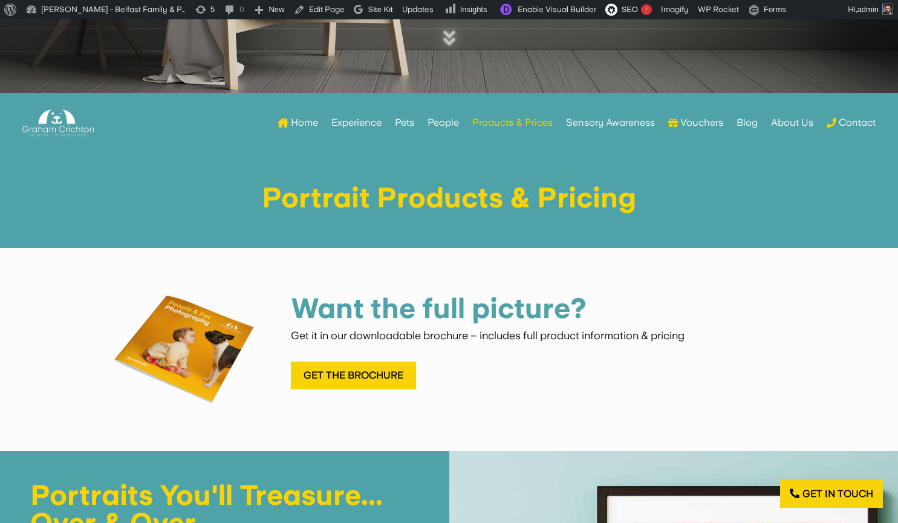
scroll to position [459, 0]
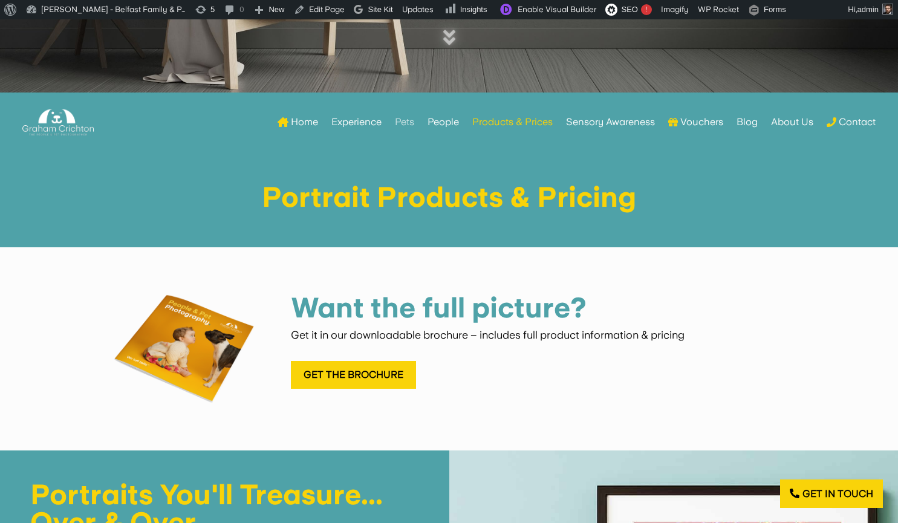
click at [408, 122] on link "Pets" at bounding box center [404, 122] width 19 height 47
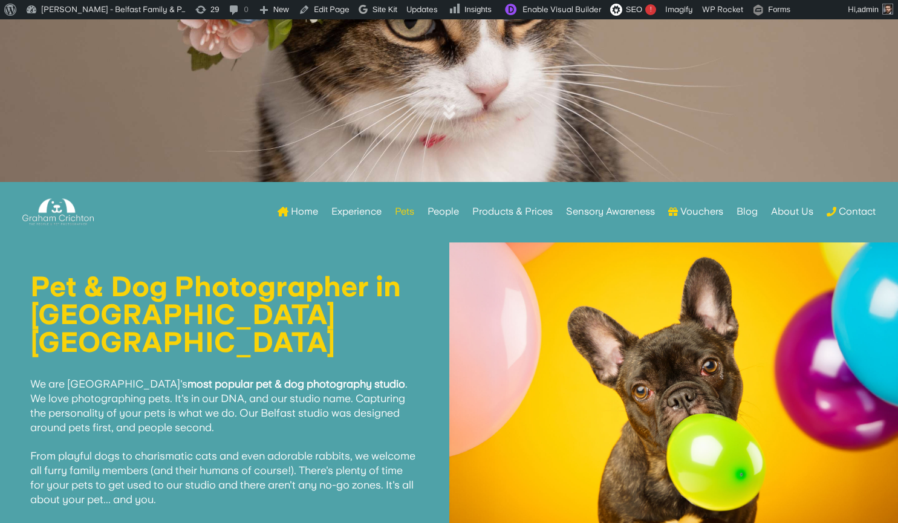
scroll to position [369, 0]
click at [327, 12] on link "Edit Page" at bounding box center [324, 9] width 60 height 19
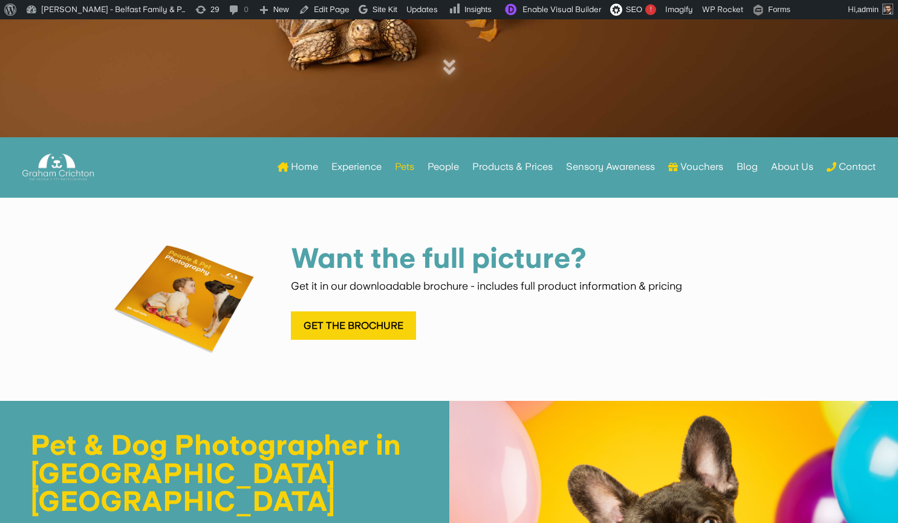
scroll to position [436, 0]
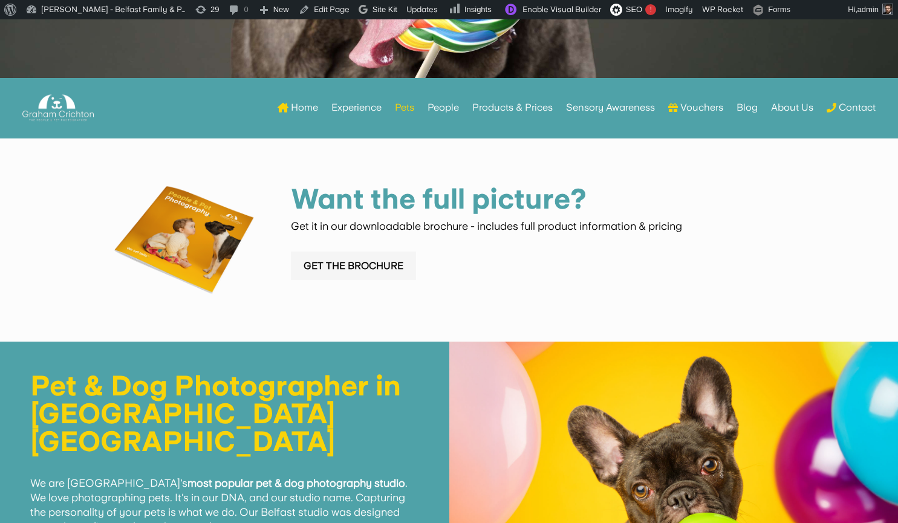
click at [312, 258] on link "Get the Brochure" at bounding box center [353, 265] width 125 height 28
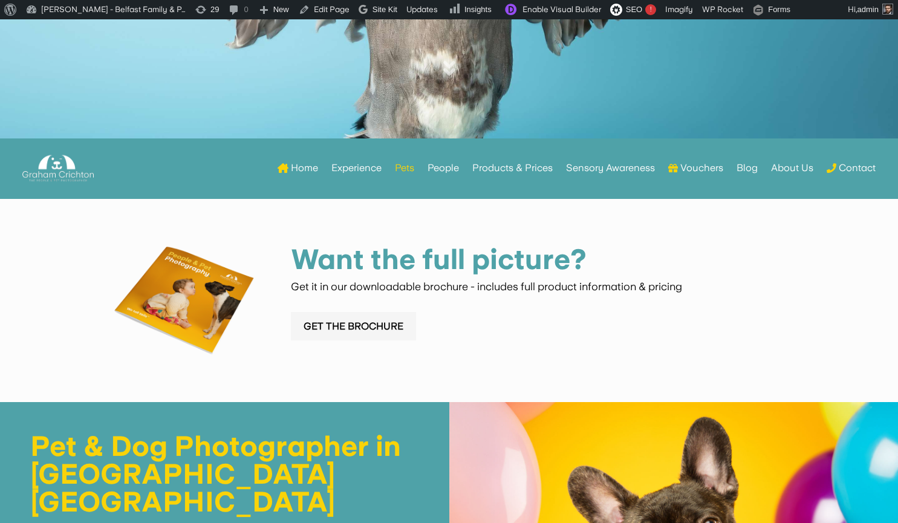
scroll to position [414, 0]
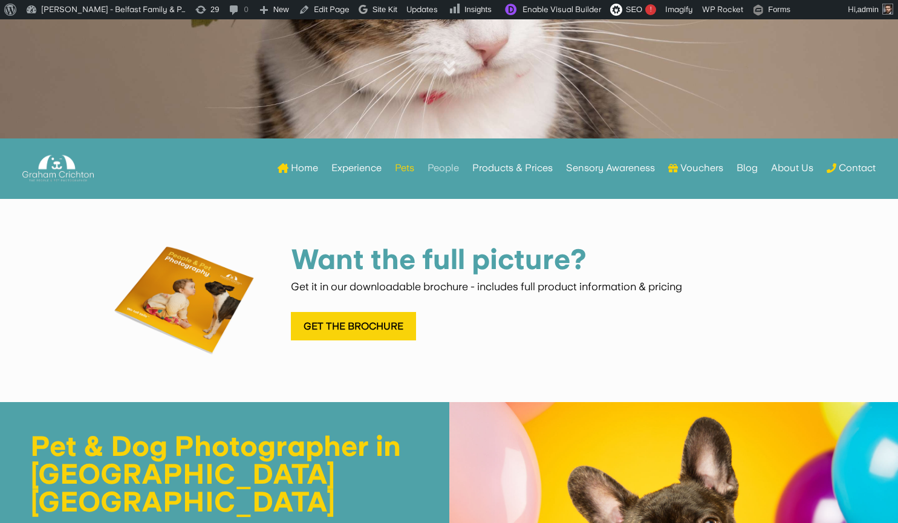
click at [435, 170] on link "People" at bounding box center [442, 167] width 31 height 47
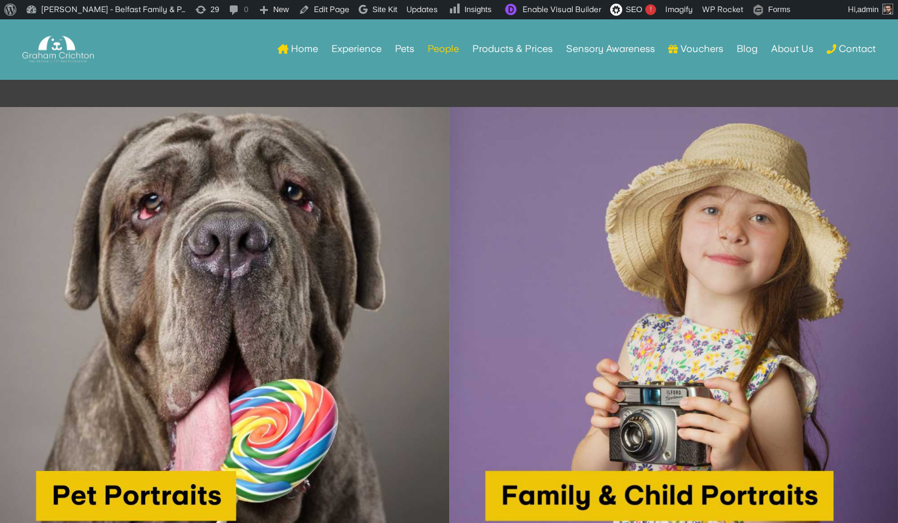
scroll to position [887, 0]
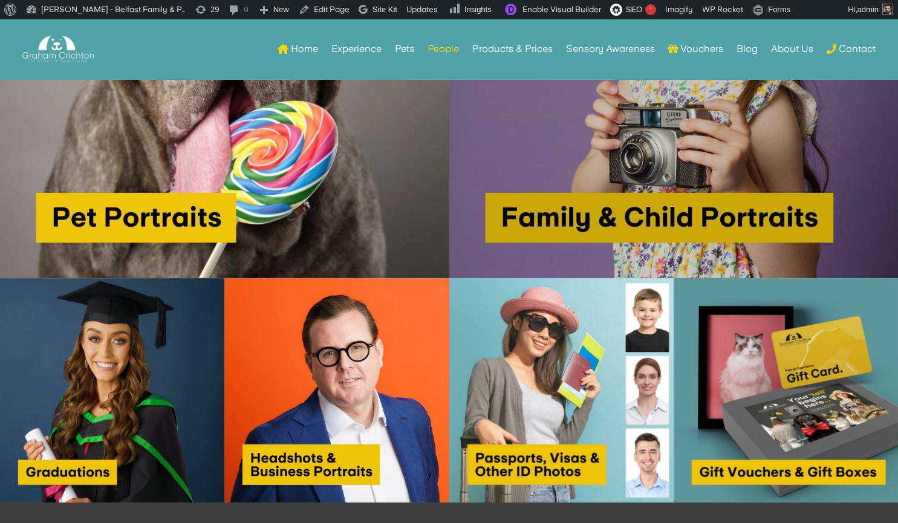
click at [499, 200] on img at bounding box center [673, 53] width 449 height 449
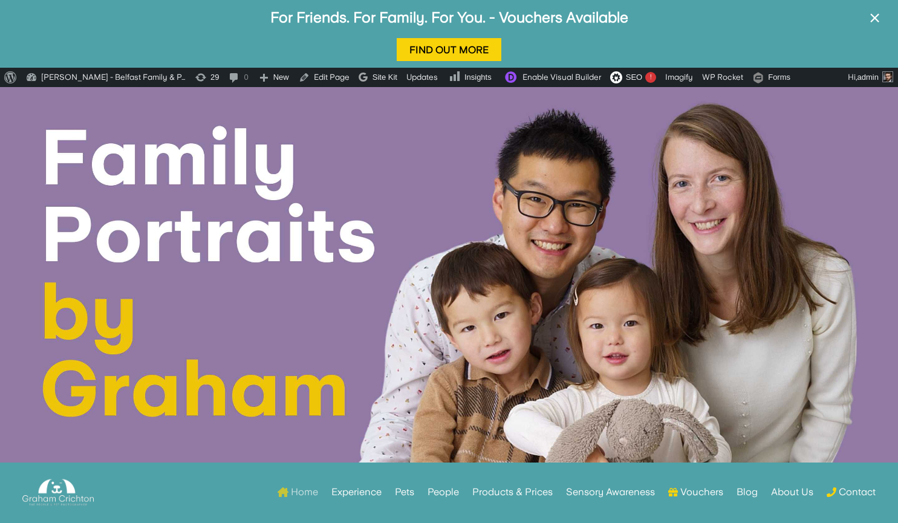
click at [308, 492] on link "Home" at bounding box center [297, 492] width 41 height 47
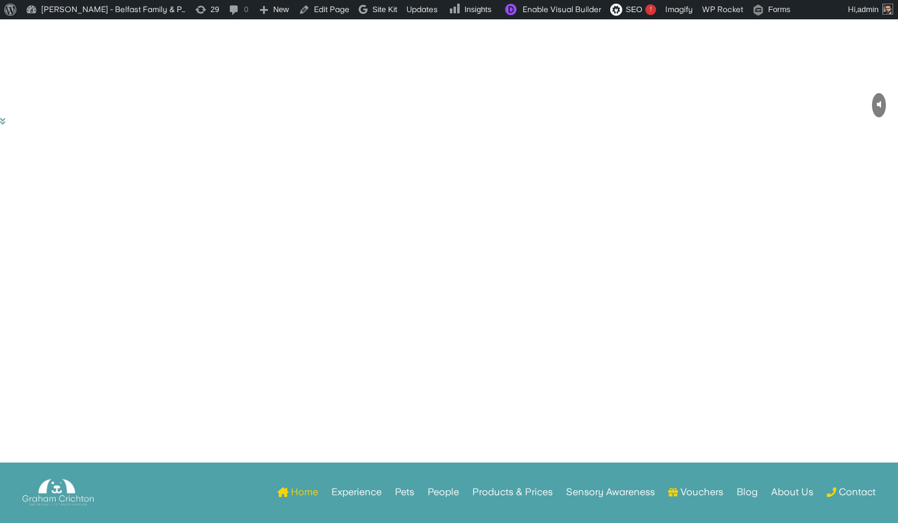
click at [496, 493] on link "Products & Prices" at bounding box center [512, 513] width 80 height 47
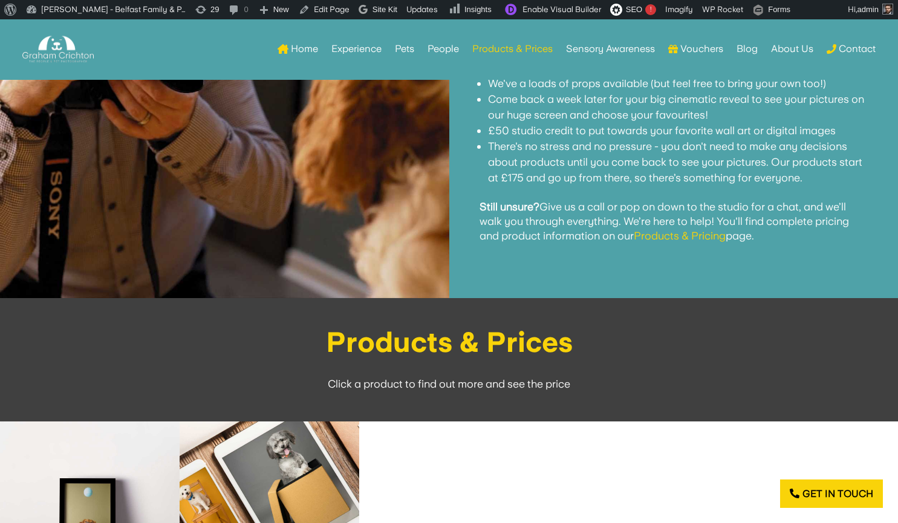
scroll to position [1627, 0]
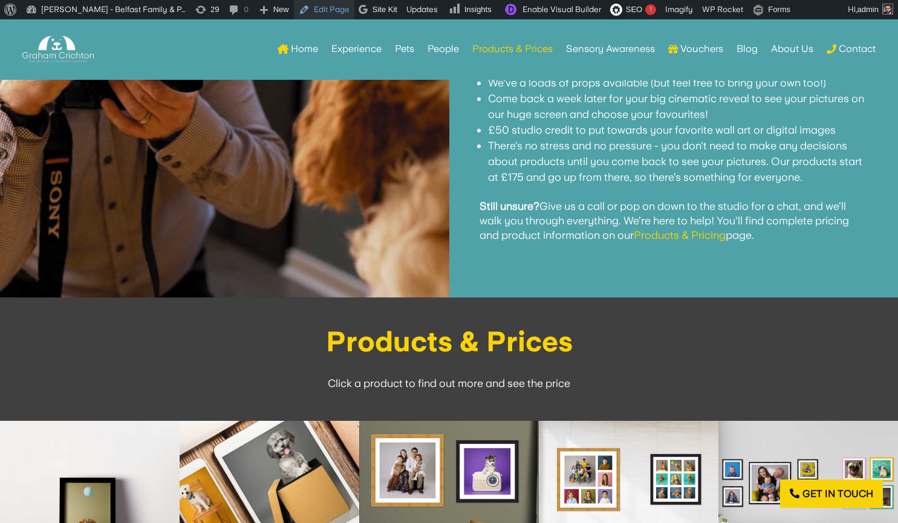
click at [308, 11] on link "Edit Page" at bounding box center [324, 9] width 60 height 19
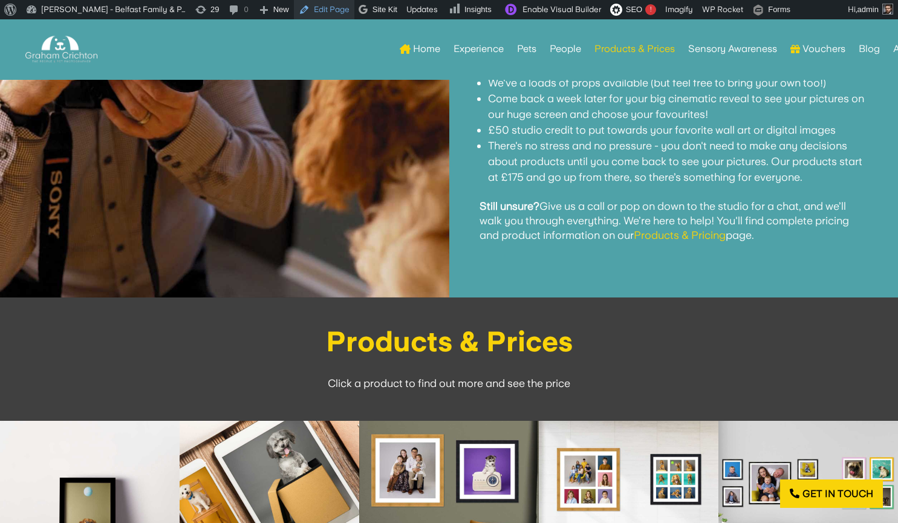
scroll to position [1708, 0]
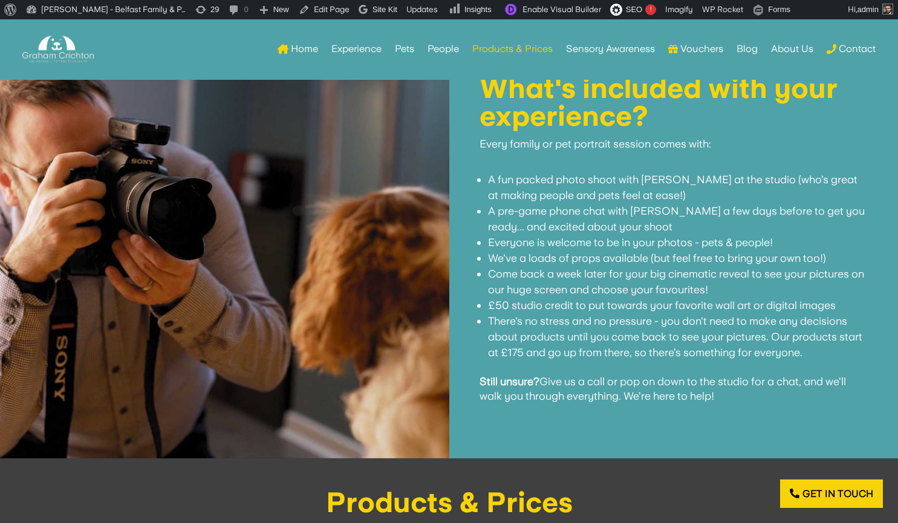
scroll to position [1469, 0]
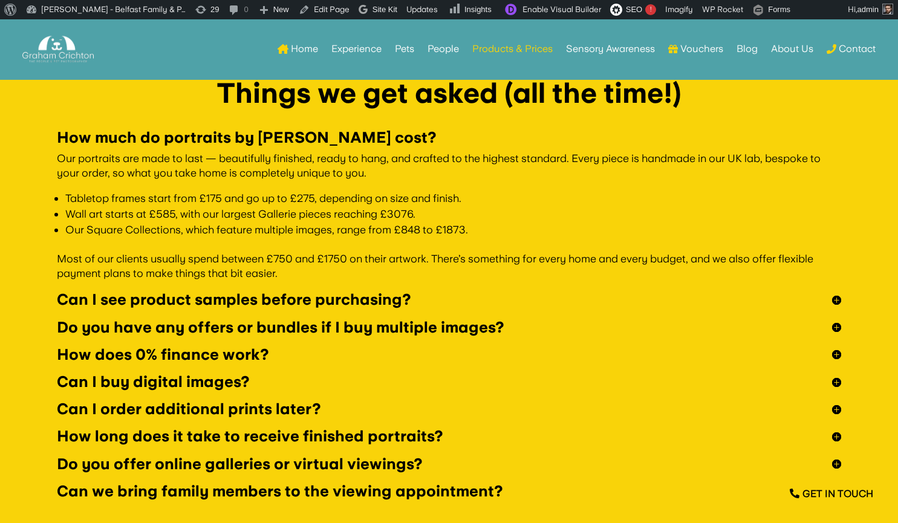
scroll to position [3528, 0]
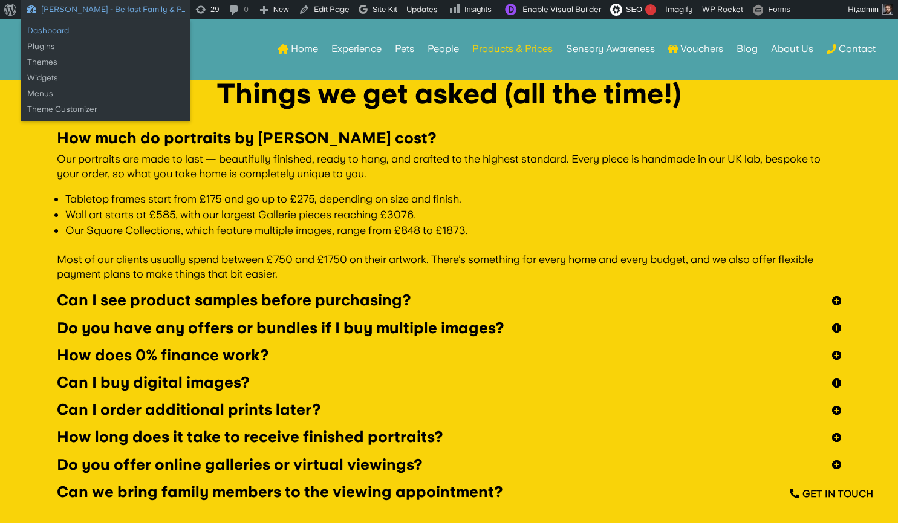
click at [53, 27] on link "Dashboard" at bounding box center [105, 31] width 169 height 16
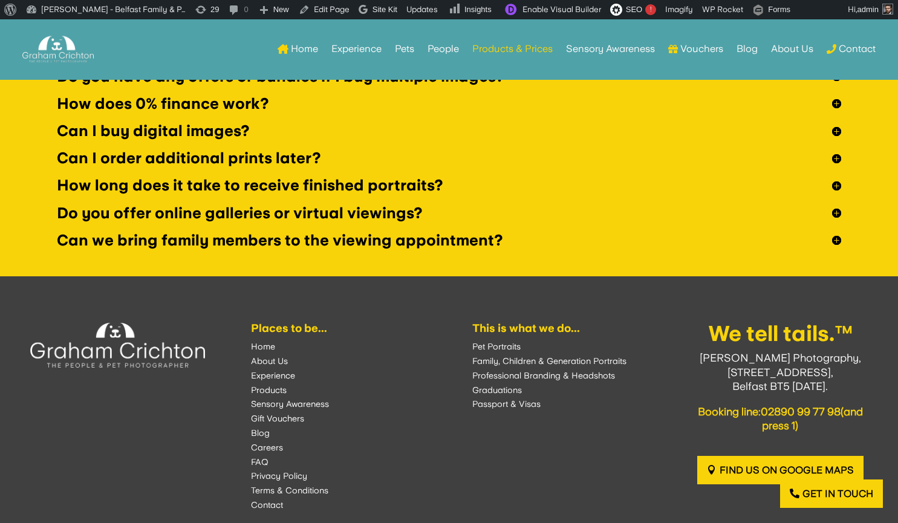
scroll to position [3821, 0]
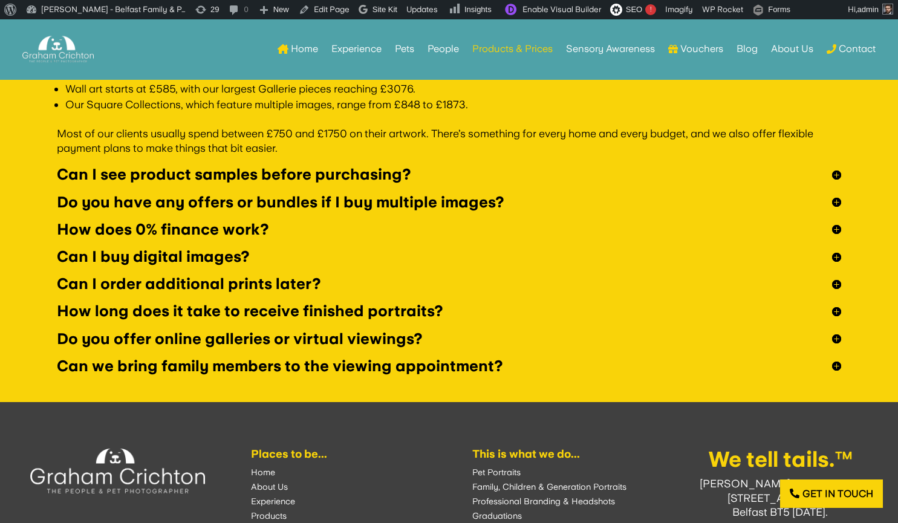
scroll to position [3622, 0]
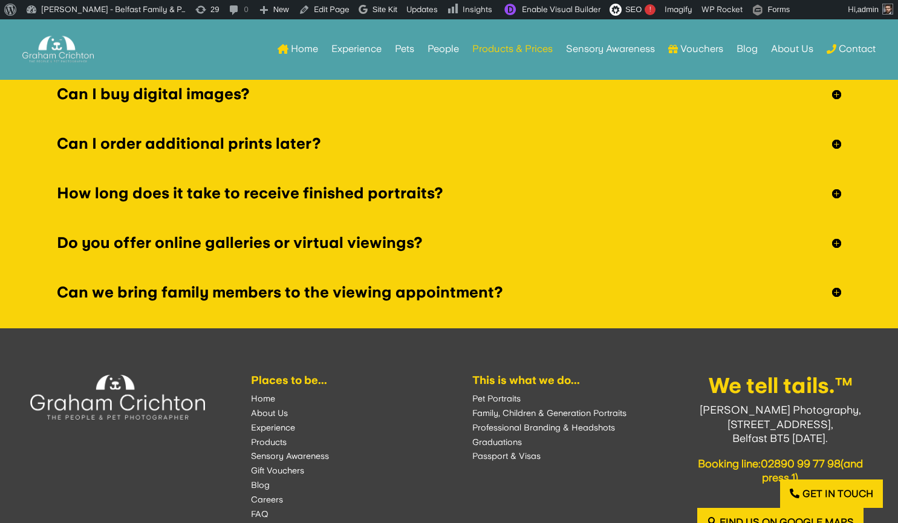
scroll to position [3832, 0]
click at [180, 237] on h5 "Do you offer online galleries or virtual viewings?" at bounding box center [449, 242] width 784 height 15
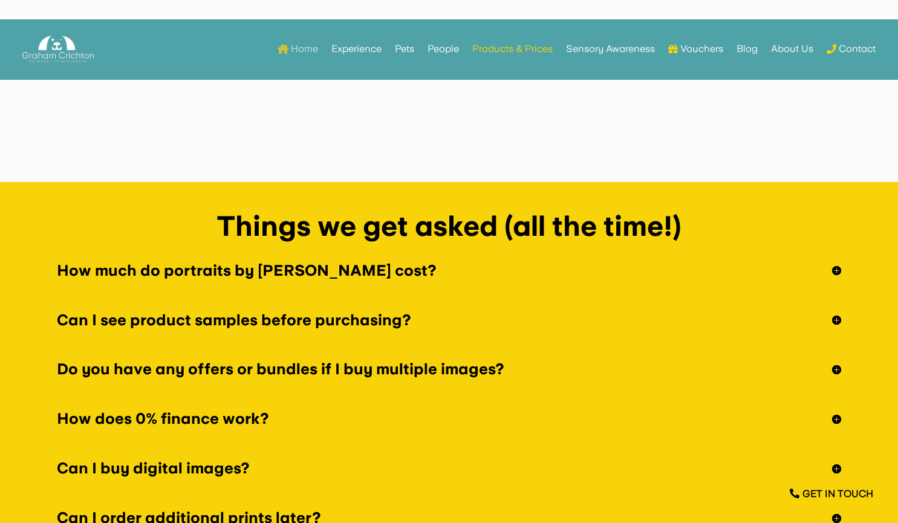
scroll to position [3464, 0]
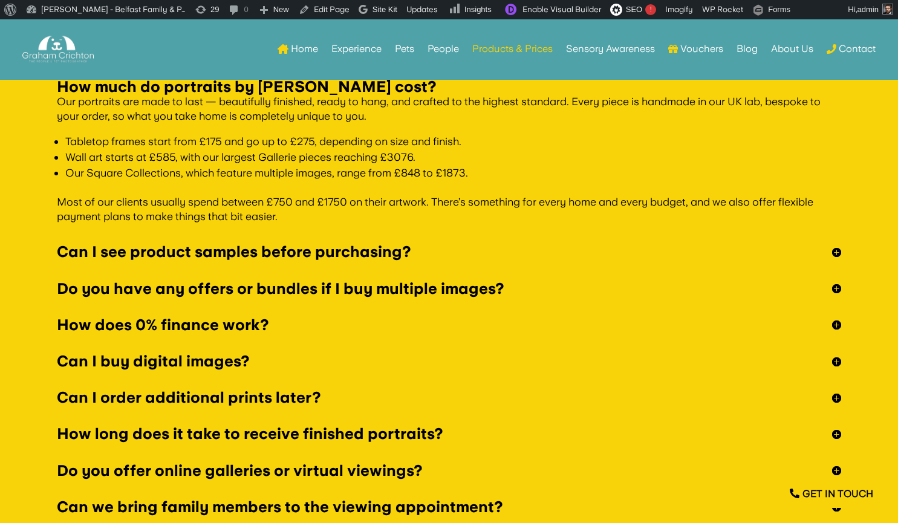
scroll to position [3580, 0]
click at [114, 253] on h5 "Can I see product samples before purchasing?" at bounding box center [449, 251] width 784 height 15
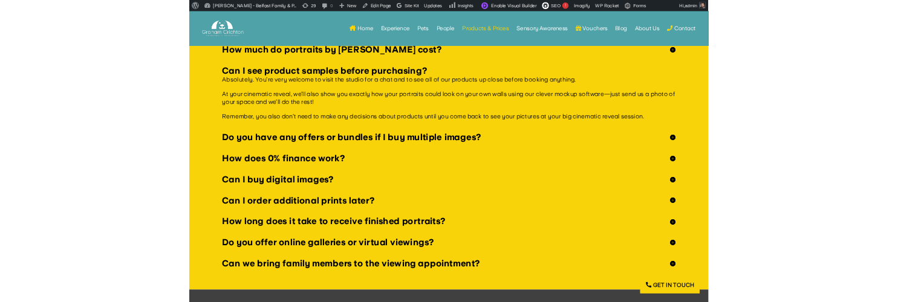
scroll to position [3359, 0]
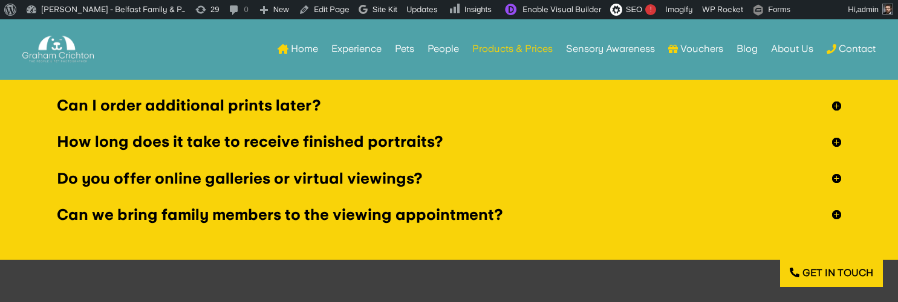
scroll to position [3651, 0]
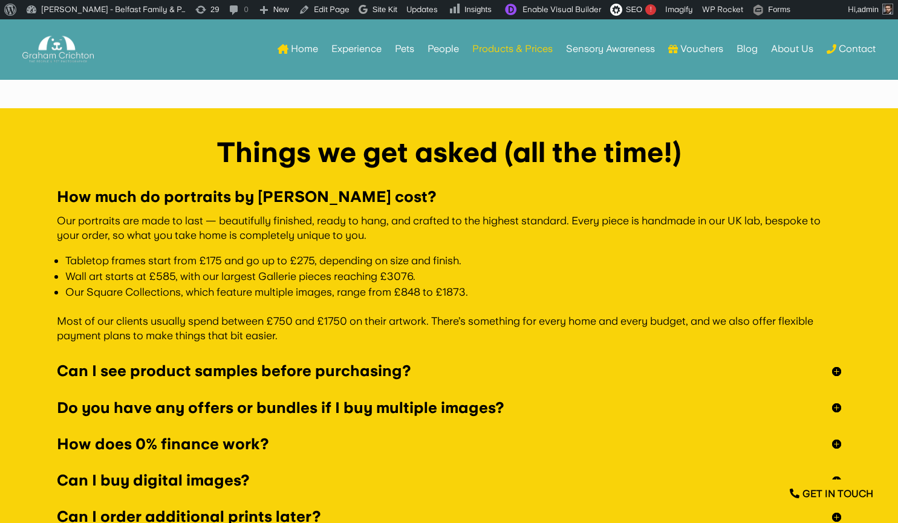
scroll to position [3459, 0]
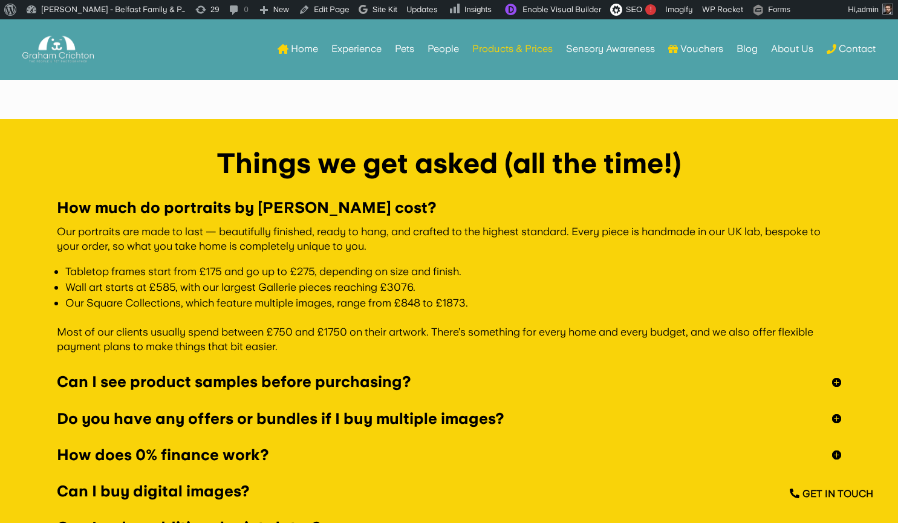
click at [241, 302] on h5 "Can I see product samples before purchasing?" at bounding box center [449, 381] width 784 height 15
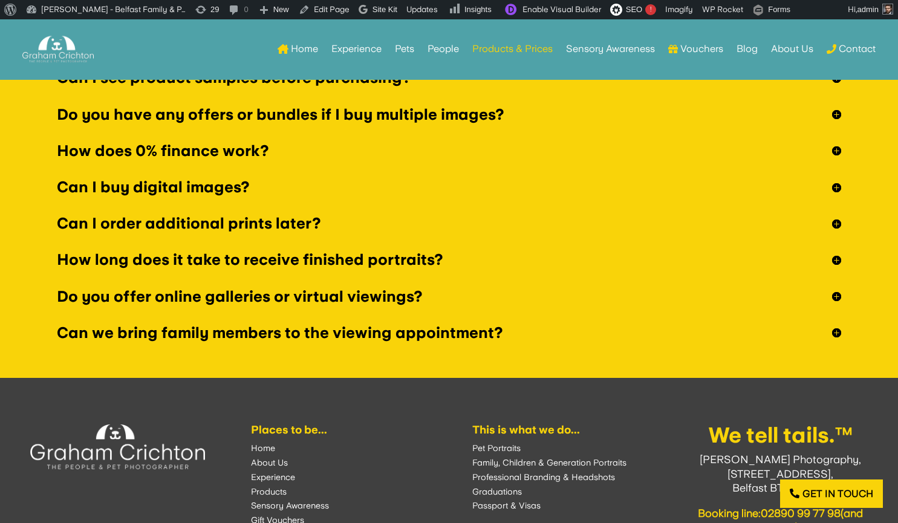
scroll to position [3750, 0]
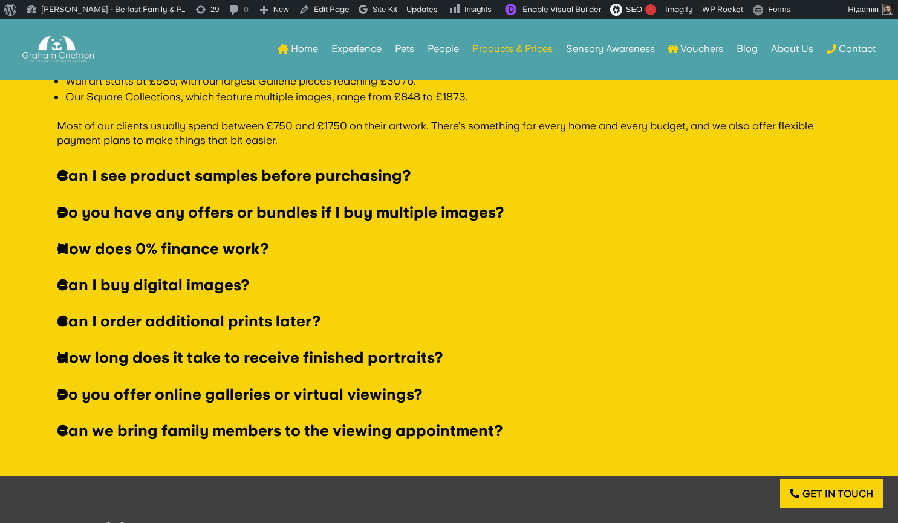
scroll to position [3659, 0]
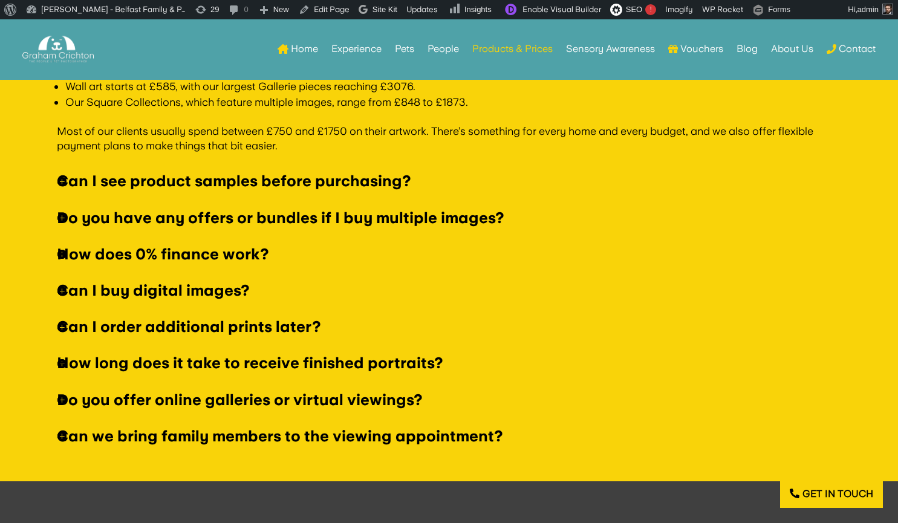
click at [105, 180] on h5 "Can I see product samples before purchasing?" at bounding box center [449, 181] width 784 height 15
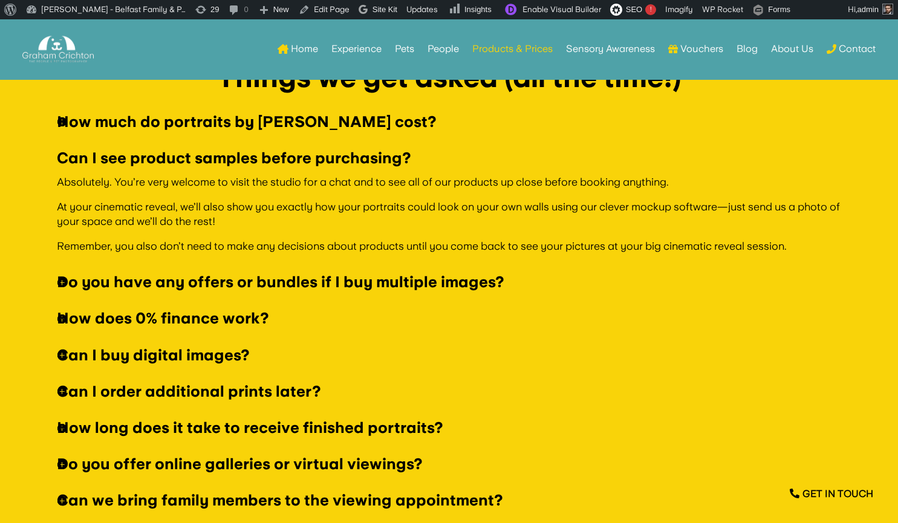
scroll to position [3544, 0]
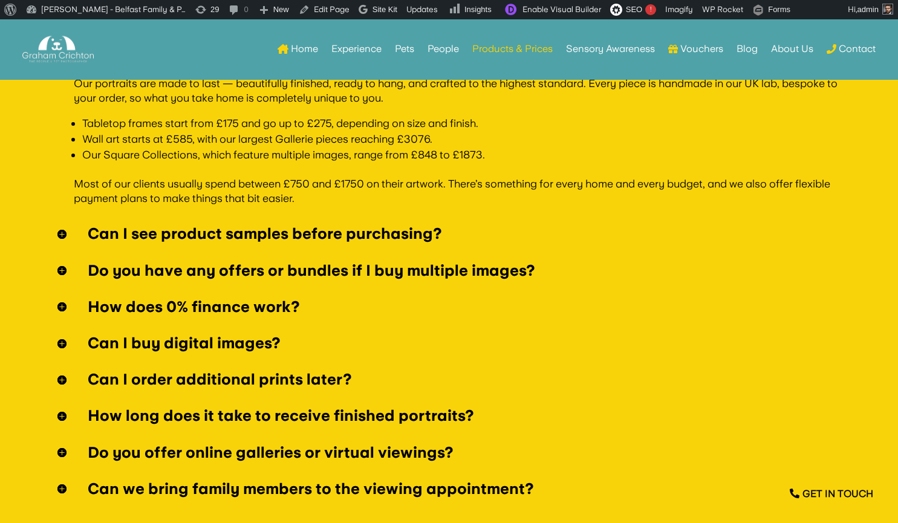
scroll to position [3597, 0]
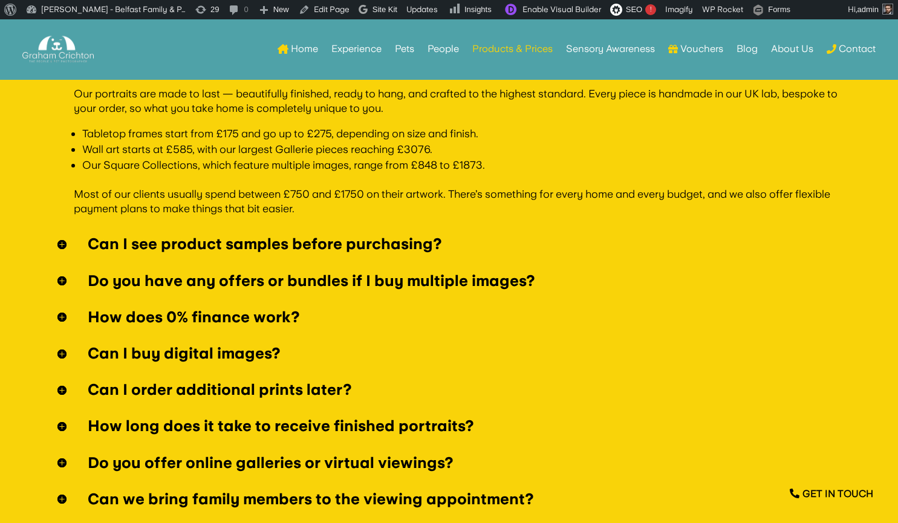
click at [156, 247] on h5 "Can I see product samples before purchasing?" at bounding box center [449, 243] width 784 height 15
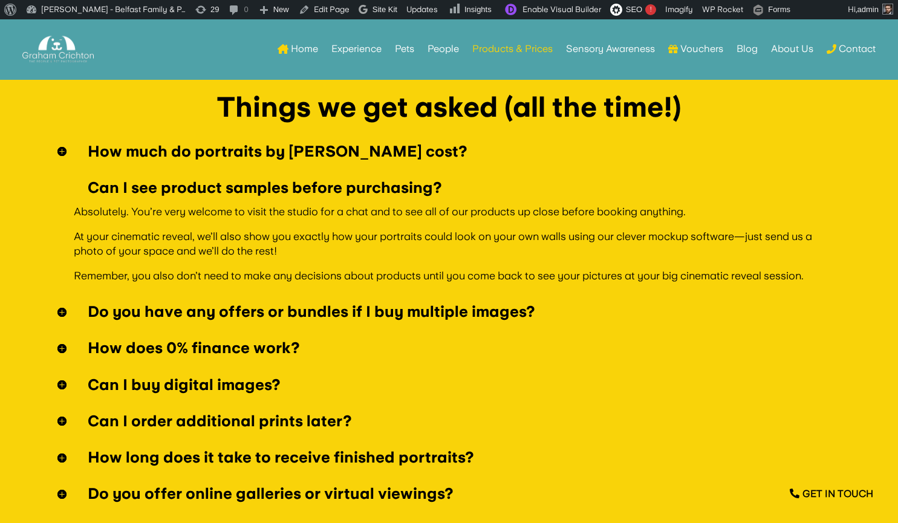
scroll to position [3439, 0]
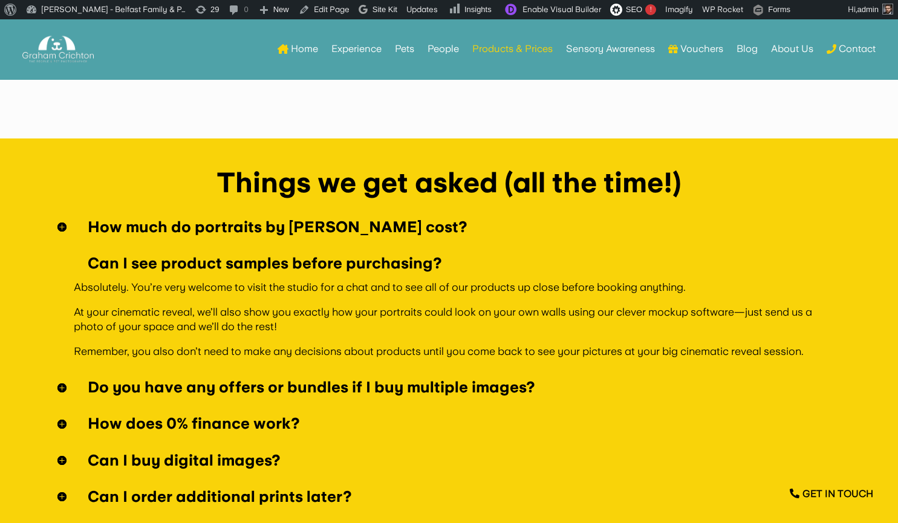
click at [164, 222] on h5 "How much do portraits by [PERSON_NAME] cost?" at bounding box center [449, 226] width 784 height 15
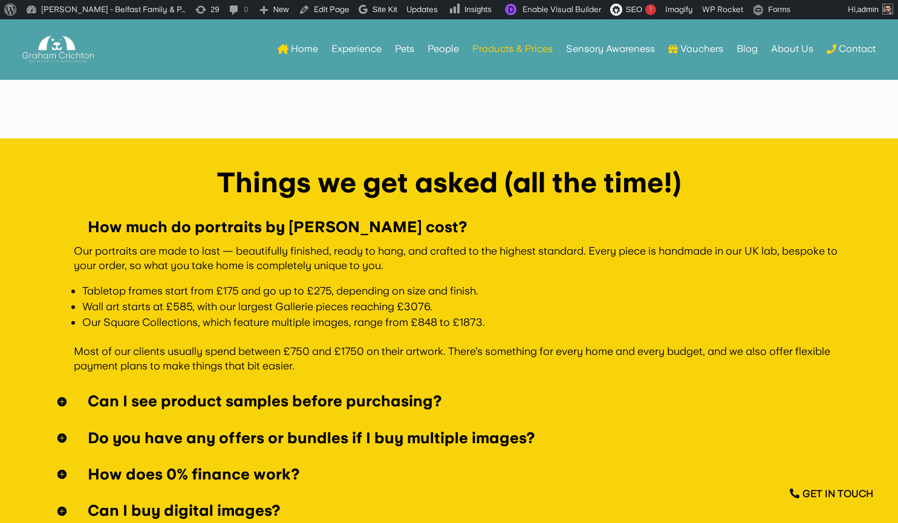
click at [103, 400] on h5 "Can I see product samples before purchasing?" at bounding box center [449, 401] width 784 height 15
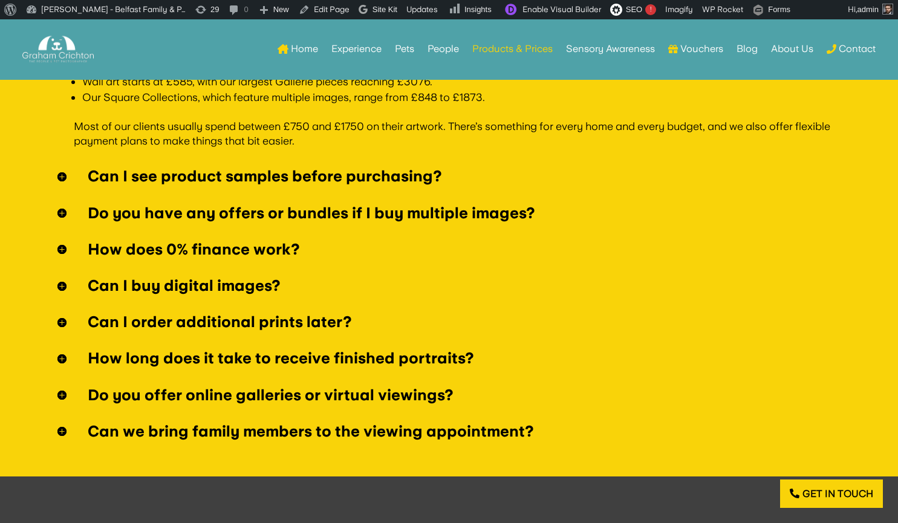
scroll to position [3604, 0]
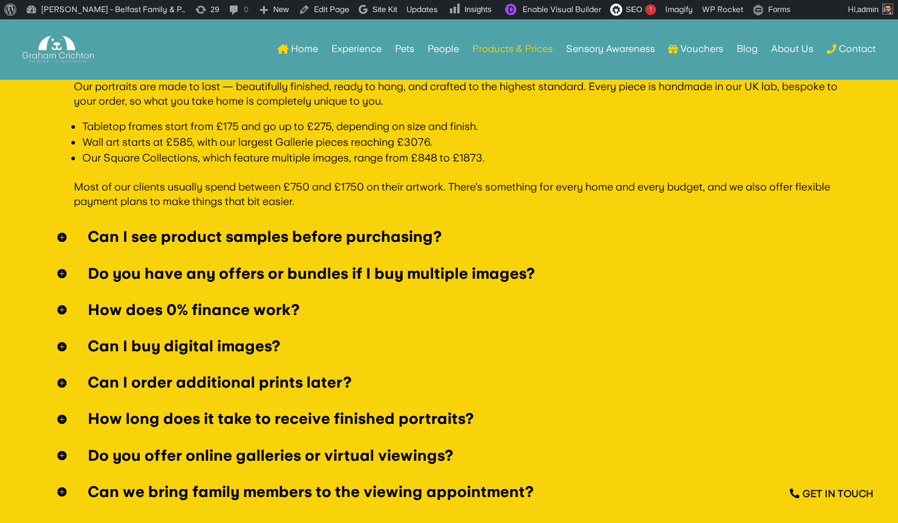
click at [166, 232] on h5 "Can I see product samples before purchasing?" at bounding box center [449, 236] width 784 height 15
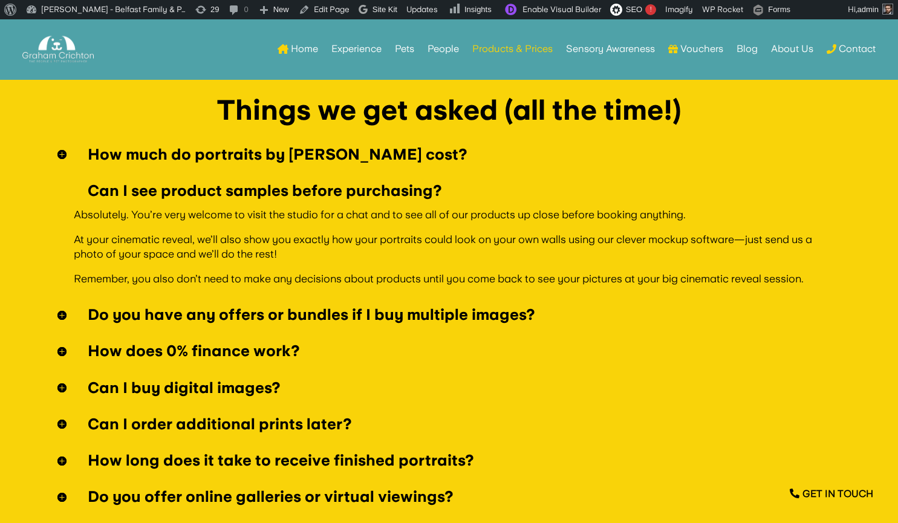
scroll to position [3509, 0]
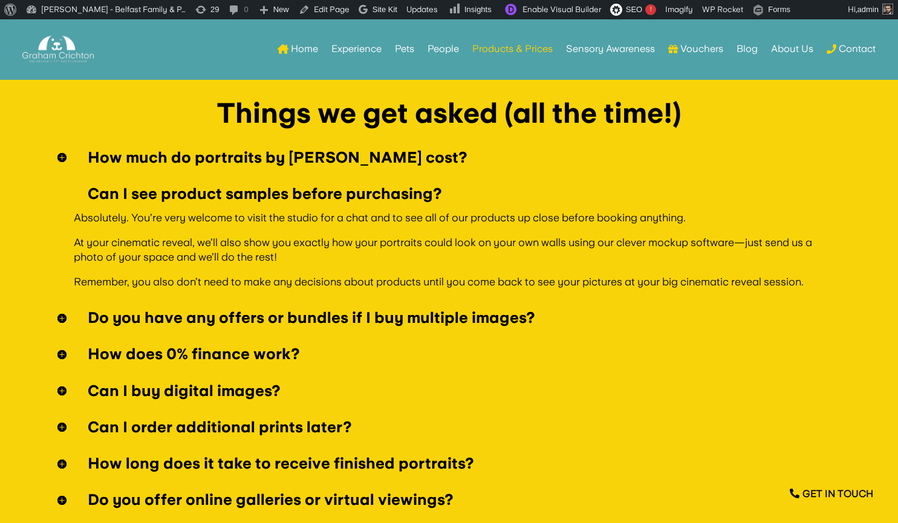
click at [182, 316] on h5 "Do you have any offers or bundles if I buy multiple images?" at bounding box center [449, 317] width 784 height 15
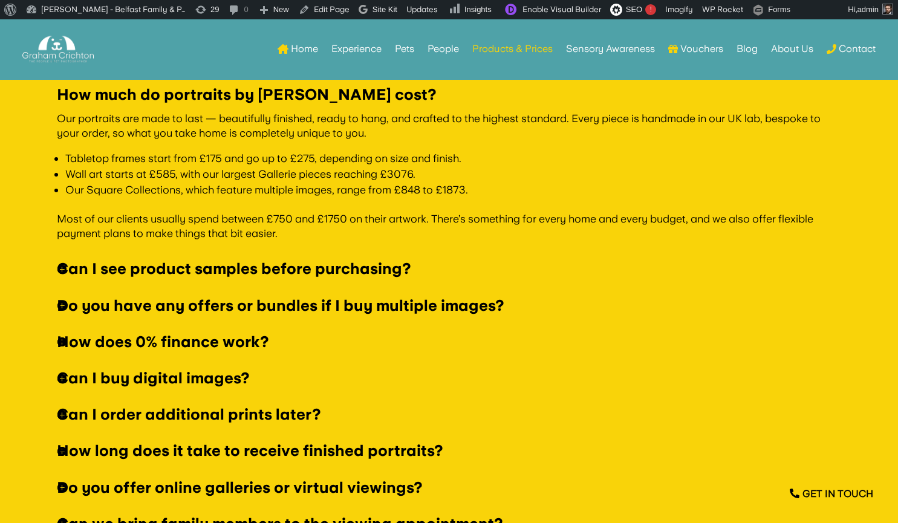
scroll to position [3619, 0]
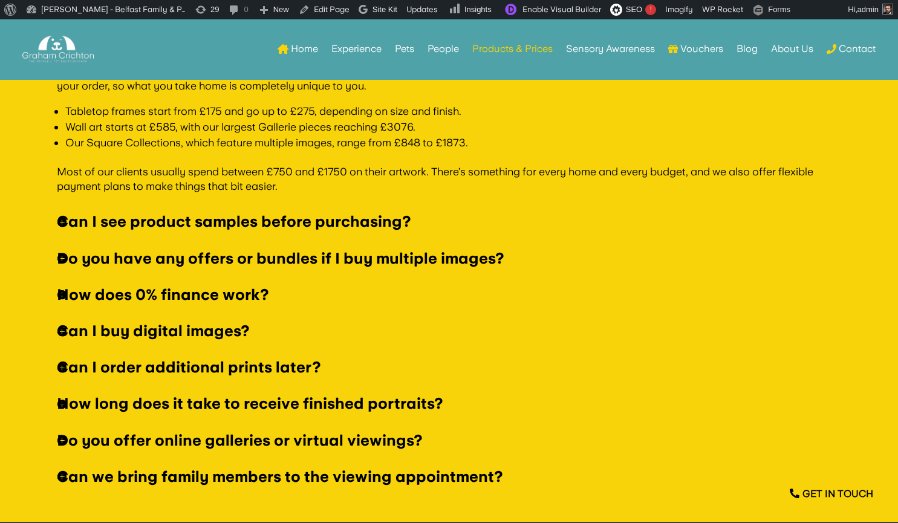
click at [111, 222] on h5 "Can I see product samples before purchasing?" at bounding box center [449, 221] width 784 height 15
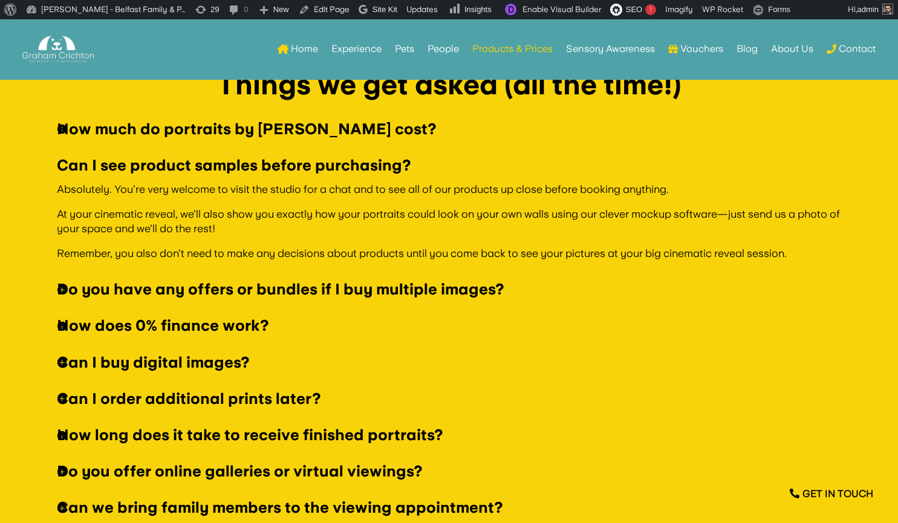
scroll to position [3537, 0]
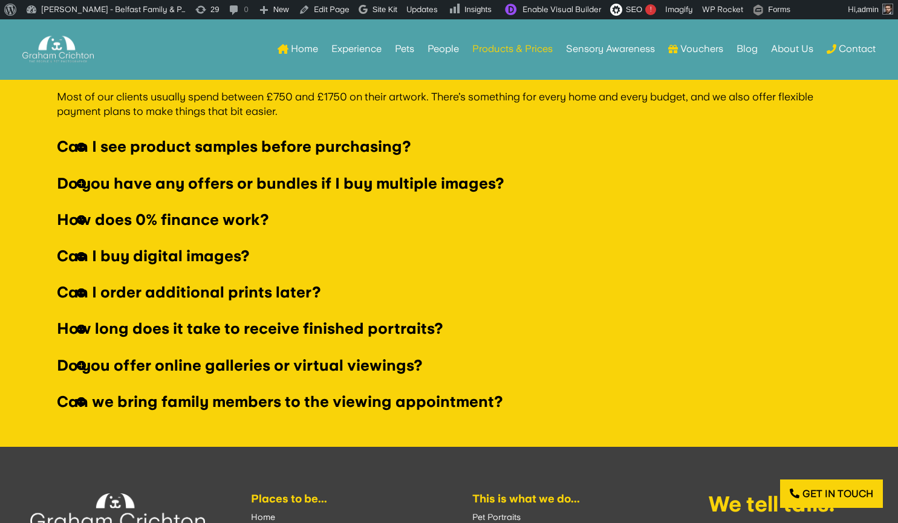
scroll to position [3692, 0]
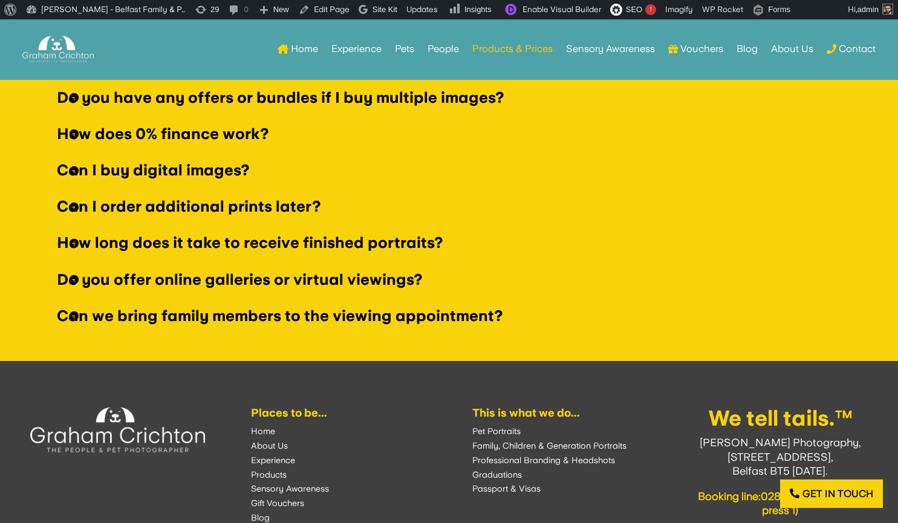
scroll to position [3803, 0]
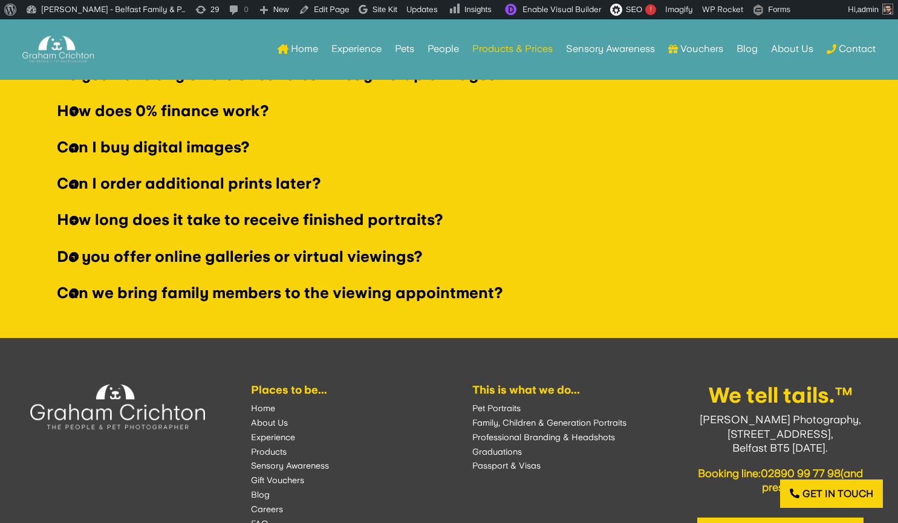
click at [182, 184] on h5 "Can I order additional prints later?" at bounding box center [449, 183] width 784 height 15
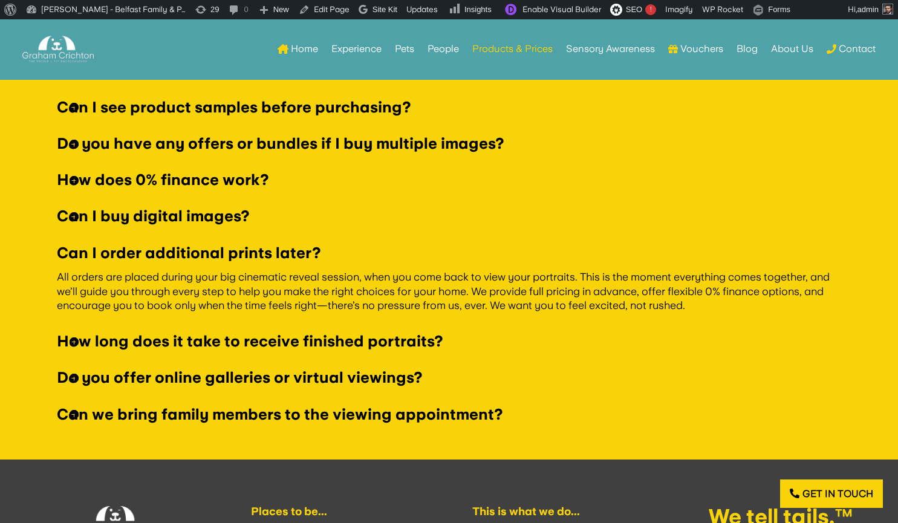
scroll to position [3590, 0]
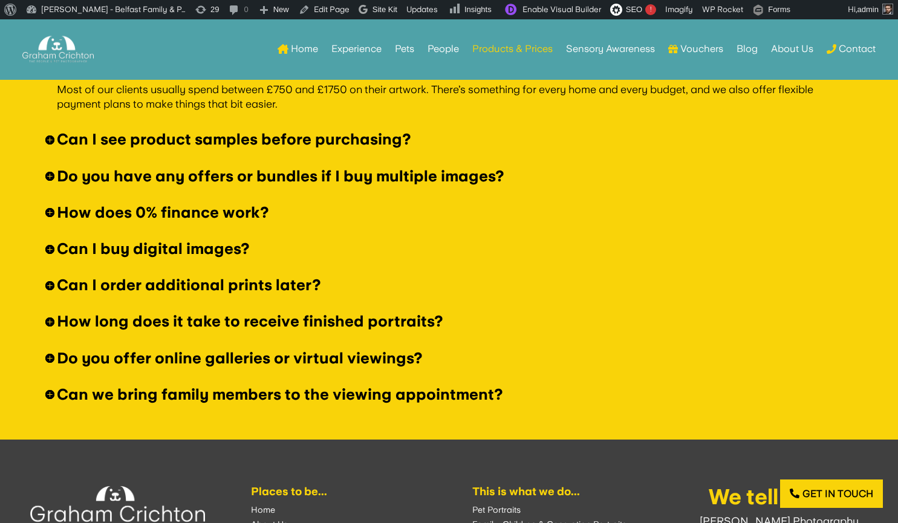
scroll to position [3701, 0]
click at [125, 138] on h5 "Can I see product samples before purchasing?" at bounding box center [449, 139] width 784 height 15
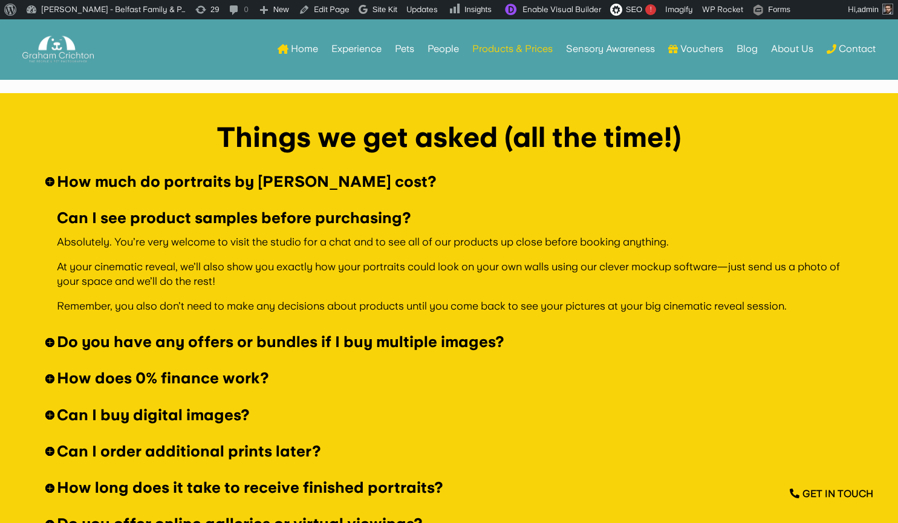
scroll to position [3484, 0]
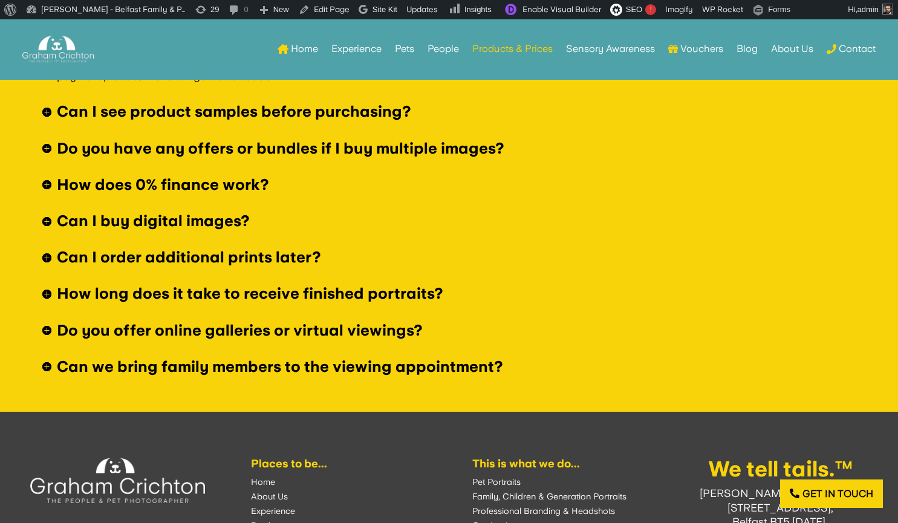
scroll to position [3776, 0]
click at [65, 182] on h5 "How does 0% finance work?" at bounding box center [449, 184] width 784 height 15
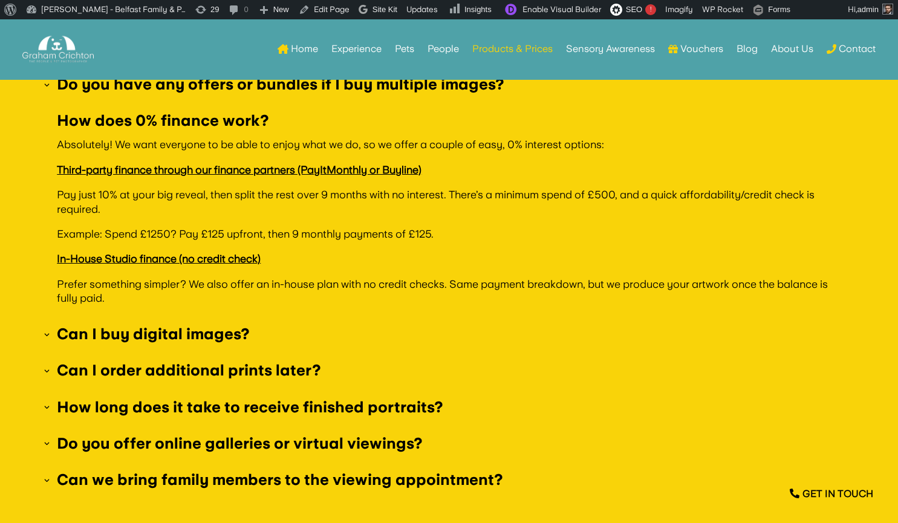
scroll to position [3654, 0]
click at [91, 336] on h5 "Can I buy digital images?" at bounding box center [449, 334] width 784 height 15
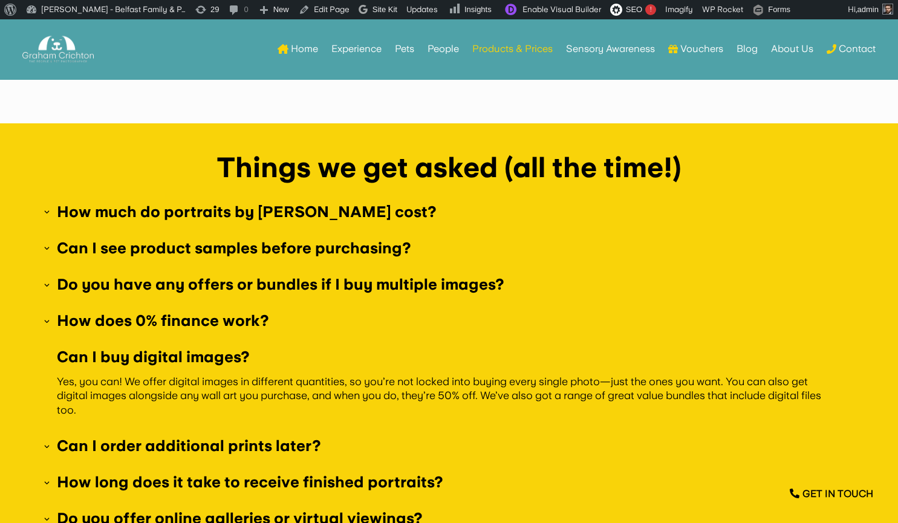
scroll to position [3454, 0]
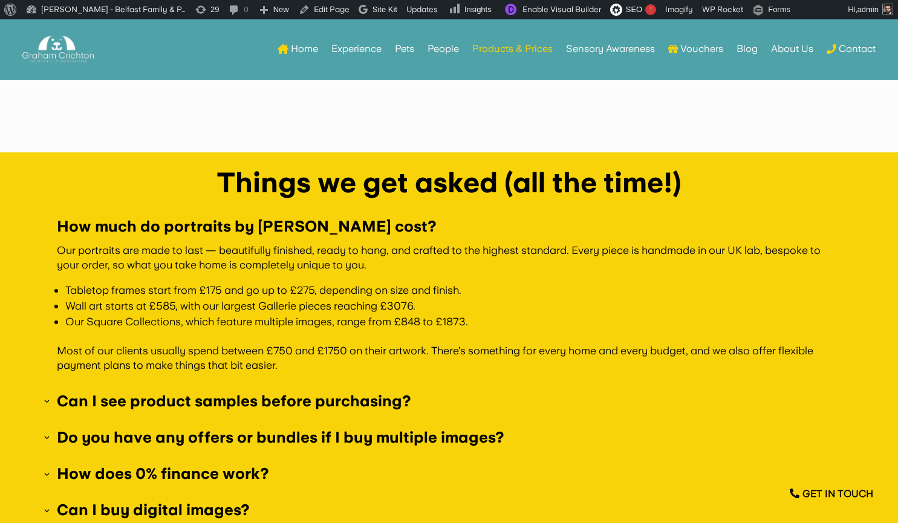
scroll to position [3430, 0]
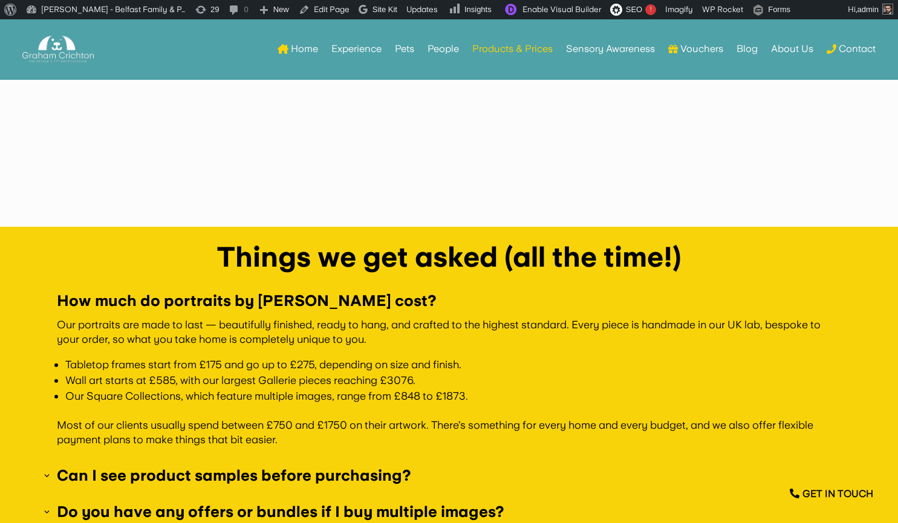
scroll to position [3352, 0]
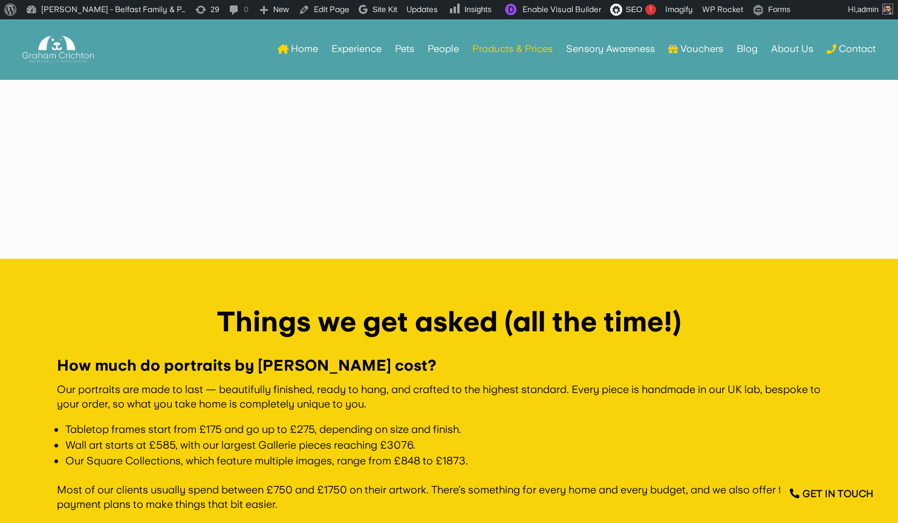
scroll to position [3321, 0]
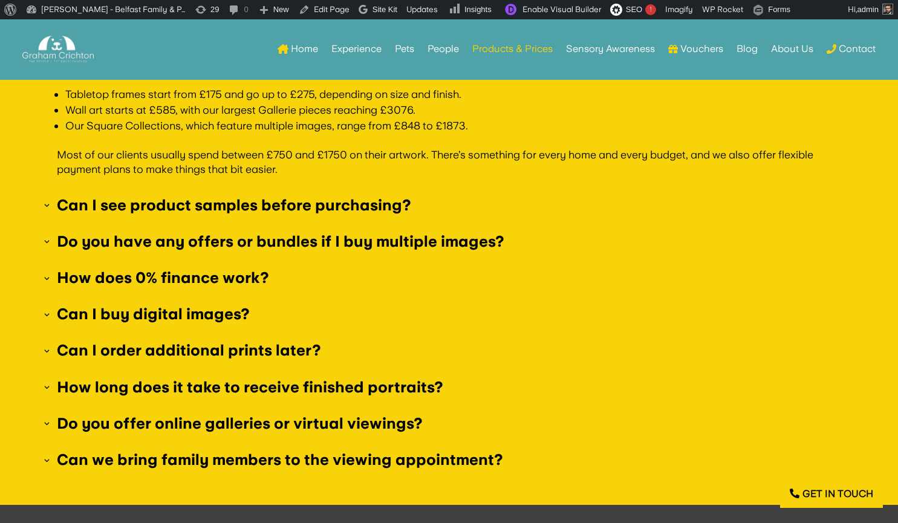
scroll to position [3458, 0]
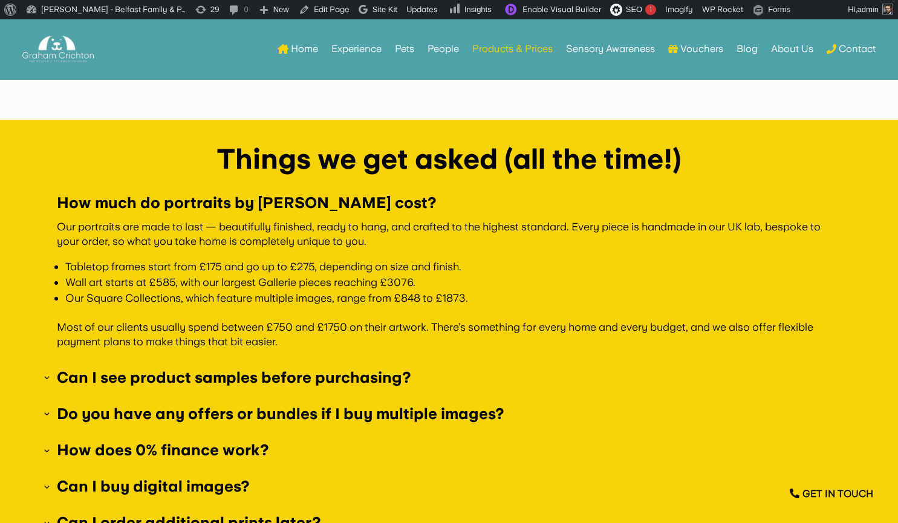
click at [220, 380] on h5 "Can I see product samples before purchasing?" at bounding box center [449, 377] width 784 height 15
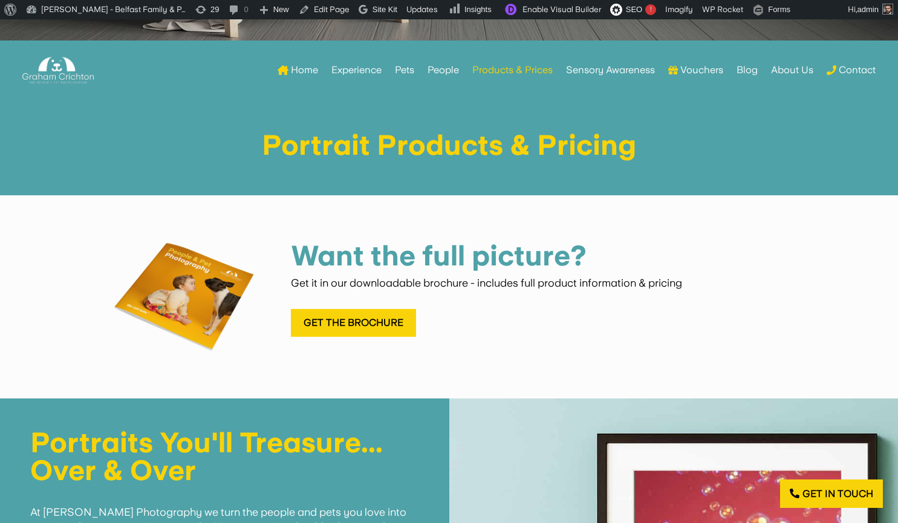
scroll to position [505, 0]
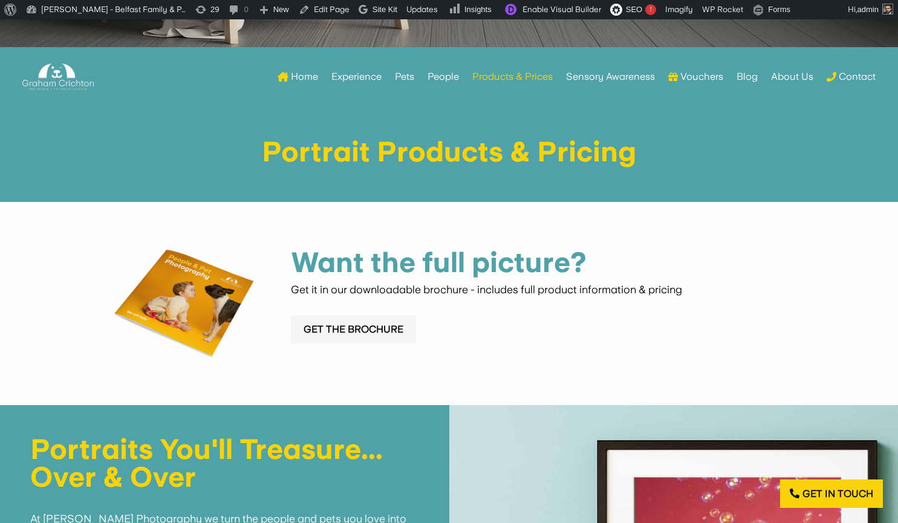
click at [339, 335] on link "Get the Brochure" at bounding box center [353, 330] width 125 height 28
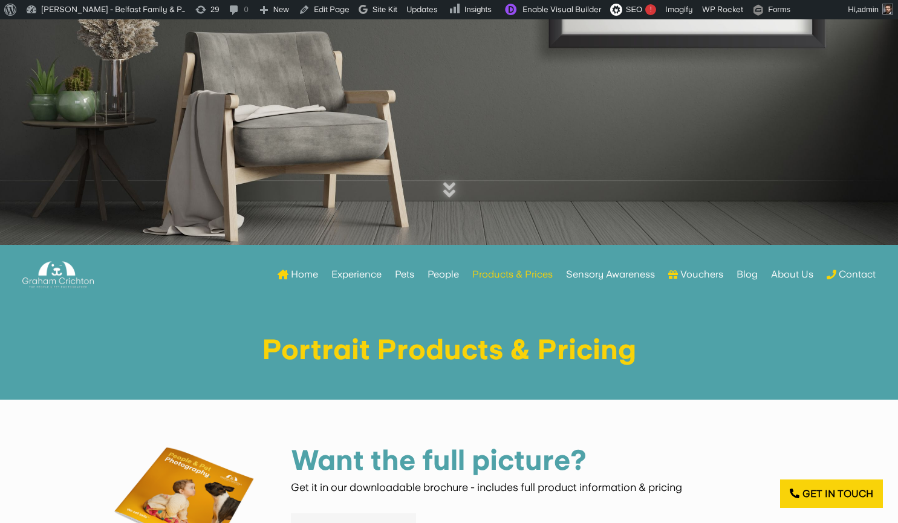
scroll to position [0, 0]
